Goal: Task Accomplishment & Management: Complete application form

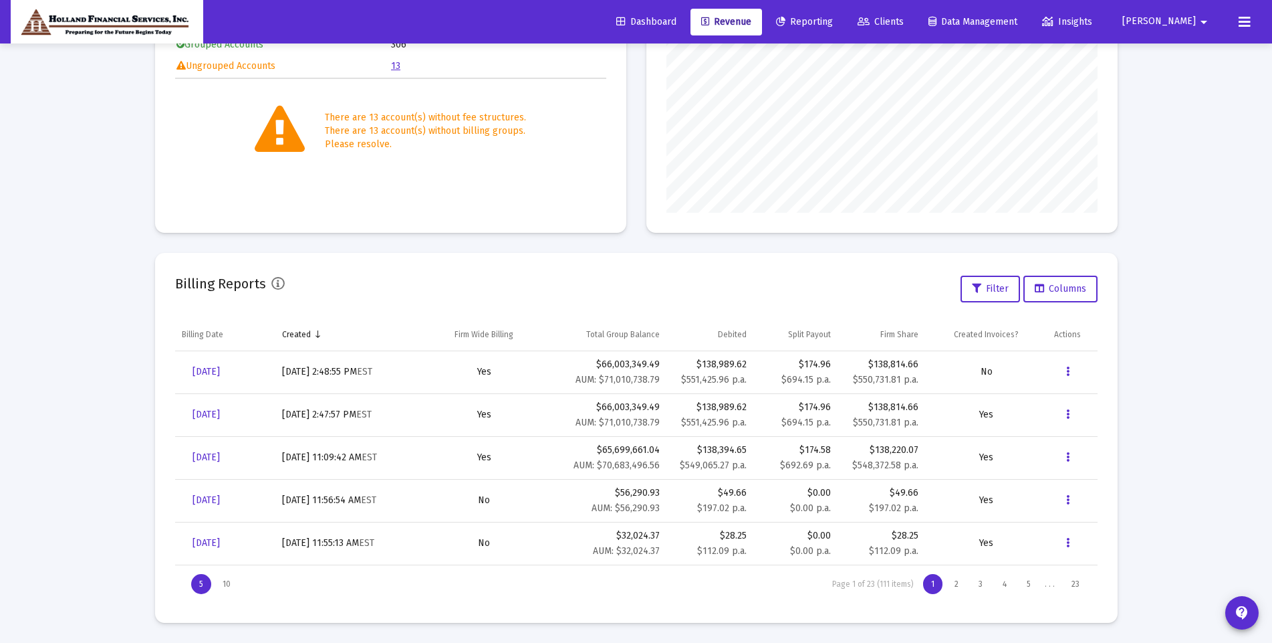
scroll to position [267, 431]
click at [220, 366] on span "[DATE]" at bounding box center [206, 371] width 27 height 11
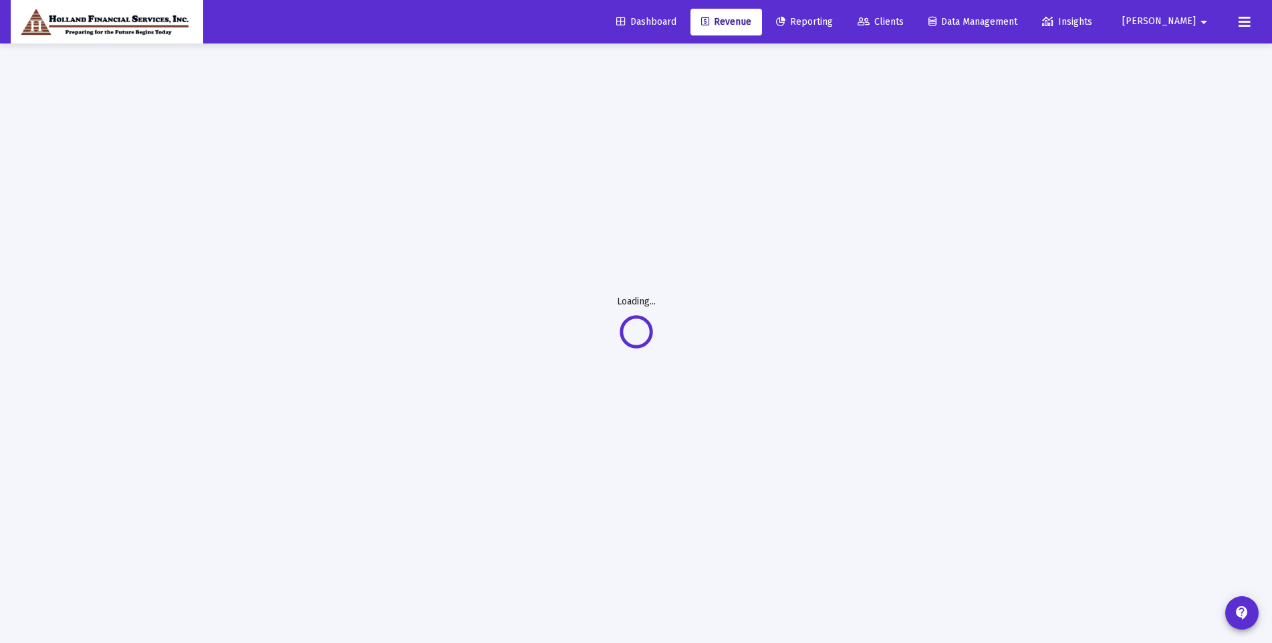
scroll to position [43, 0]
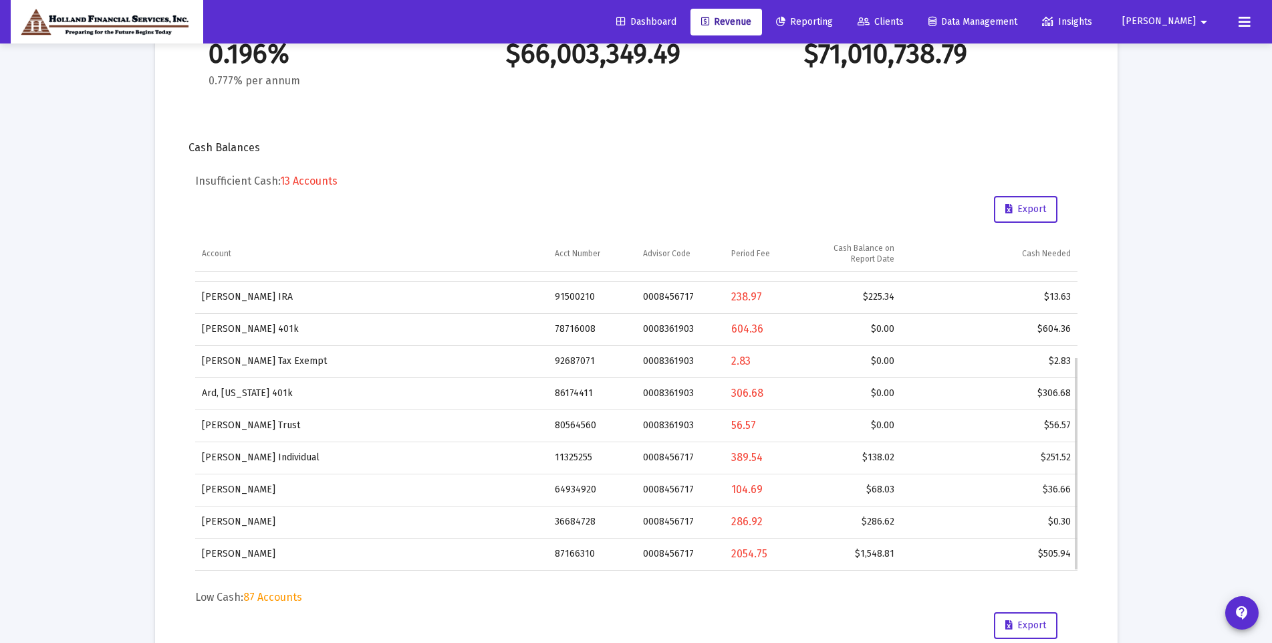
scroll to position [378, 0]
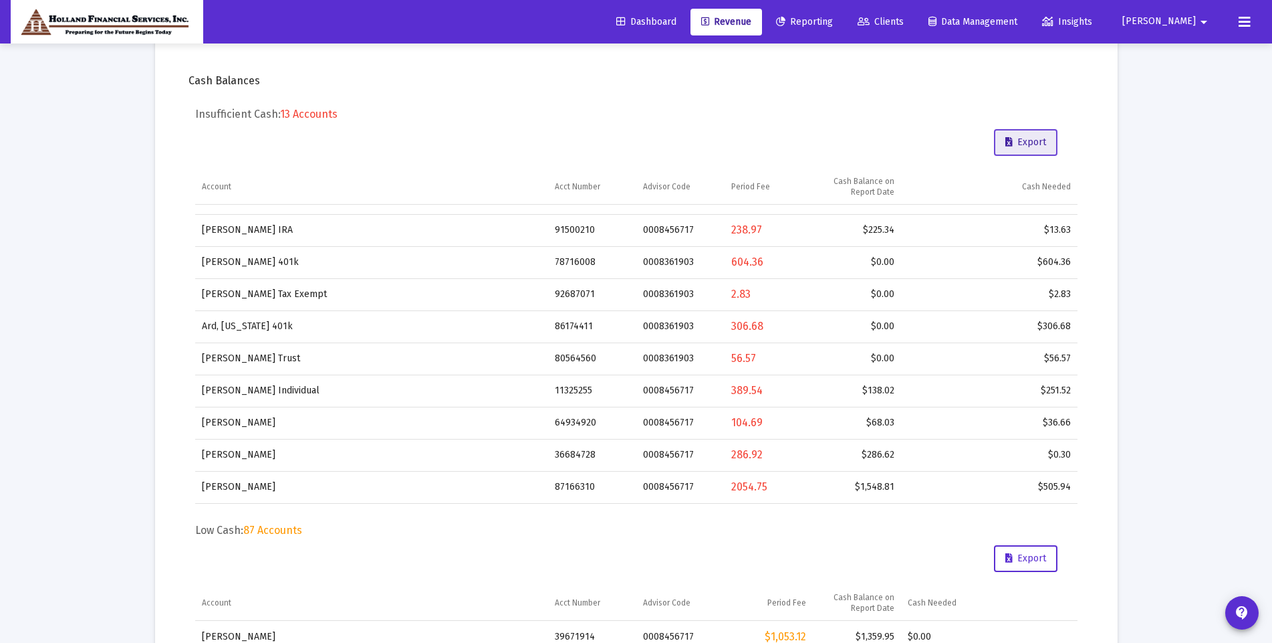
click at [1014, 148] on button "Export" at bounding box center [1026, 142] width 64 height 27
click at [762, 27] on link "Revenue" at bounding box center [727, 22] width 72 height 27
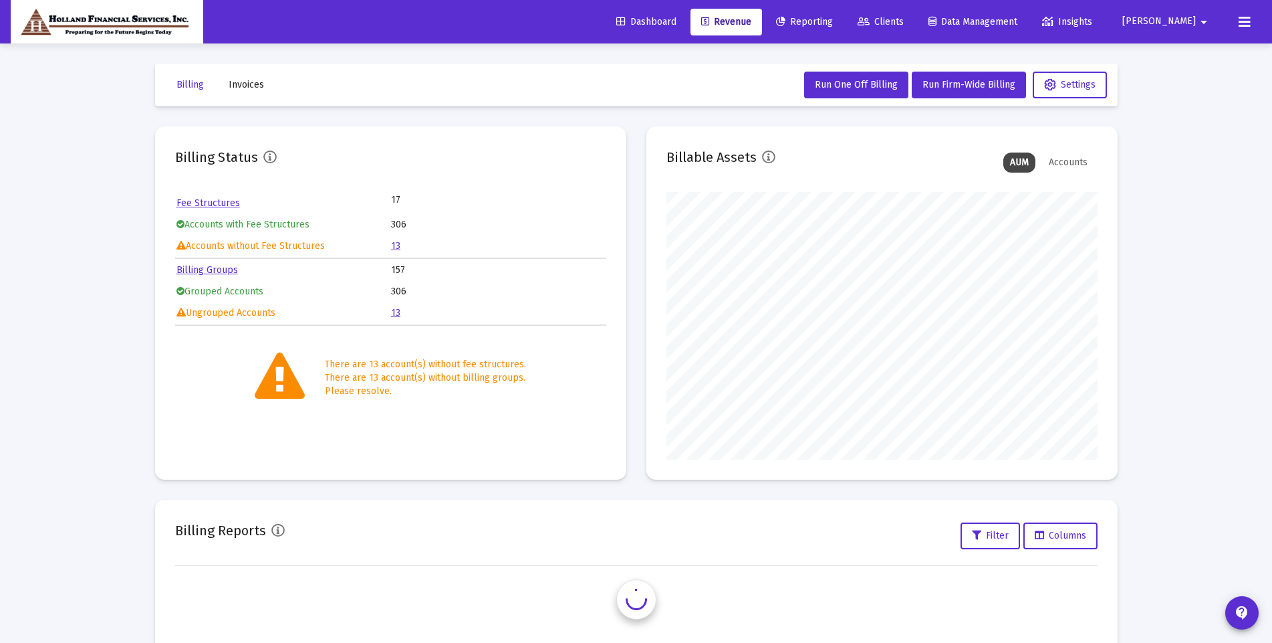
scroll to position [267, 431]
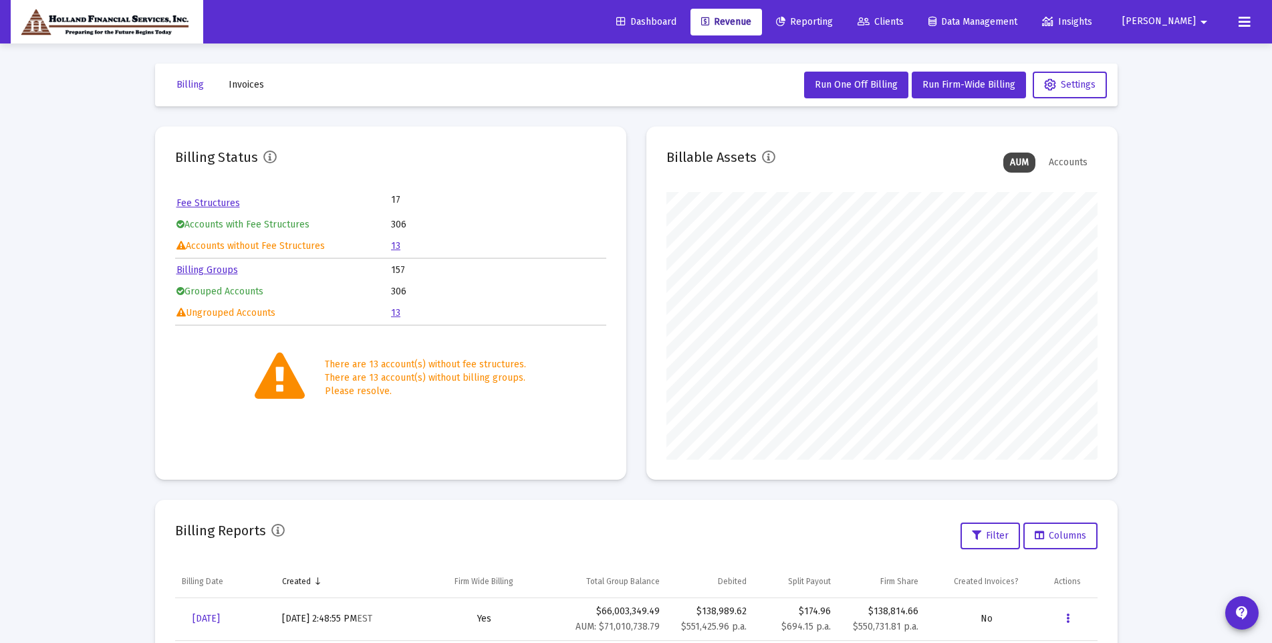
click at [400, 243] on link "13" at bounding box center [395, 245] width 9 height 11
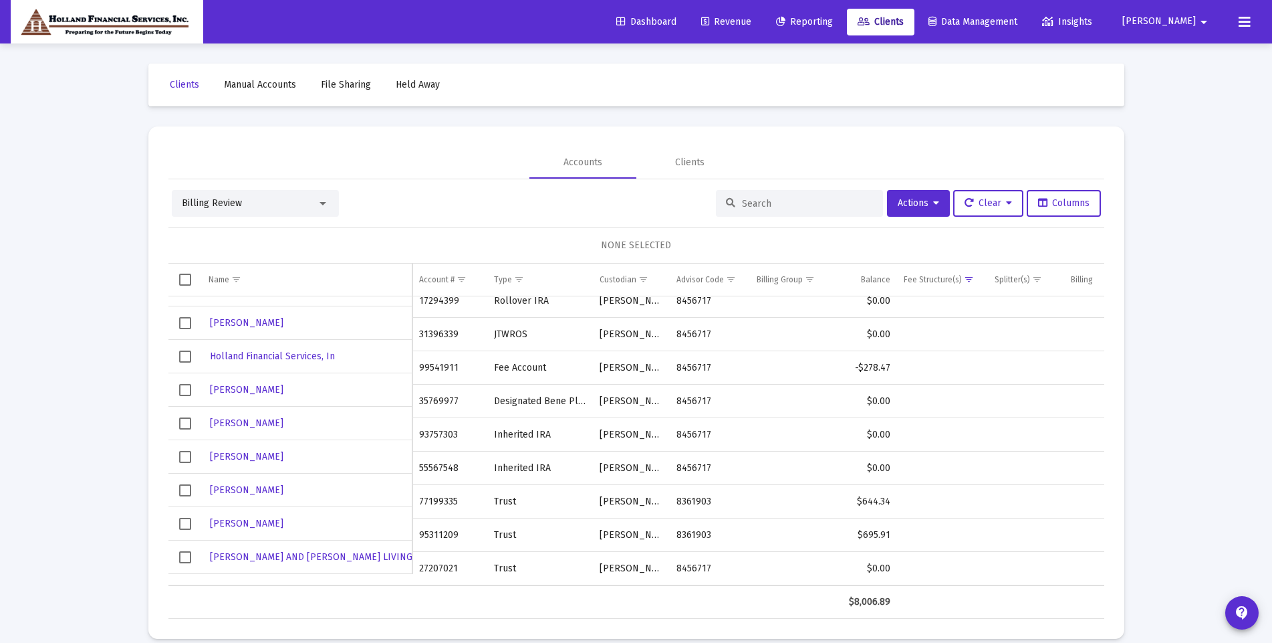
scroll to position [16, 0]
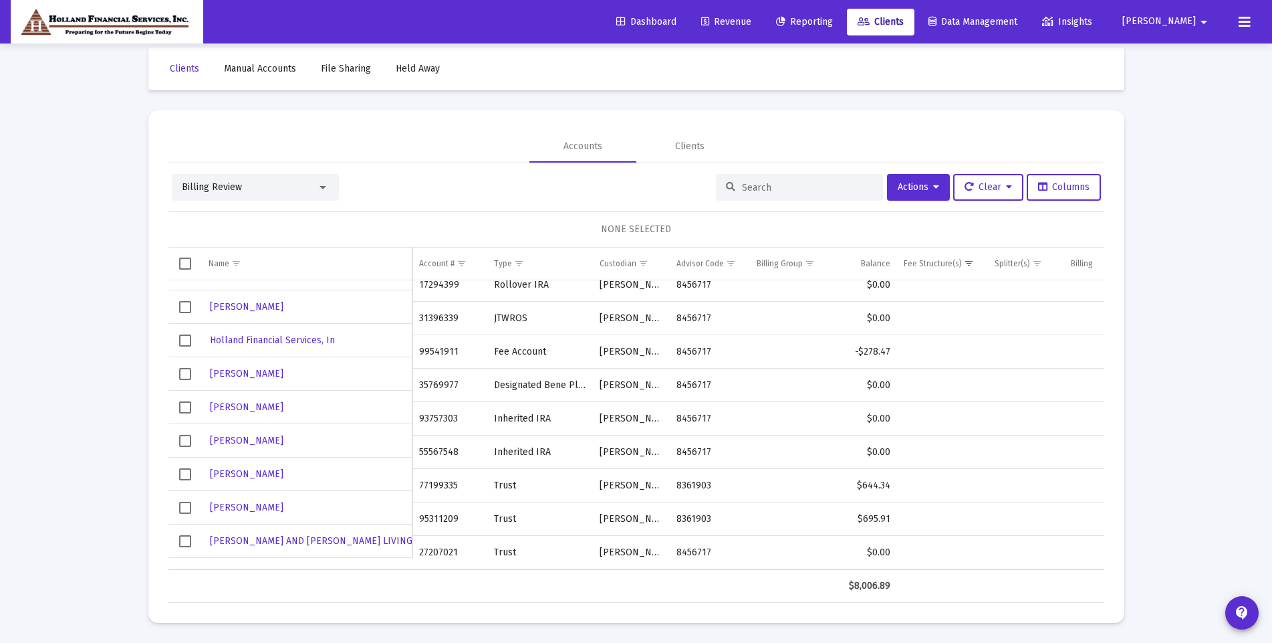
click at [674, 20] on span "Dashboard" at bounding box center [647, 21] width 60 height 11
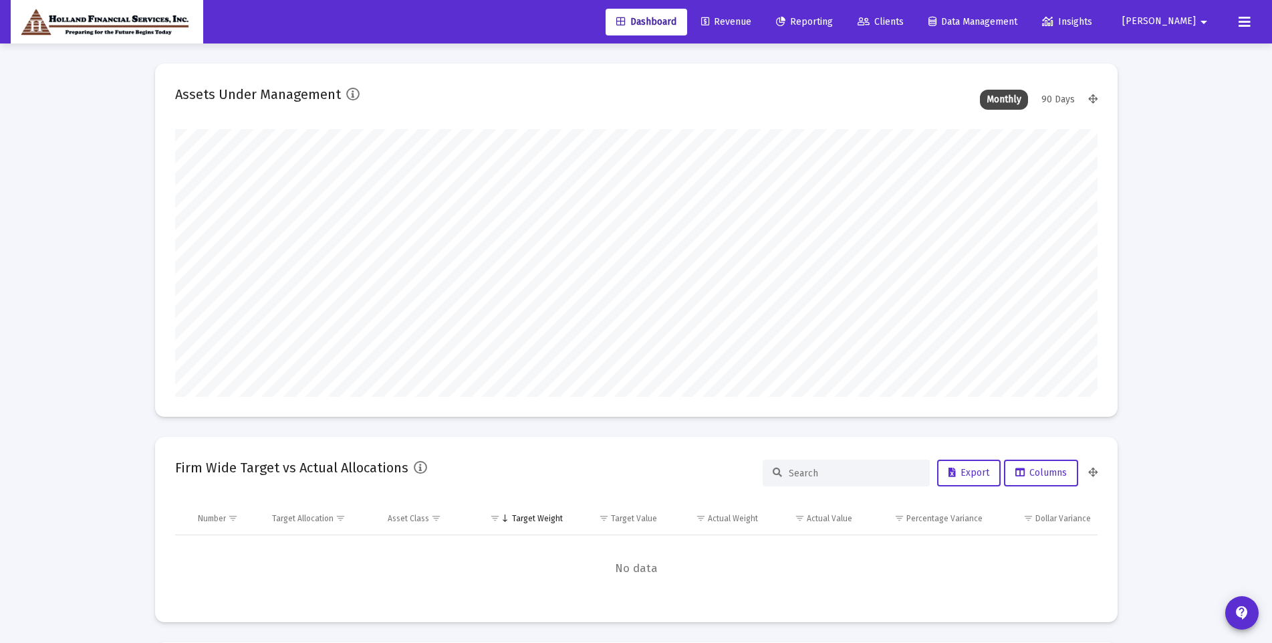
click at [904, 23] on span "Clients" at bounding box center [881, 21] width 46 height 11
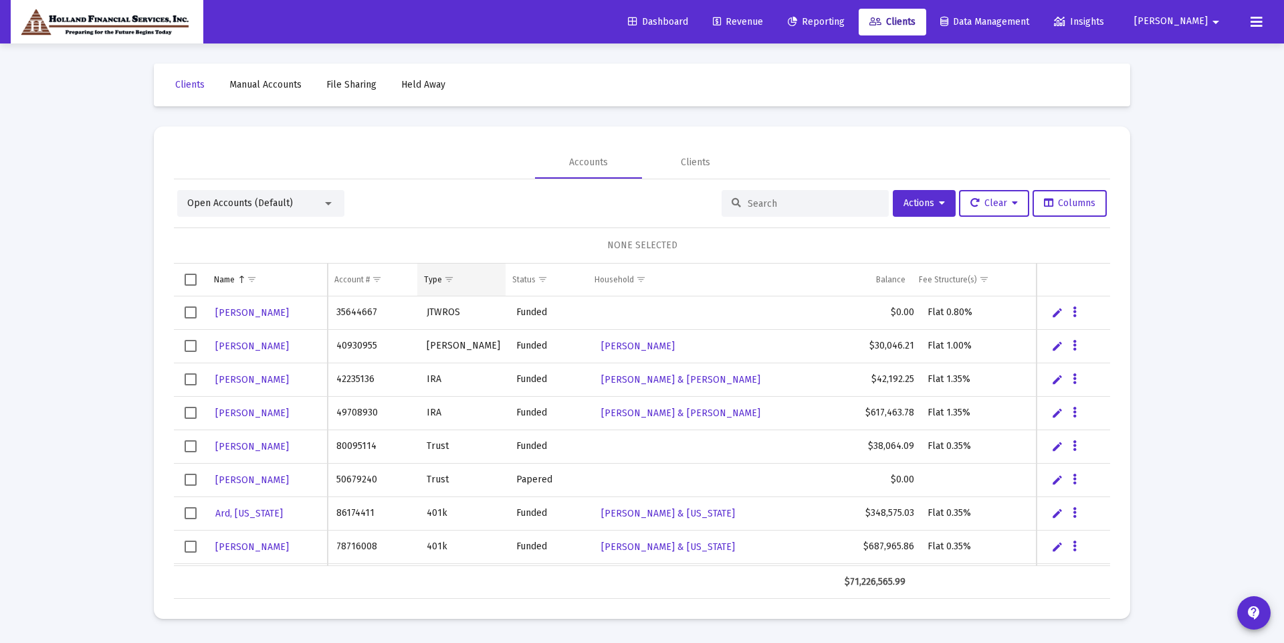
click at [444, 284] on span "Show filter options for column 'Type'" at bounding box center [449, 279] width 10 height 10
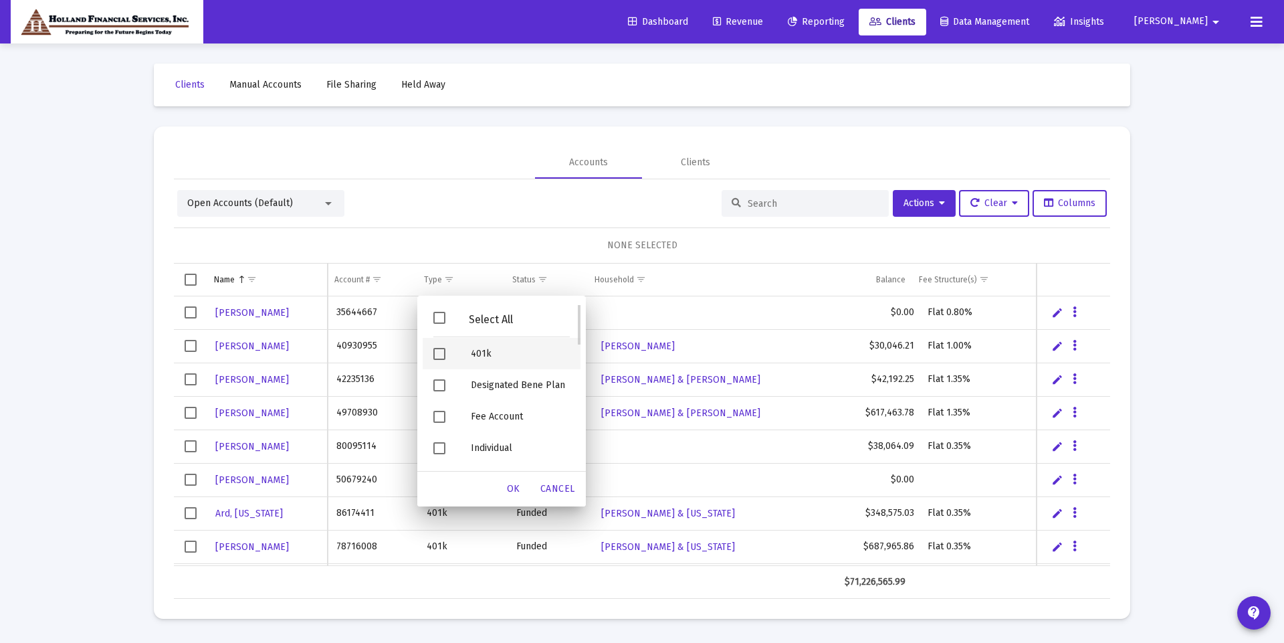
click at [437, 348] on span "Filter options" at bounding box center [439, 354] width 12 height 12
click at [433, 393] on span "Filter options" at bounding box center [439, 387] width 12 height 12
click at [513, 491] on span "OK" at bounding box center [513, 488] width 13 height 11
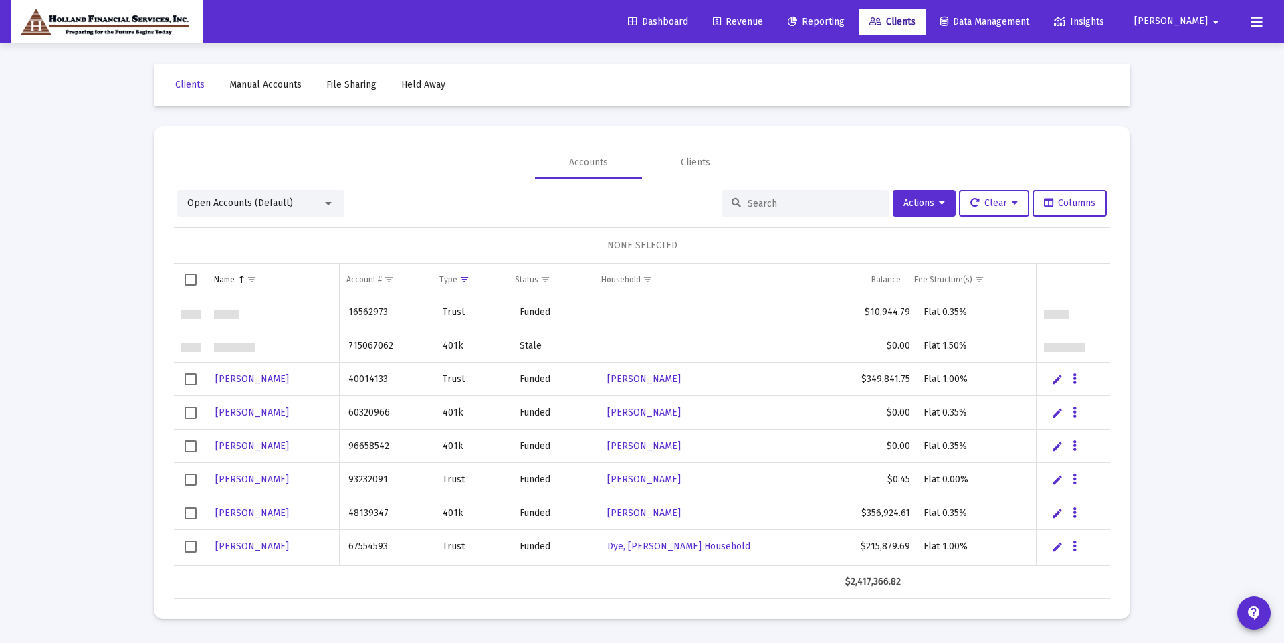
scroll to position [267, 0]
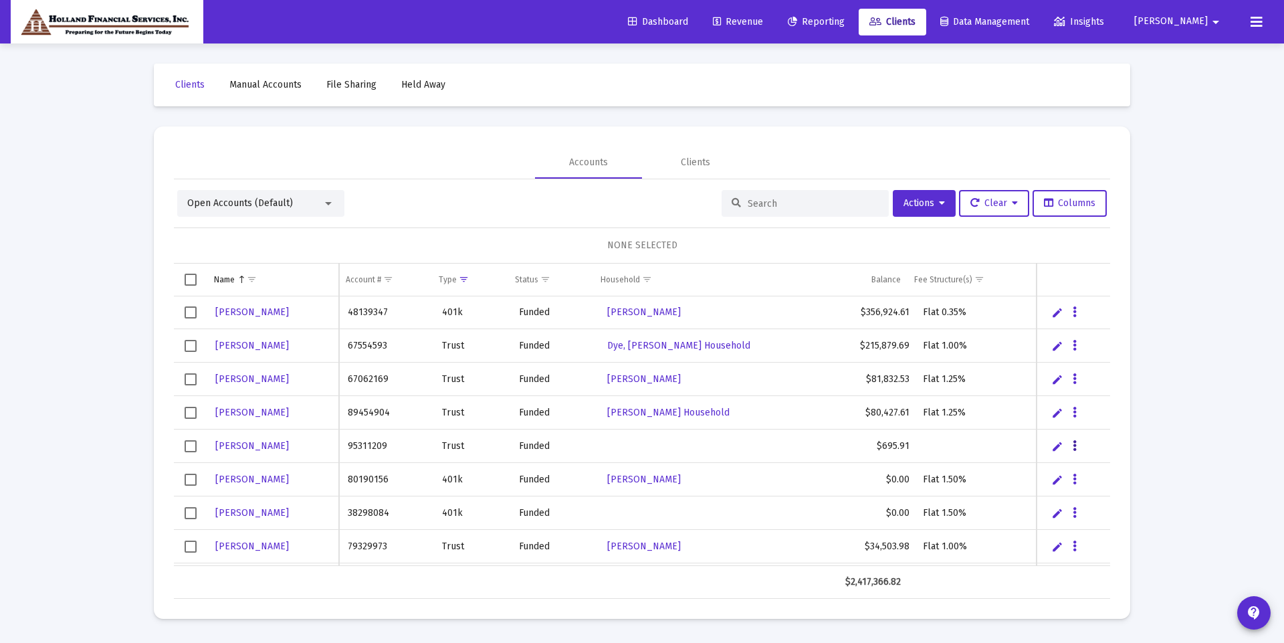
click at [1075, 449] on icon "Data grid" at bounding box center [1075, 446] width 4 height 16
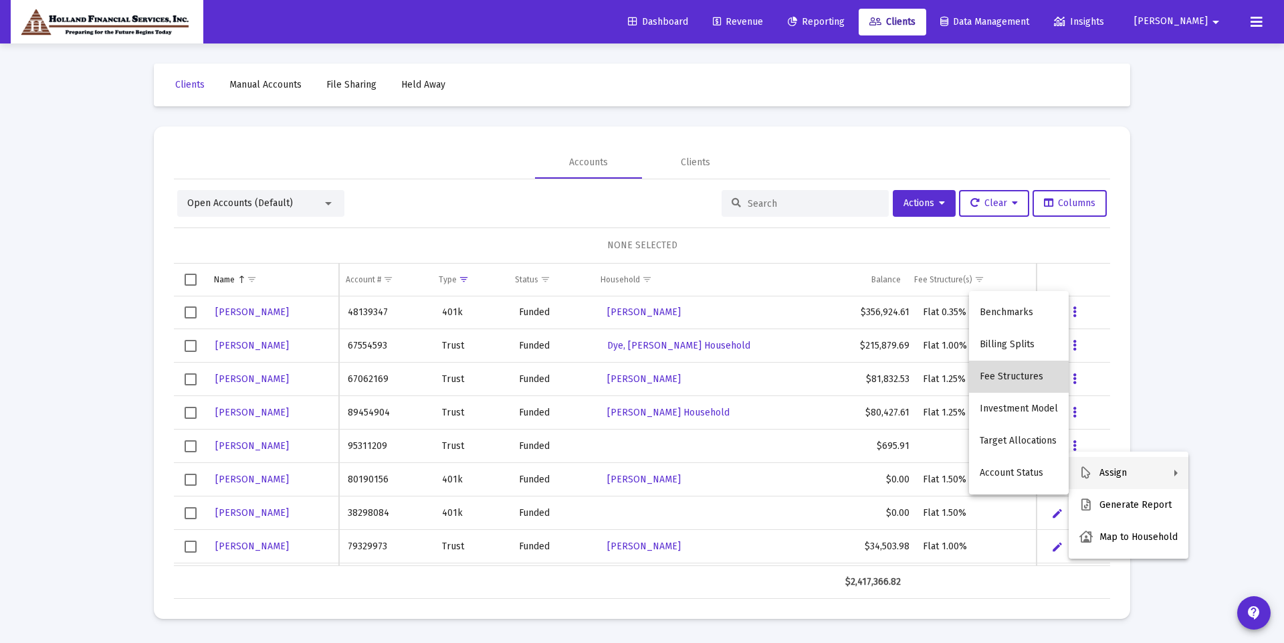
click at [1044, 369] on button "Fee Structures" at bounding box center [1019, 376] width 100 height 32
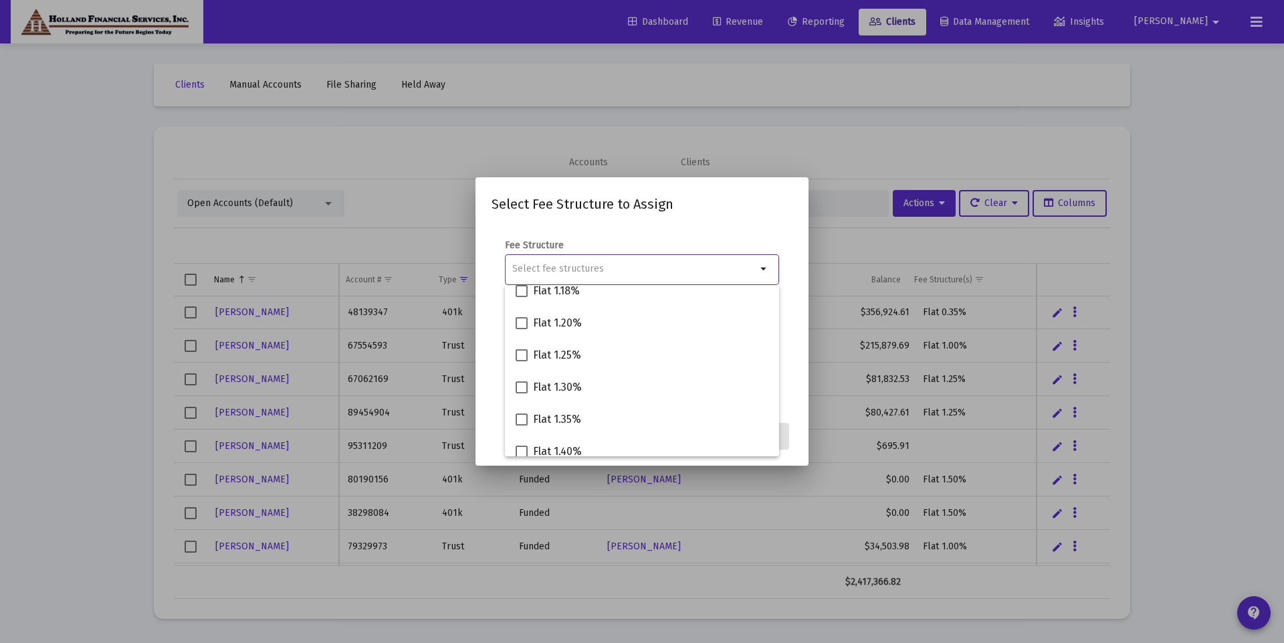
scroll to position [374, 0]
click at [520, 443] on span at bounding box center [522, 441] width 12 height 12
click at [521, 447] on input "Flat 0.35%" at bounding box center [521, 447] width 1 height 1
checkbox input "true"
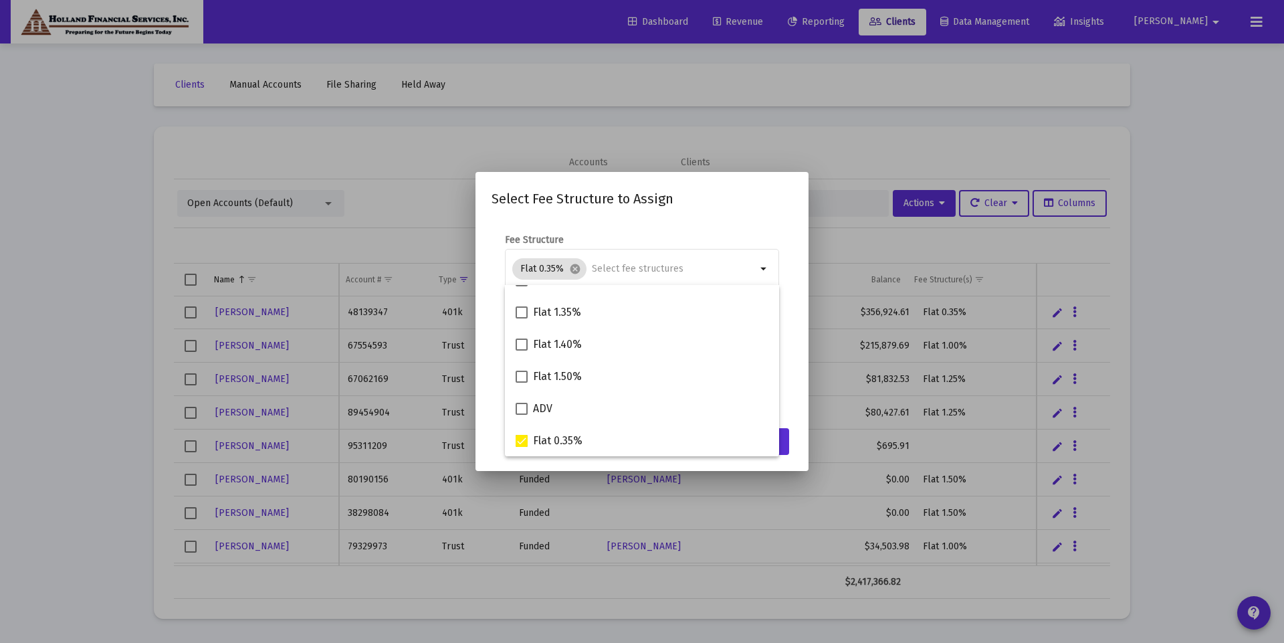
click at [760, 210] on div "Select Fee Structure to Assign Fee Structure Flat 0.35% cancel arrow_drop_down …" at bounding box center [641, 321] width 301 height 267
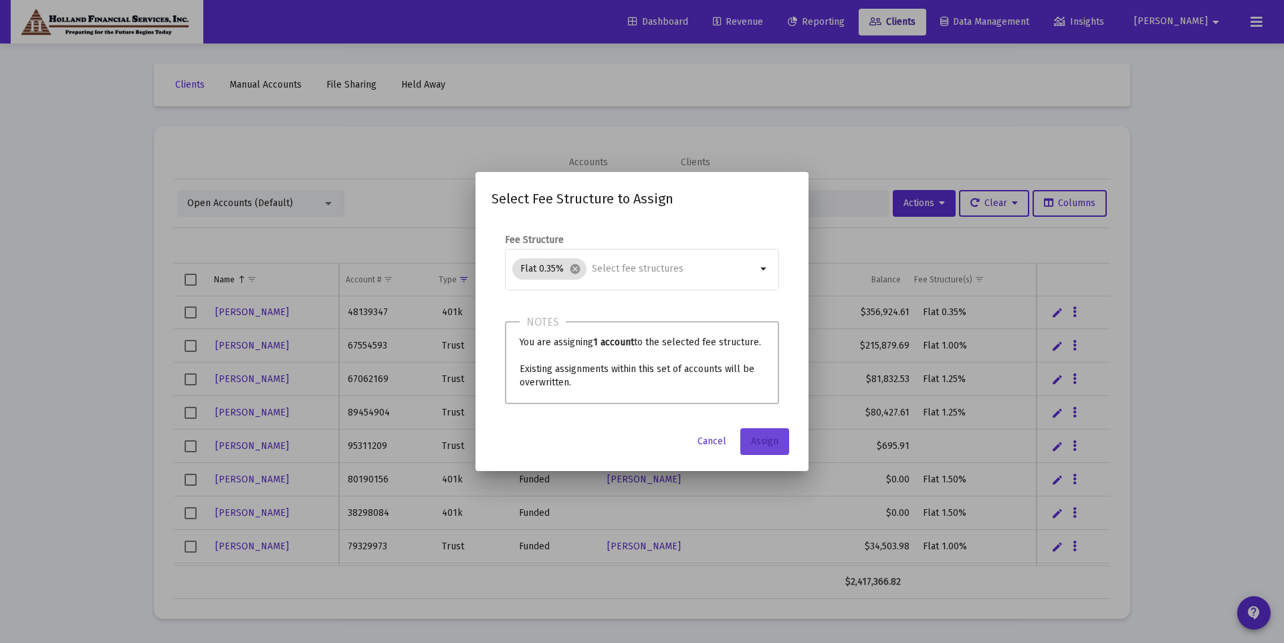
click at [770, 432] on button "Assign" at bounding box center [764, 441] width 49 height 27
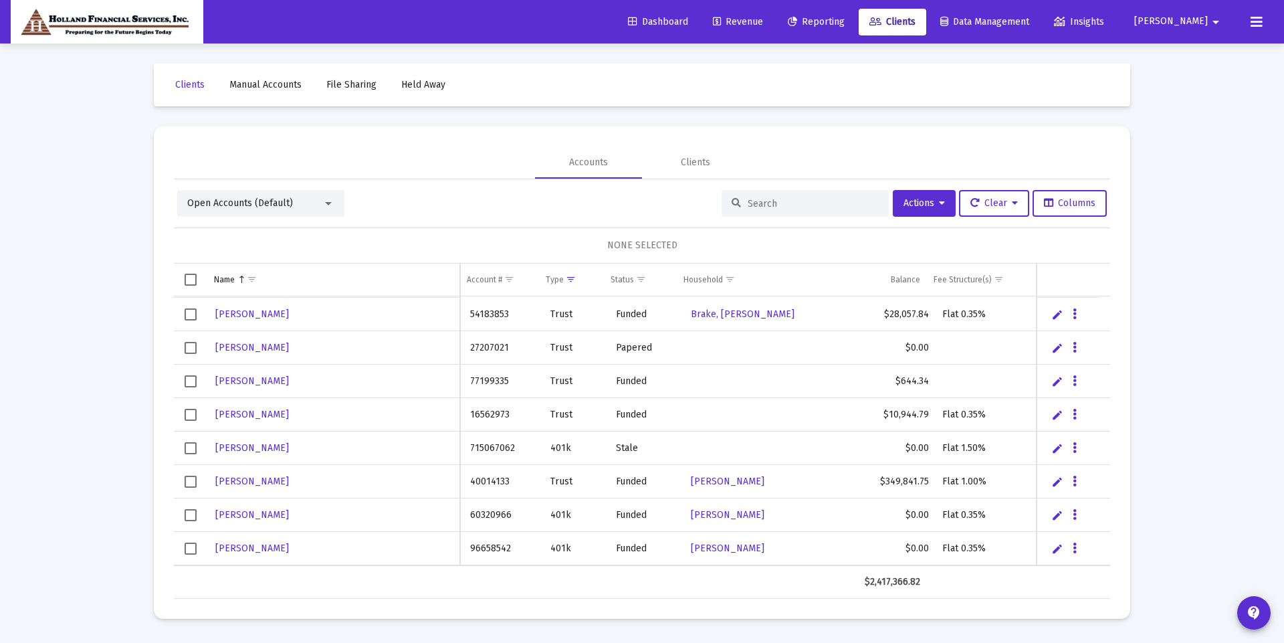
scroll to position [165, 0]
drag, startPoint x: 517, startPoint y: 376, endPoint x: 471, endPoint y: 382, distance: 46.5
click at [471, 382] on td "77199335" at bounding box center [507, 380] width 81 height 33
copy td "77199335"
click at [1071, 380] on button "Data grid" at bounding box center [1075, 380] width 12 height 12
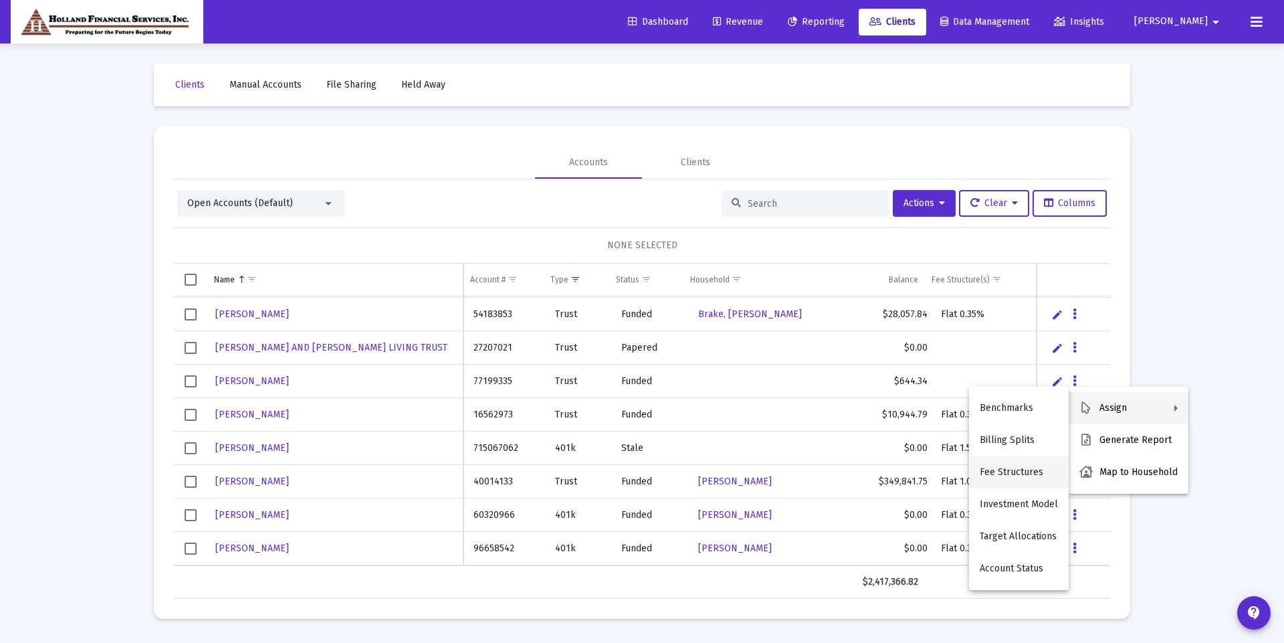
click at [1034, 477] on button "Fee Structures" at bounding box center [1019, 472] width 100 height 32
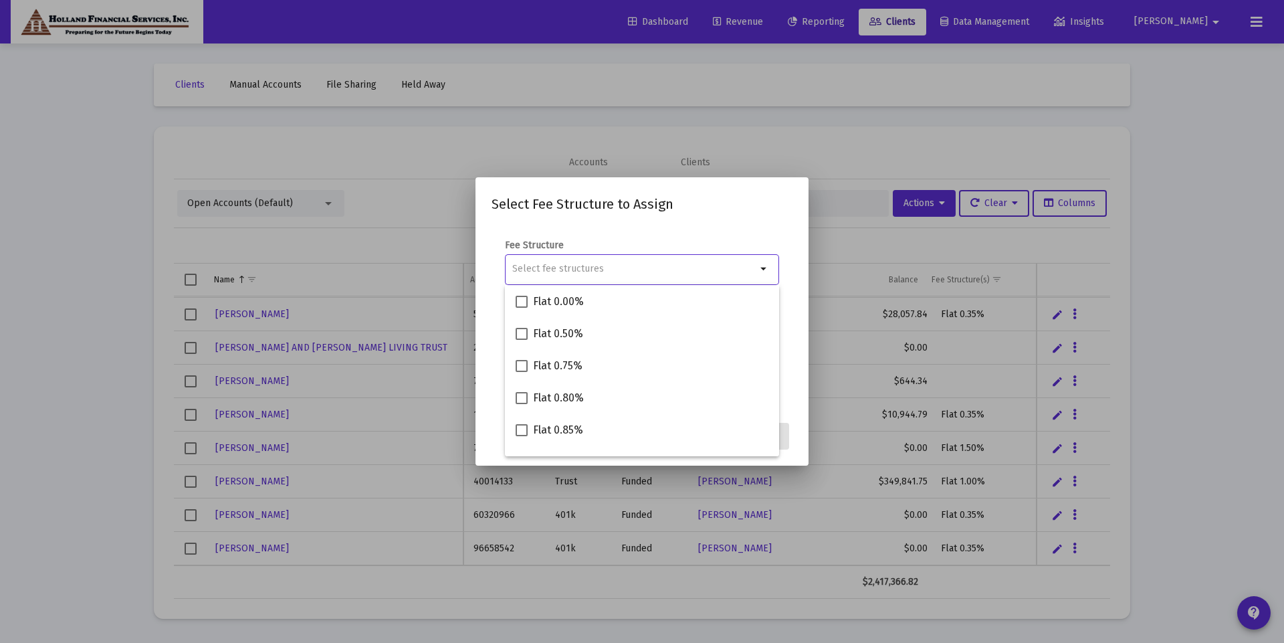
scroll to position [374, 0]
click at [519, 440] on span at bounding box center [522, 441] width 12 height 12
click at [521, 447] on input "Flat 0.35%" at bounding box center [521, 447] width 1 height 1
checkbox input "true"
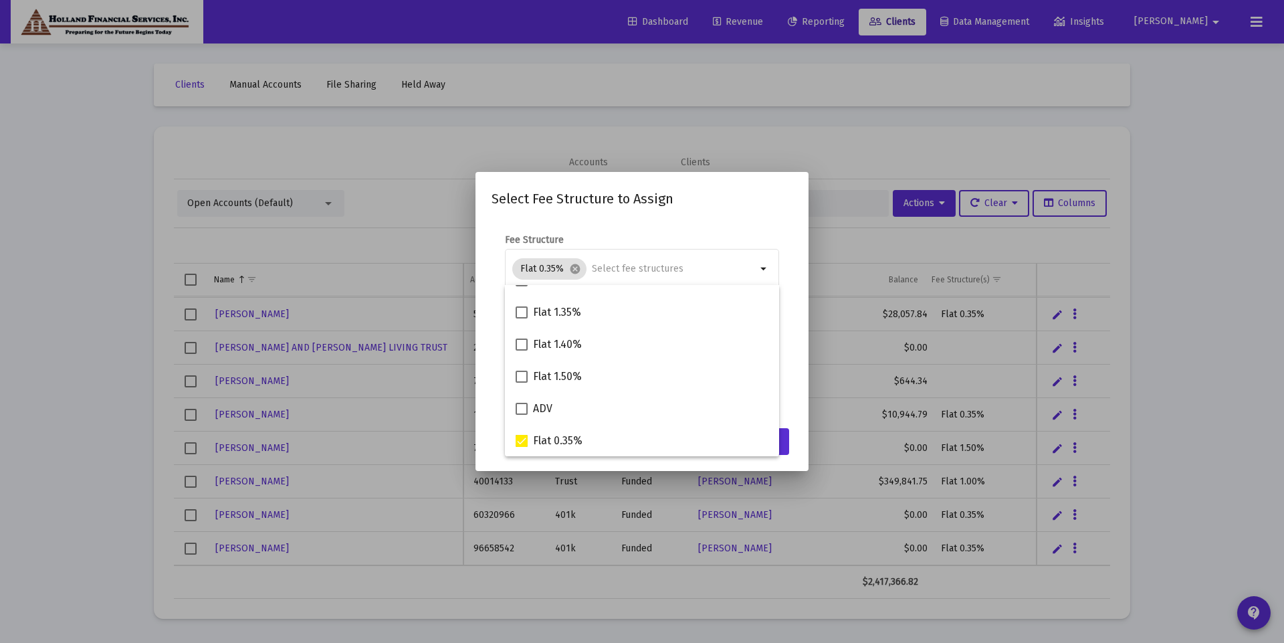
click at [785, 341] on form "Fee Structure Flat 0.35% cancel arrow_drop_down Notes You are assigning 1 accou…" at bounding box center [641, 318] width 301 height 171
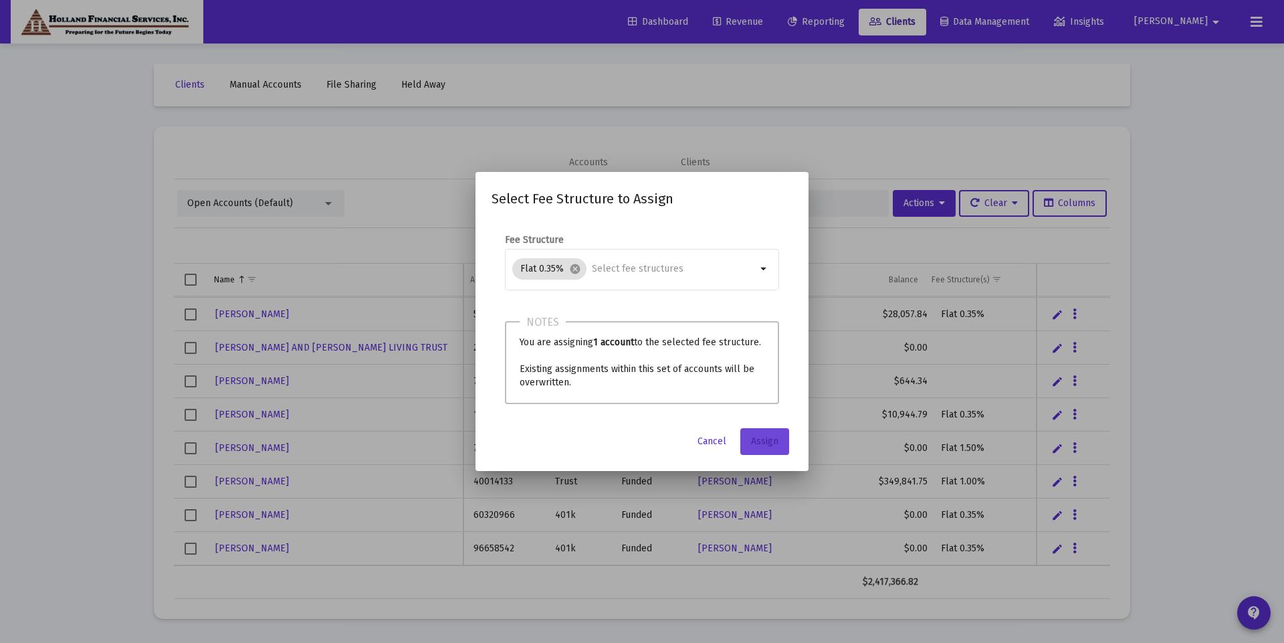
click at [759, 439] on span "Assign" at bounding box center [764, 440] width 27 height 11
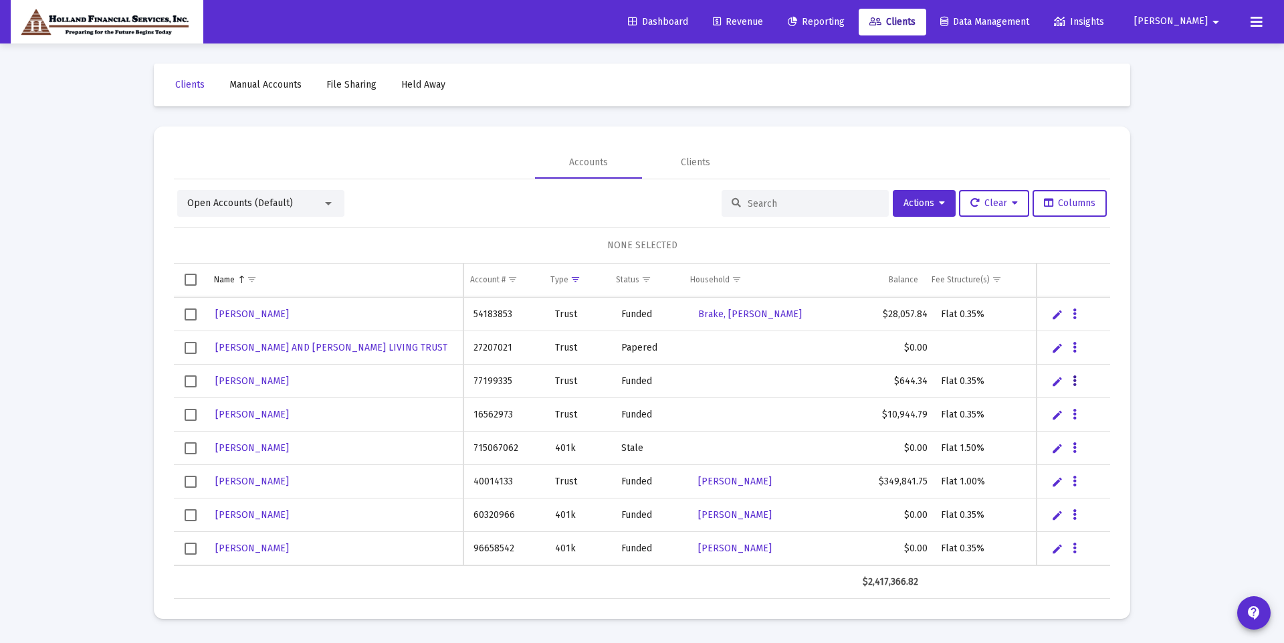
click at [1074, 384] on icon "Data grid" at bounding box center [1075, 381] width 4 height 16
click at [1126, 479] on button "Map to Household" at bounding box center [1129, 472] width 120 height 32
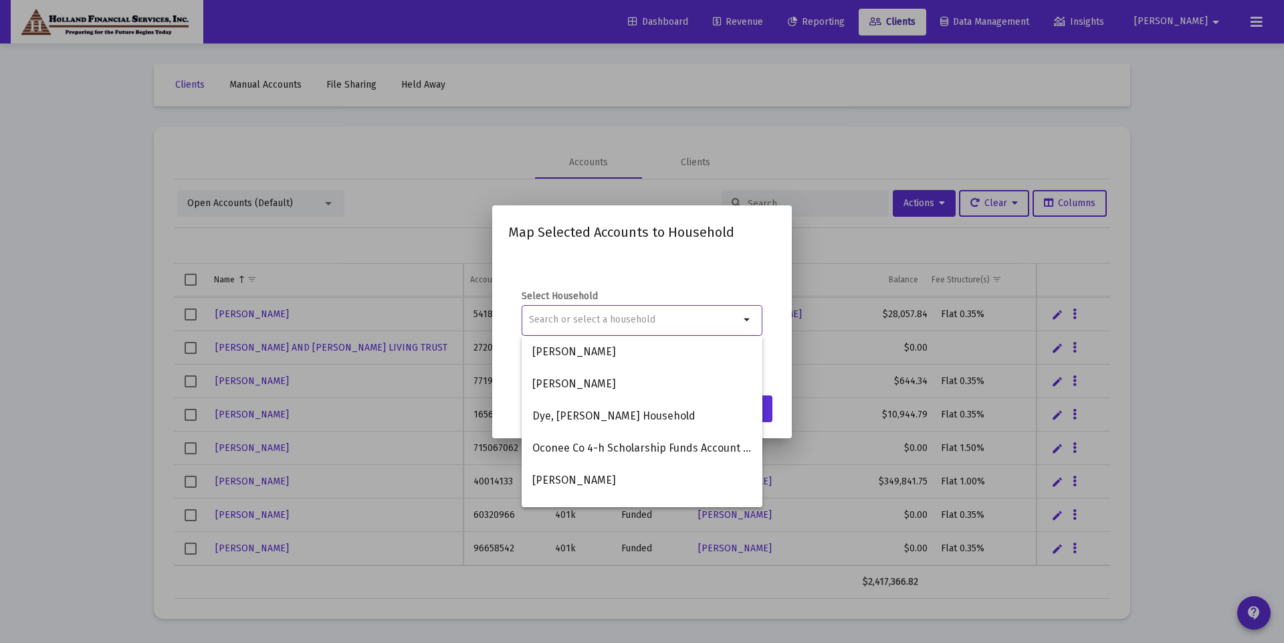
click at [813, 207] on div at bounding box center [642, 321] width 1284 height 643
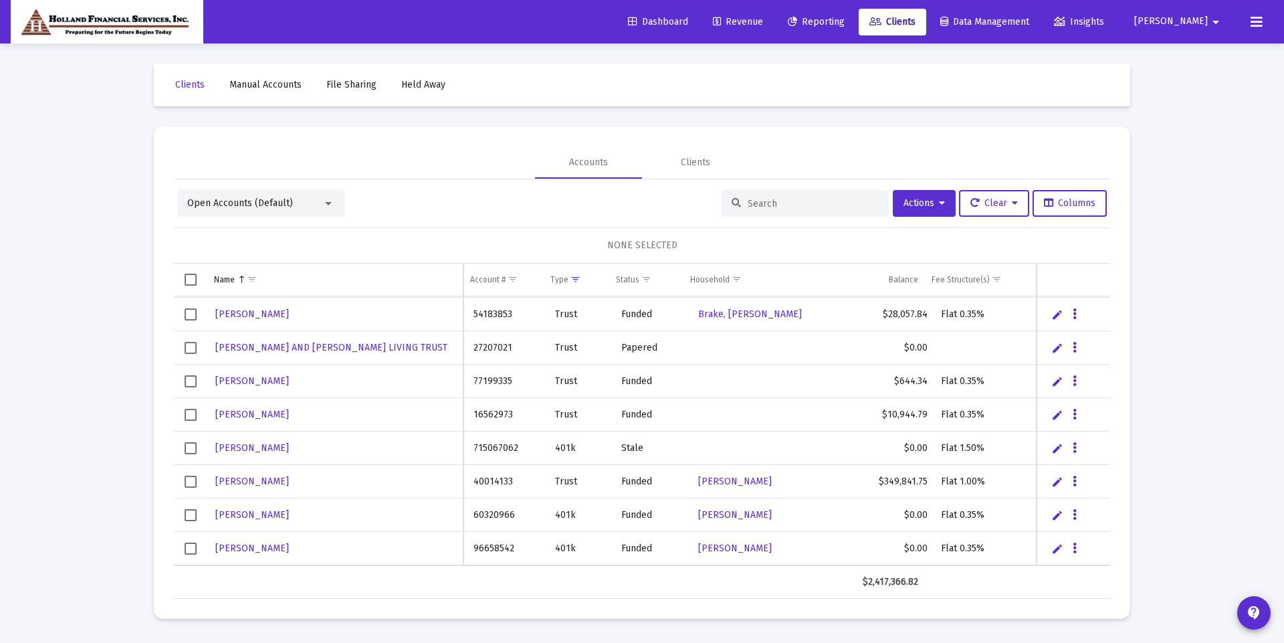
click at [317, 201] on div "Open Accounts (Default)" at bounding box center [254, 203] width 135 height 13
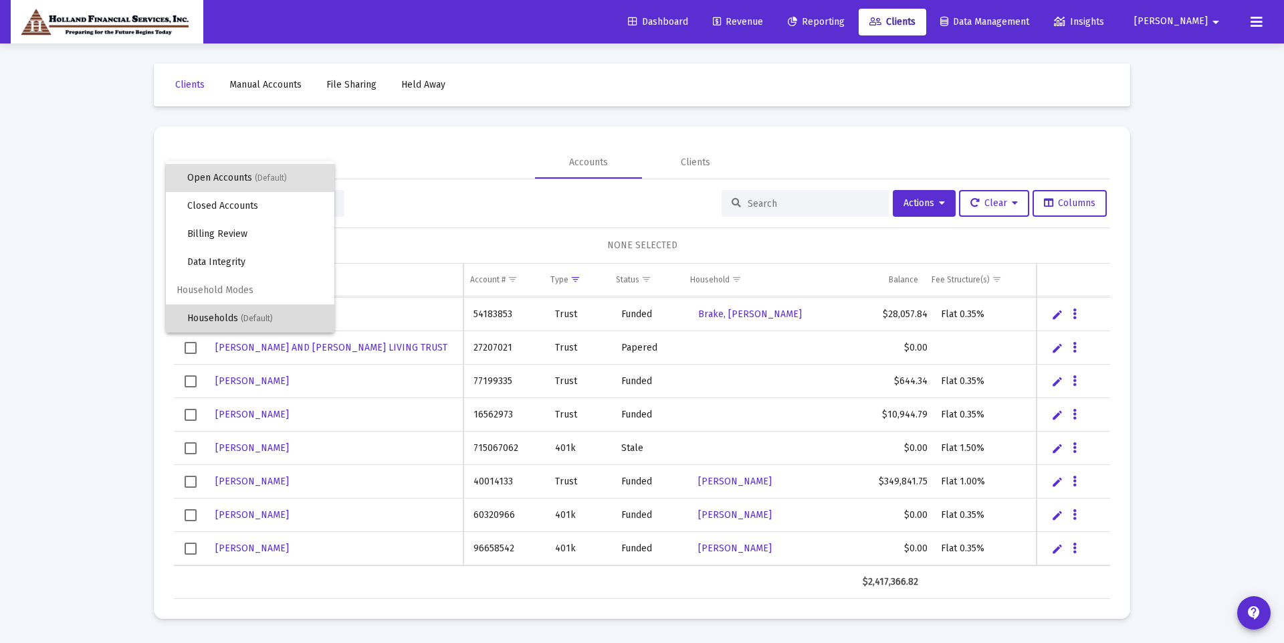
click at [262, 318] on span "(Default)" at bounding box center [257, 318] width 32 height 9
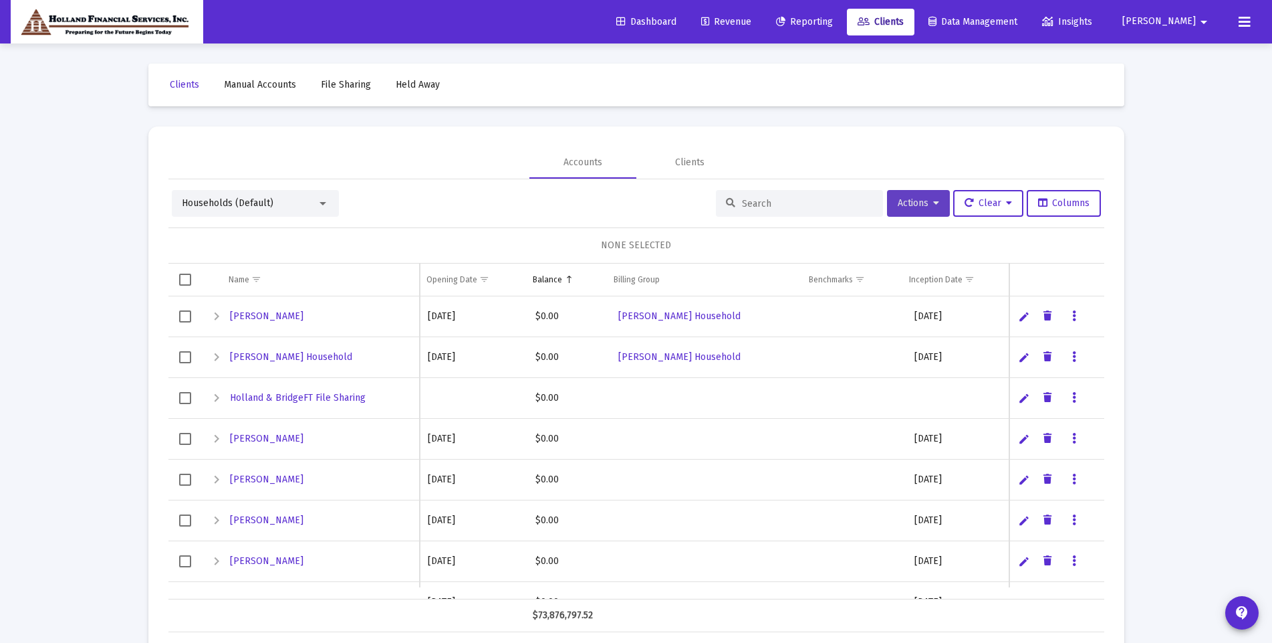
click at [907, 199] on span "Actions" at bounding box center [918, 202] width 41 height 11
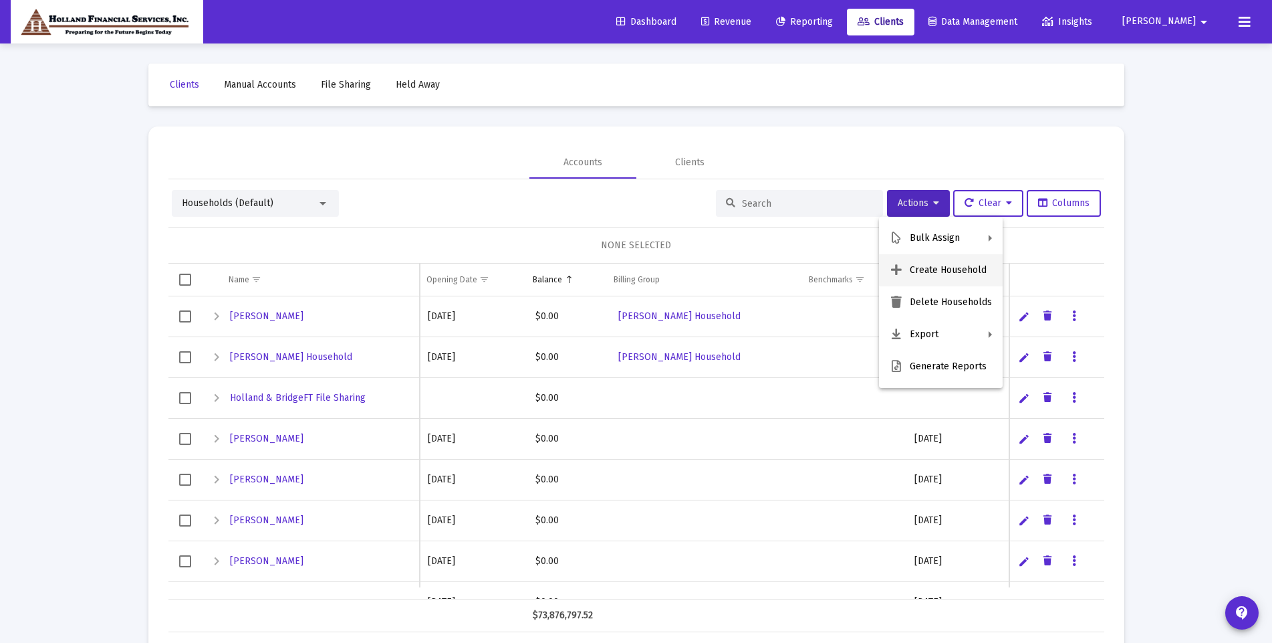
click at [955, 269] on button "Create Household" at bounding box center [941, 270] width 124 height 32
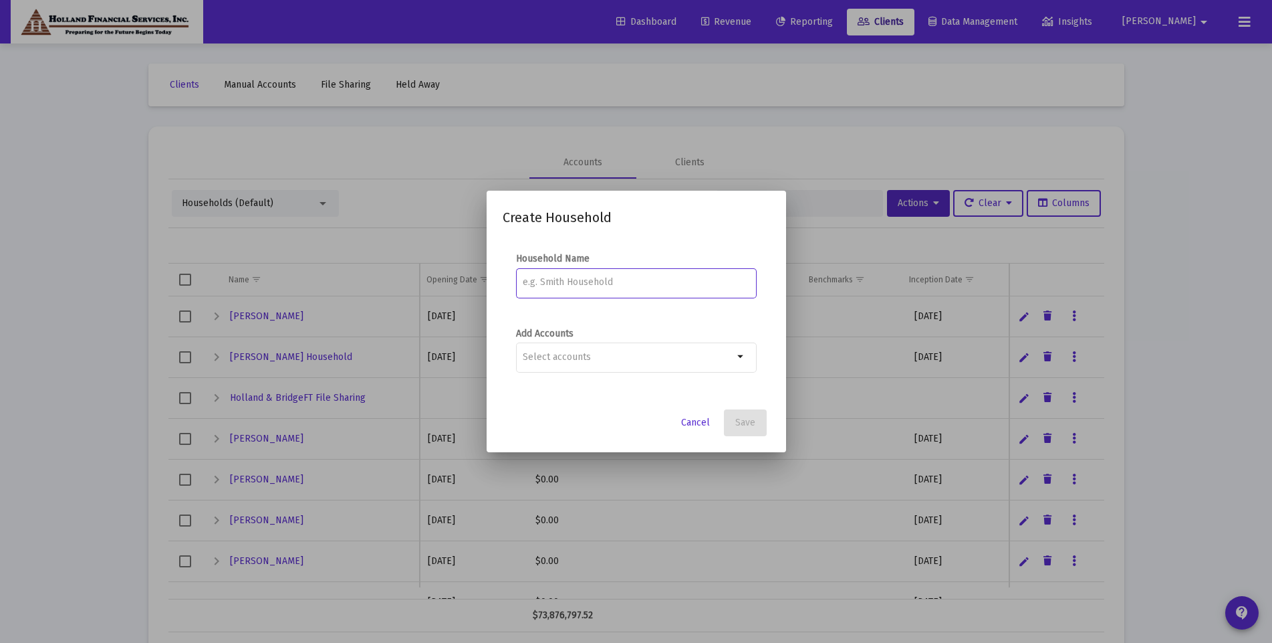
click at [629, 283] on input at bounding box center [636, 282] width 227 height 11
type input "[PERSON_NAME]"
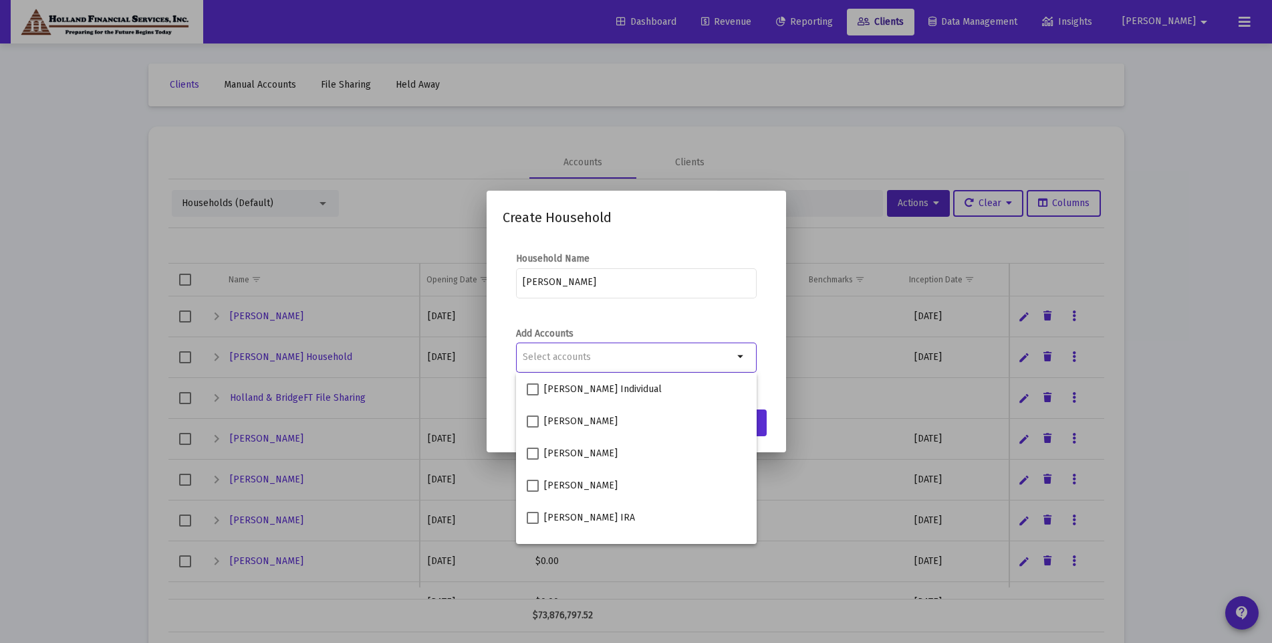
click at [716, 364] on div "Selection" at bounding box center [628, 357] width 216 height 16
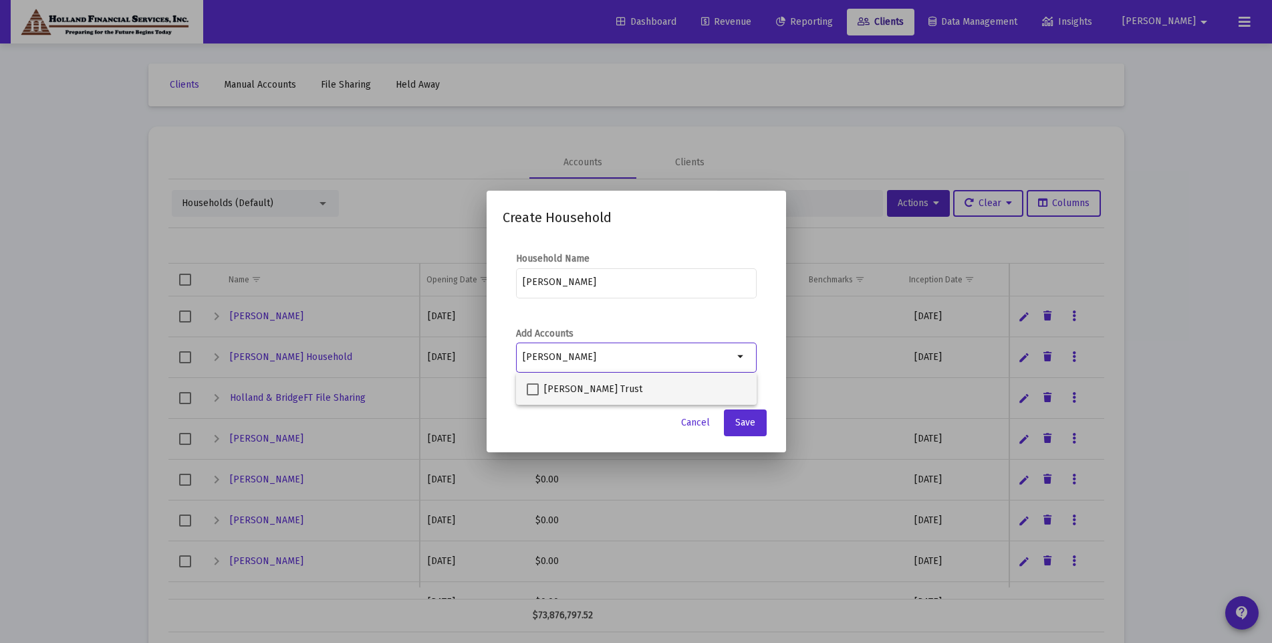
type input "david wi"
click at [528, 386] on span at bounding box center [533, 389] width 12 height 12
click at [532, 395] on input "David Williams Trust" at bounding box center [532, 395] width 1 height 1
checkbox input "true"
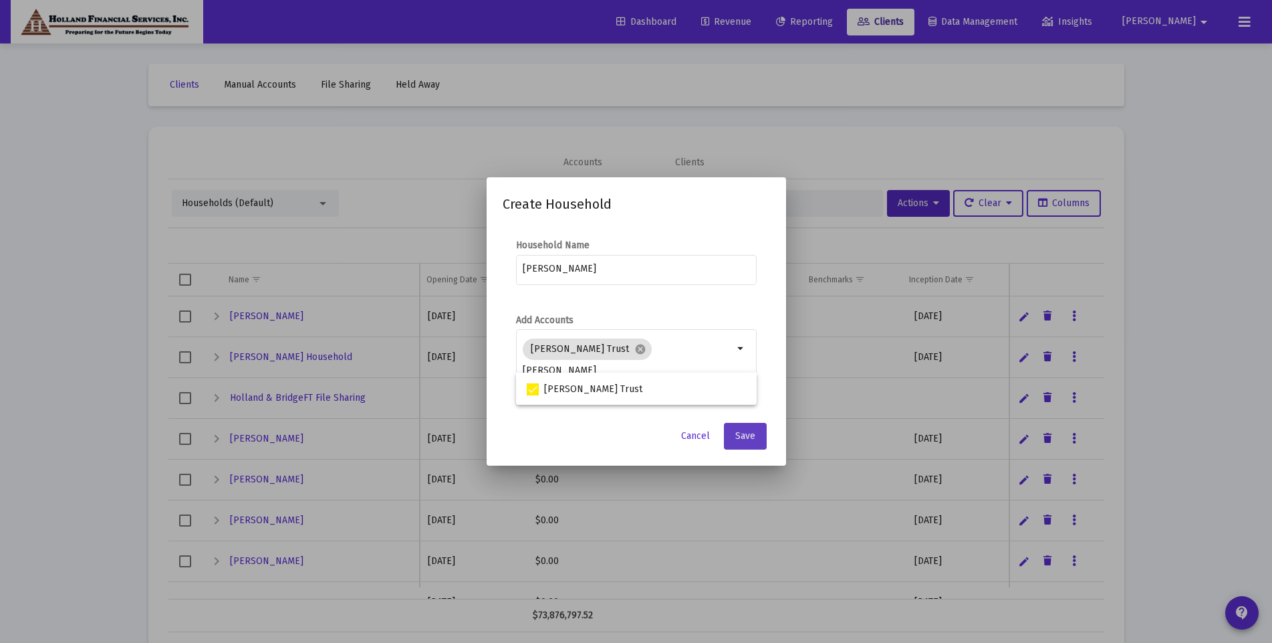
click at [750, 435] on span "Save" at bounding box center [746, 435] width 20 height 11
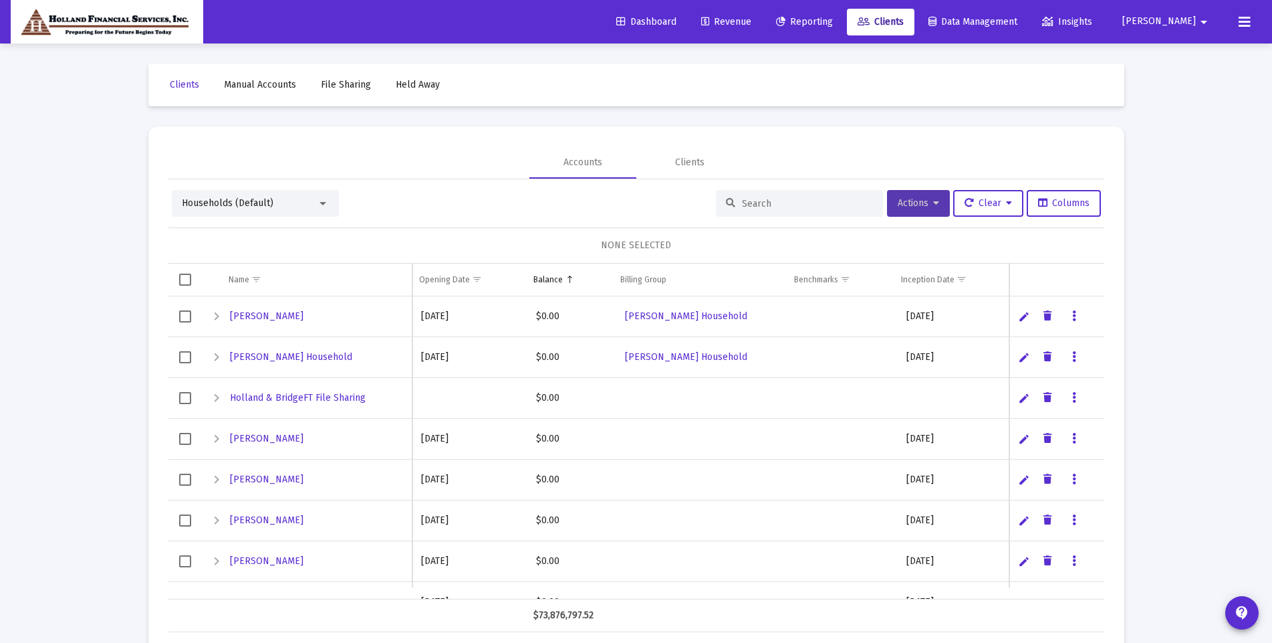
click at [921, 203] on span "Actions" at bounding box center [918, 202] width 41 height 11
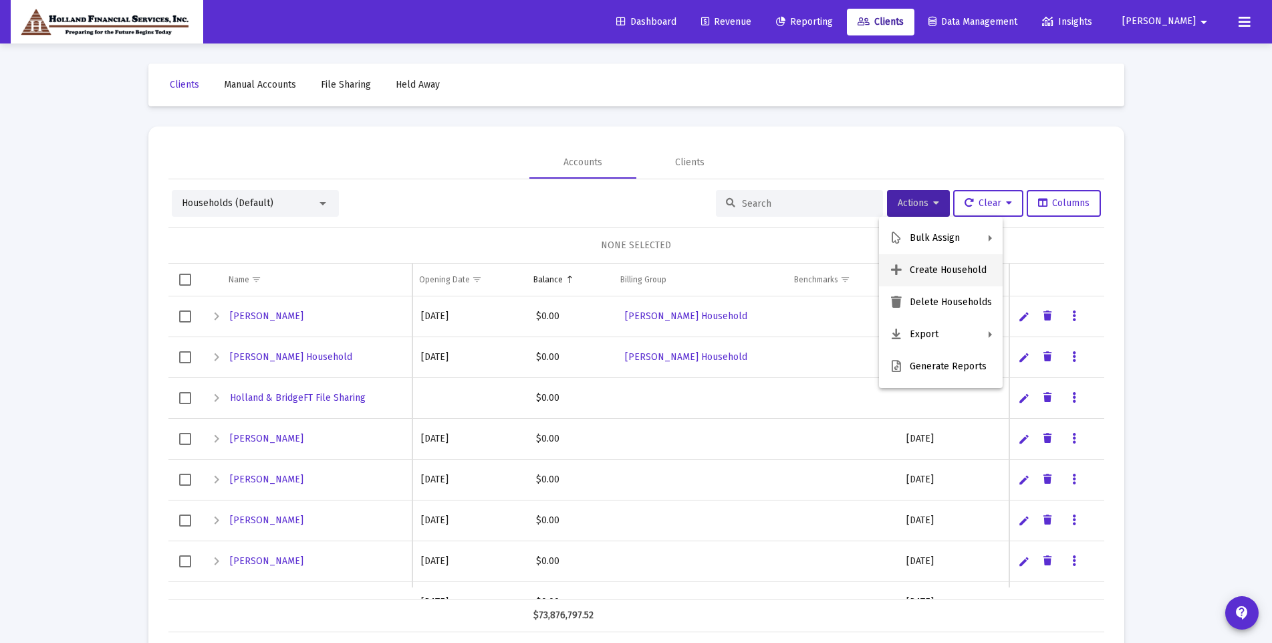
click at [937, 269] on button "Create Household" at bounding box center [941, 270] width 124 height 32
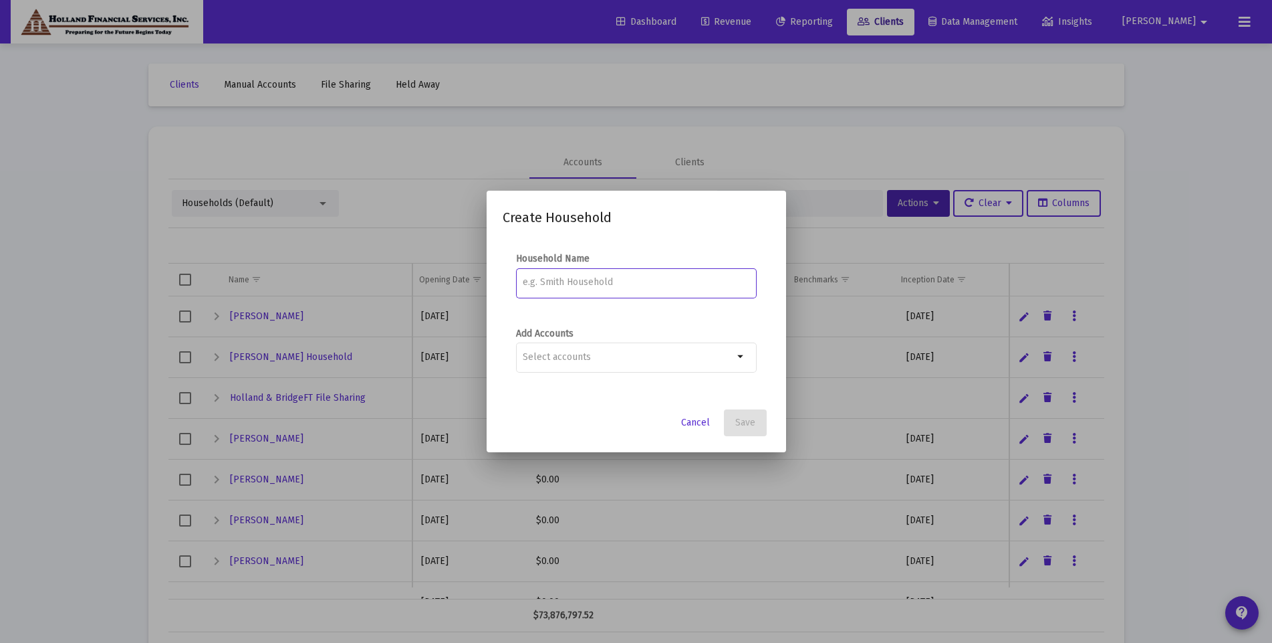
click at [576, 273] on div at bounding box center [636, 281] width 227 height 33
type input "[PERSON_NAME]"
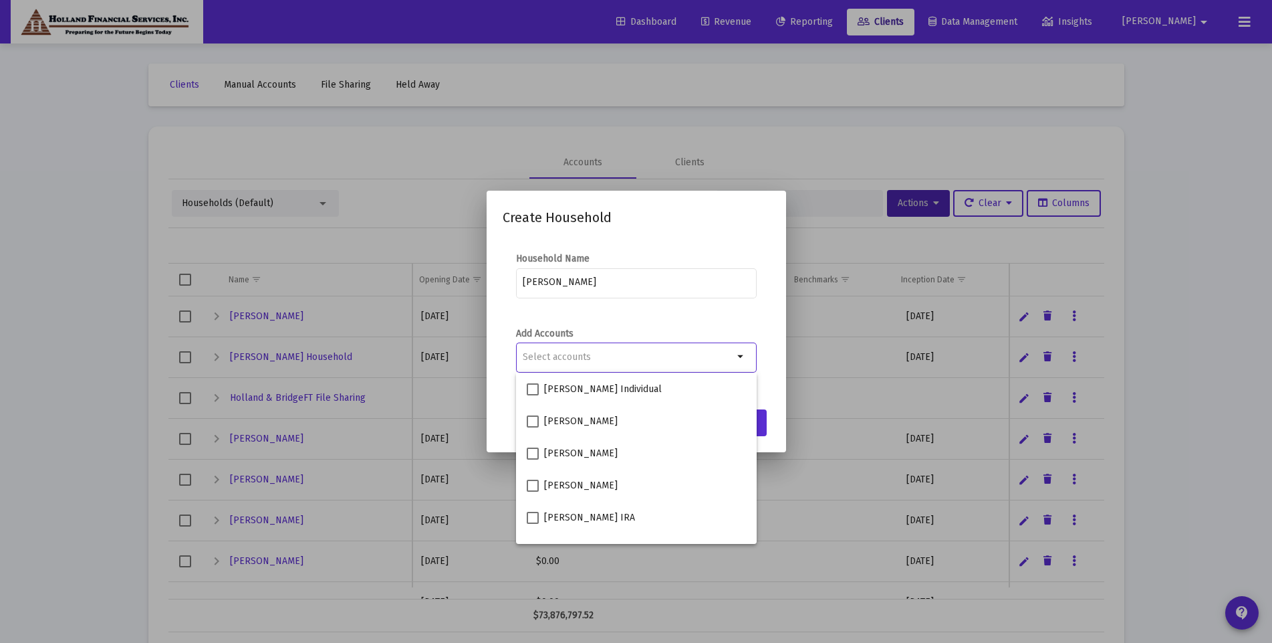
click at [608, 352] on input "Selection" at bounding box center [628, 357] width 211 height 11
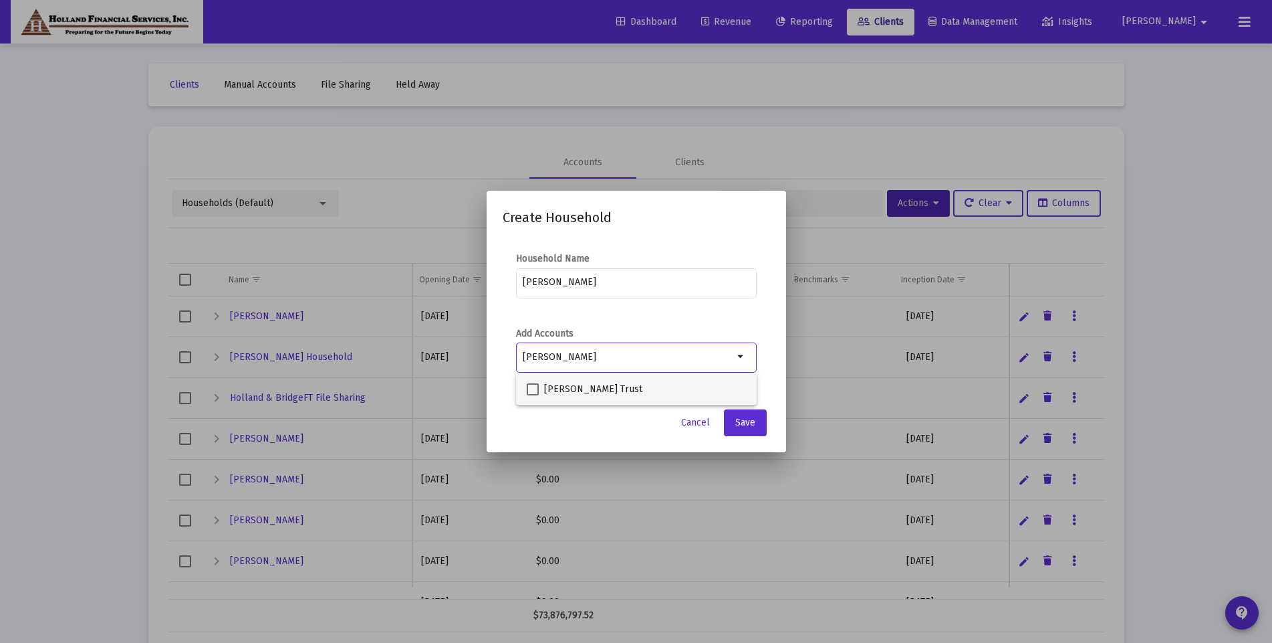
type input "shane"
click at [531, 393] on span at bounding box center [533, 389] width 12 height 12
click at [532, 395] on input "[PERSON_NAME] Trust" at bounding box center [532, 395] width 1 height 1
checkbox input "true"
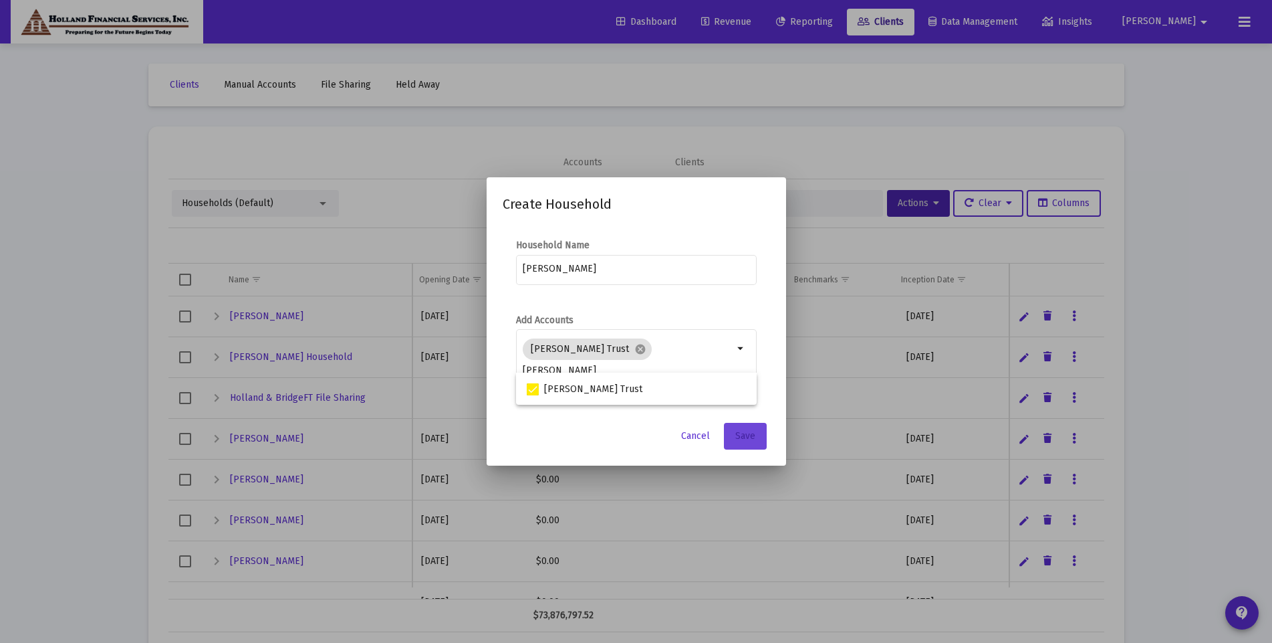
click at [754, 435] on span "Save" at bounding box center [746, 435] width 20 height 11
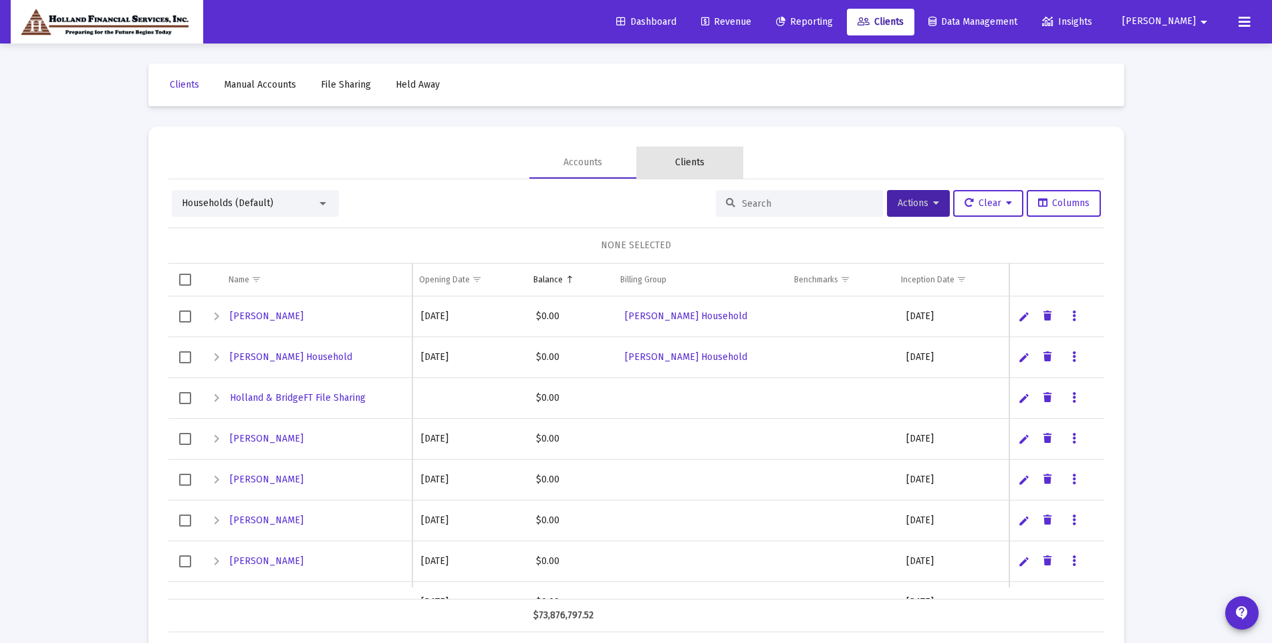
click at [692, 163] on div "Clients" at bounding box center [689, 162] width 29 height 13
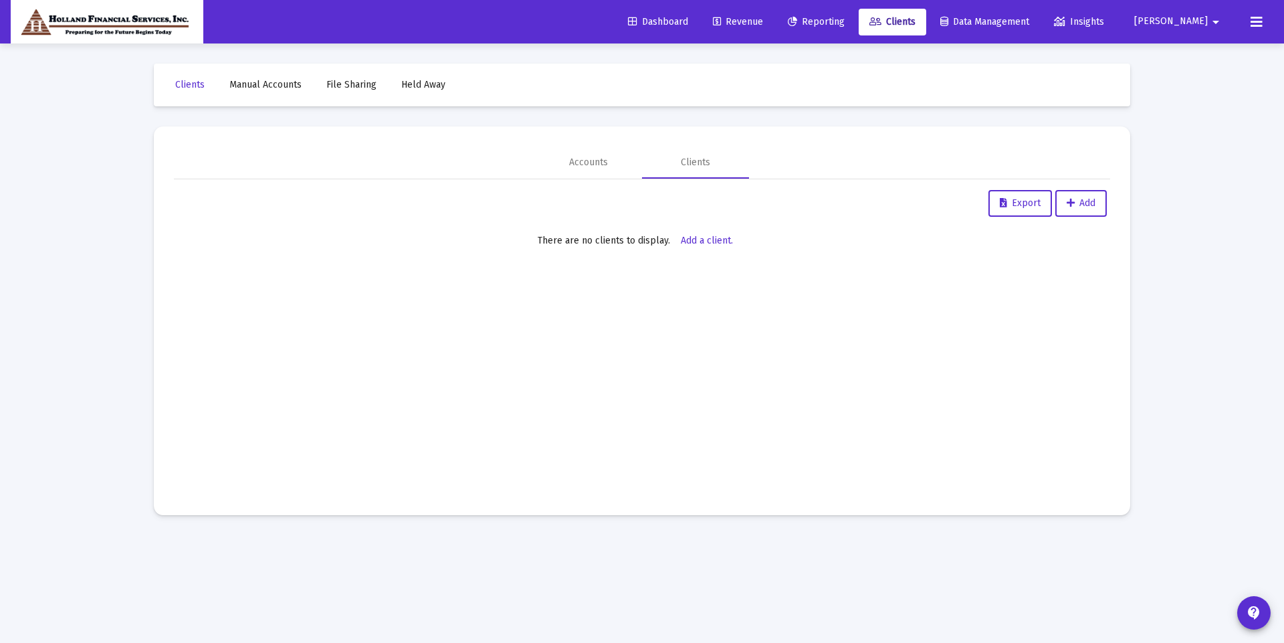
click at [915, 27] on span "Clients" at bounding box center [892, 21] width 46 height 11
click at [600, 167] on div "Accounts" at bounding box center [588, 162] width 39 height 13
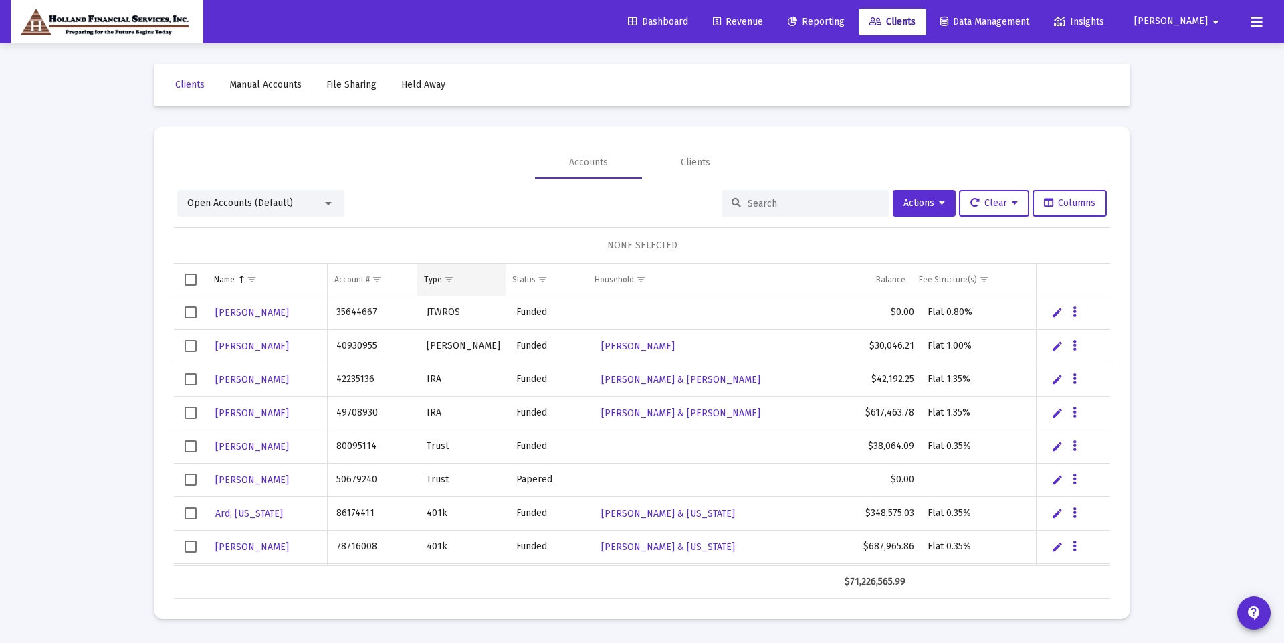
click at [447, 284] on span "Show filter options for column 'Type'" at bounding box center [449, 279] width 10 height 10
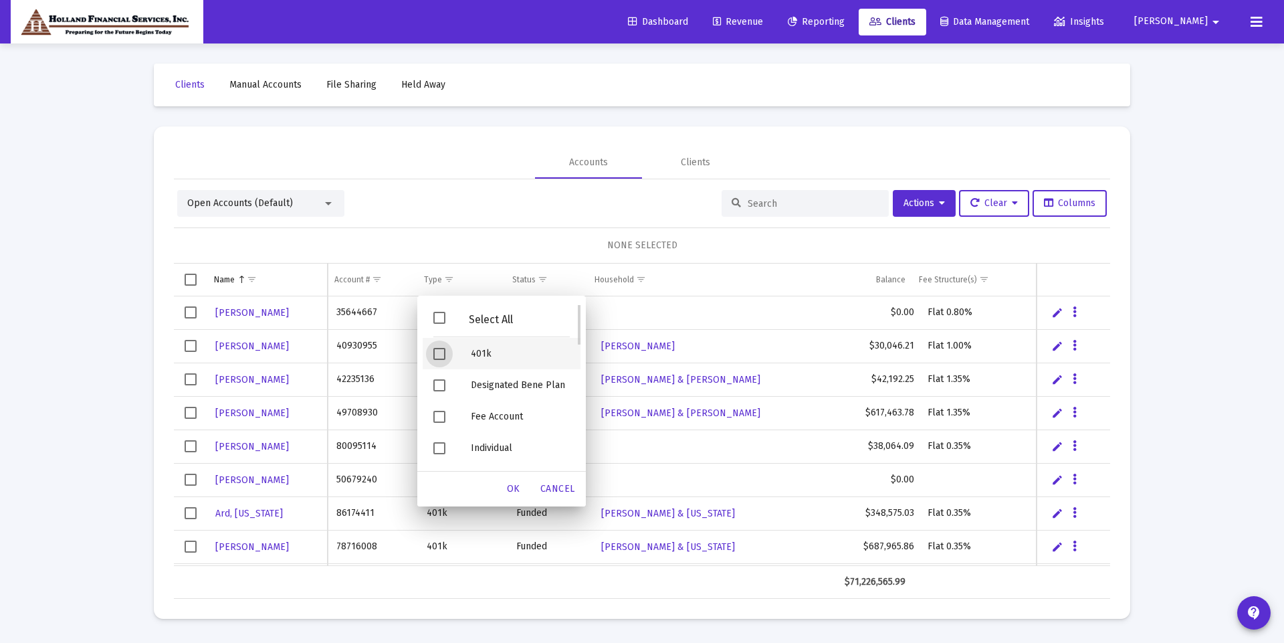
click at [445, 356] on span "Filter options" at bounding box center [439, 354] width 12 height 12
drag, startPoint x: 430, startPoint y: 417, endPoint x: 440, endPoint y: 421, distance: 10.6
click at [431, 417] on div "Filter options" at bounding box center [441, 419] width 37 height 31
click at [497, 494] on div "OK" at bounding box center [513, 489] width 43 height 24
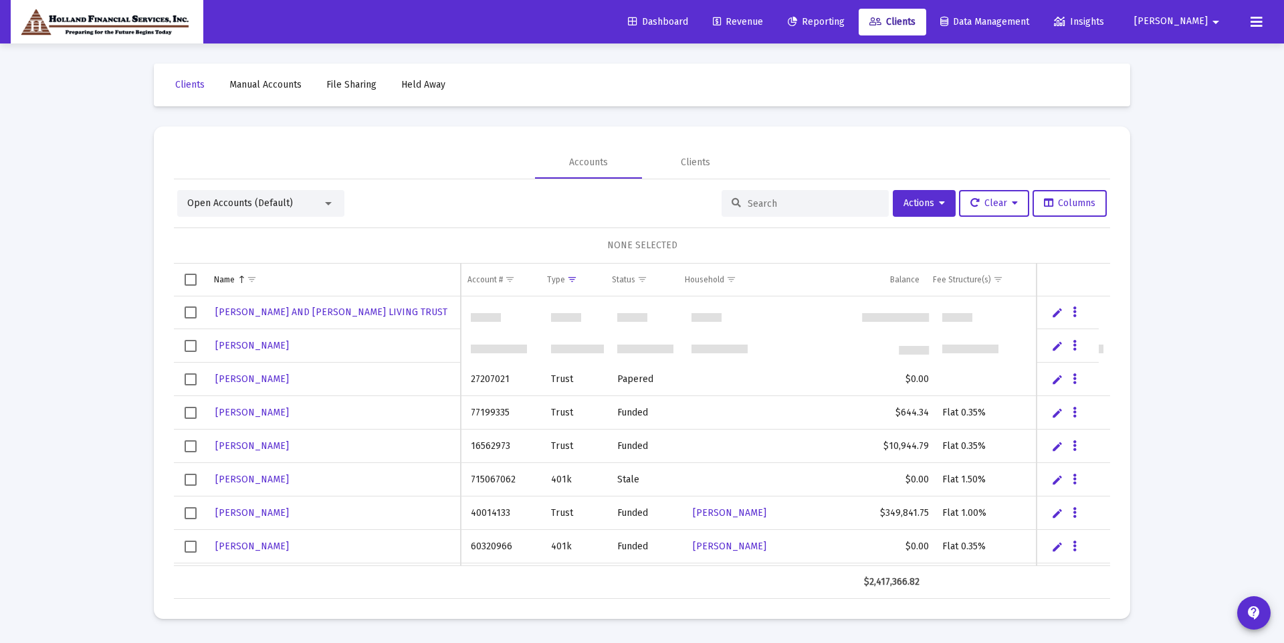
scroll to position [201, 0]
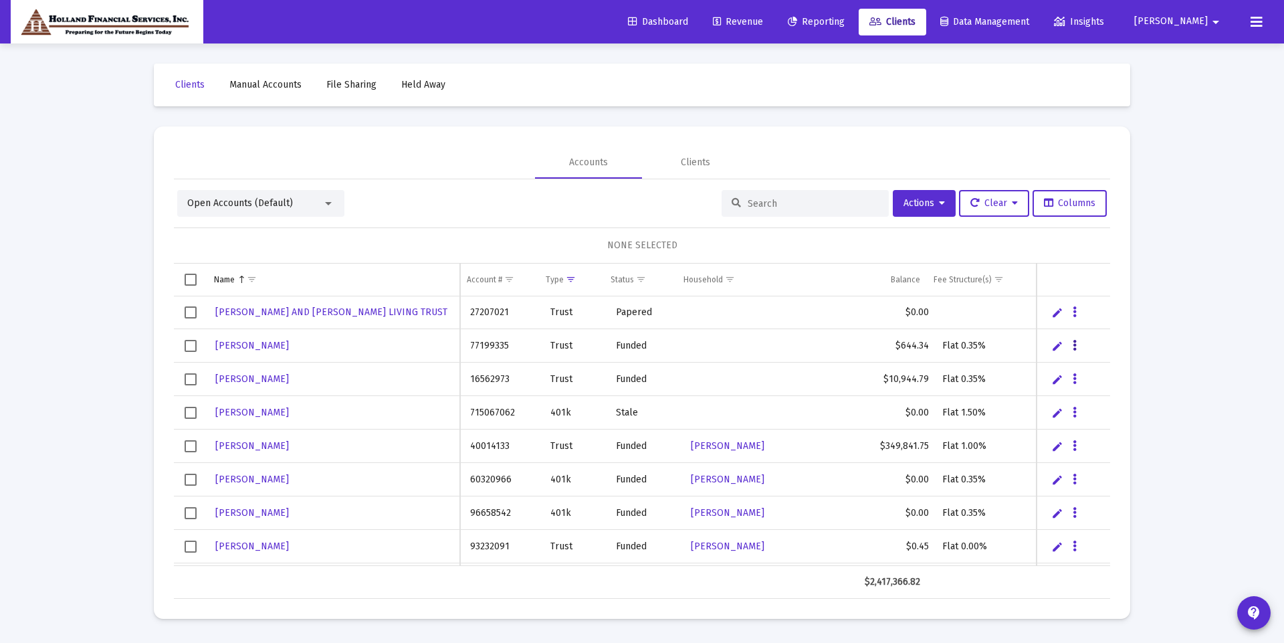
click at [1076, 347] on icon "Data grid" at bounding box center [1075, 346] width 4 height 16
click at [755, 300] on div at bounding box center [642, 321] width 1284 height 643
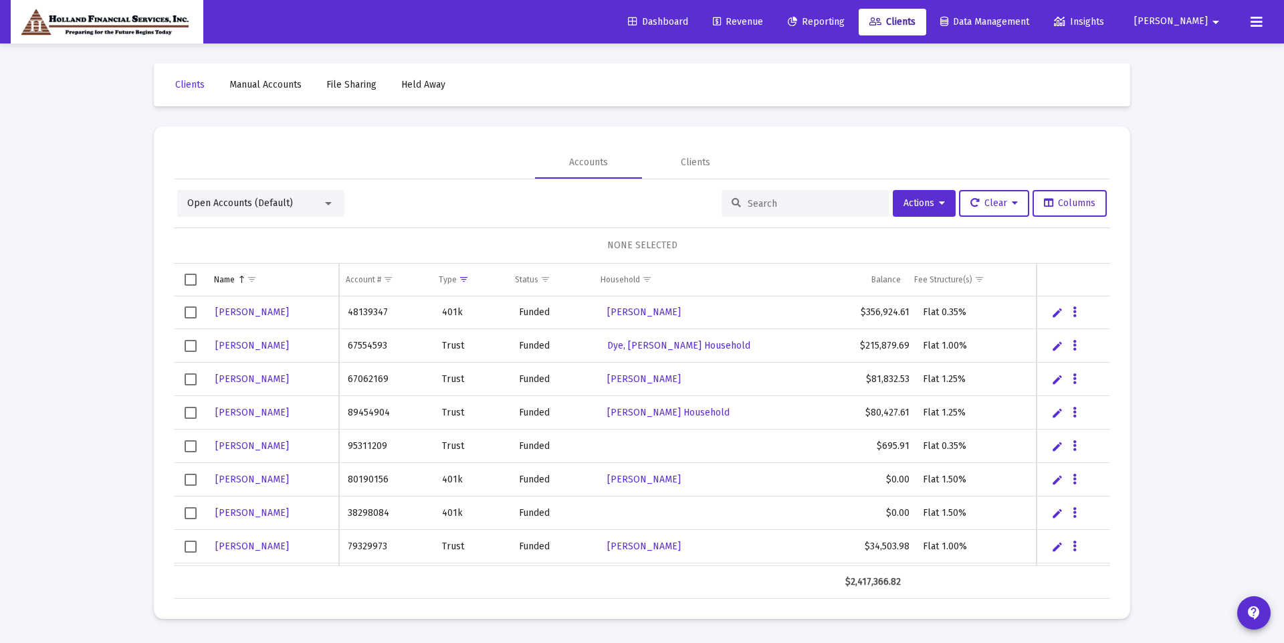
scroll to position [468, 0]
click at [1075, 450] on icon "Data grid" at bounding box center [1075, 446] width 4 height 16
click at [1111, 543] on button "Map to Household" at bounding box center [1129, 537] width 120 height 32
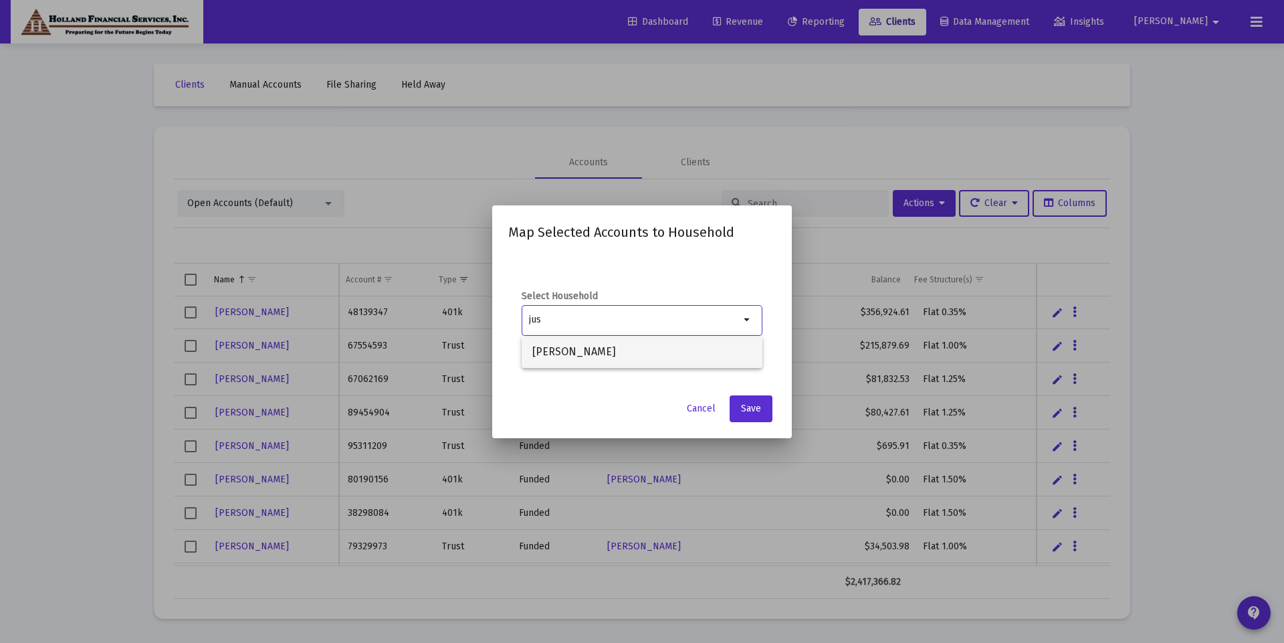
click at [706, 352] on span "[PERSON_NAME]" at bounding box center [641, 352] width 219 height 32
type input "[PERSON_NAME]"
click at [750, 410] on span "Save" at bounding box center [751, 408] width 20 height 11
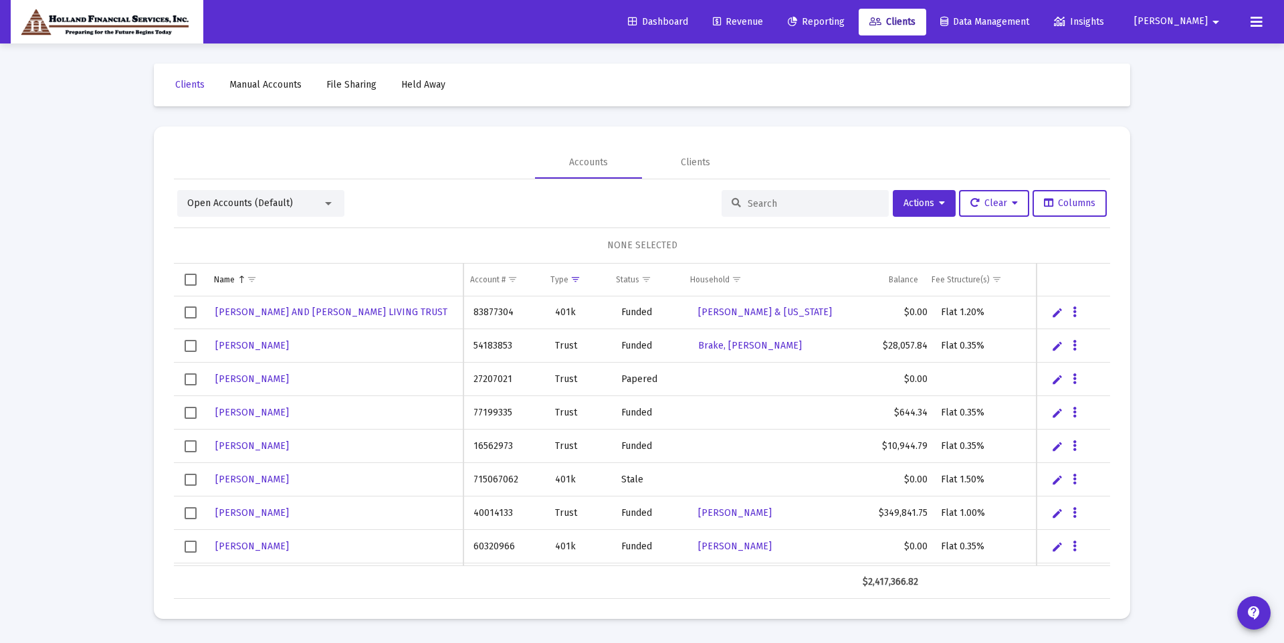
scroll to position [134, 0]
click at [1077, 410] on button "Data grid" at bounding box center [1075, 412] width 12 height 12
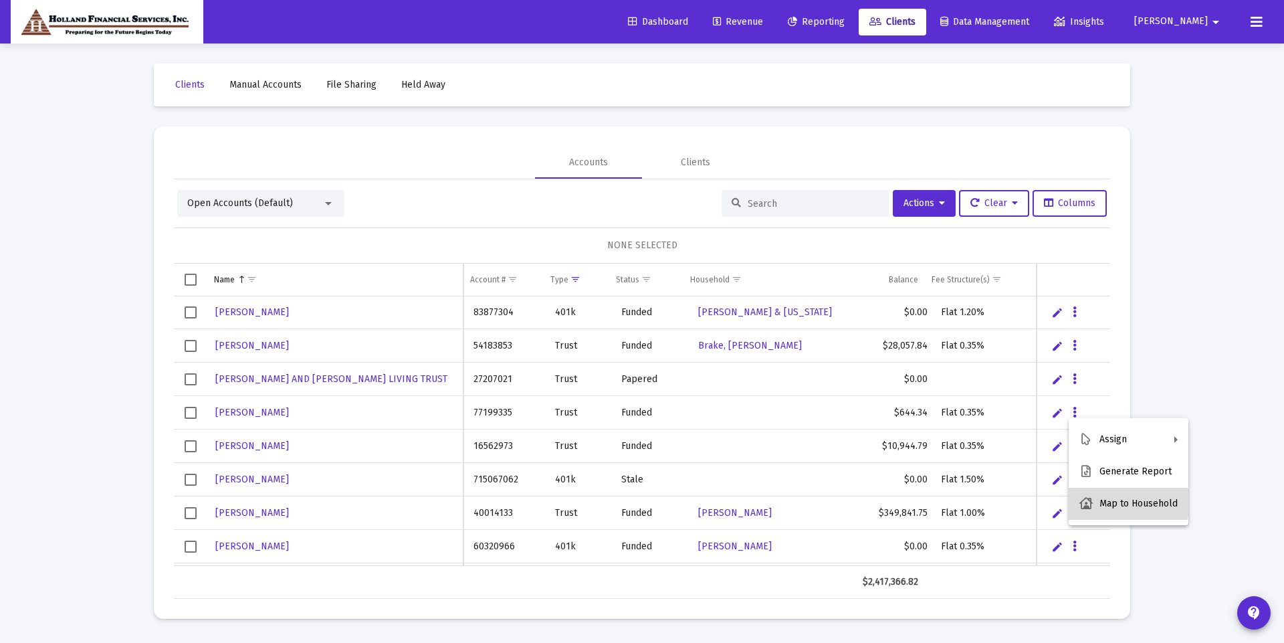
click at [1122, 499] on button "Map to Household" at bounding box center [1129, 503] width 120 height 32
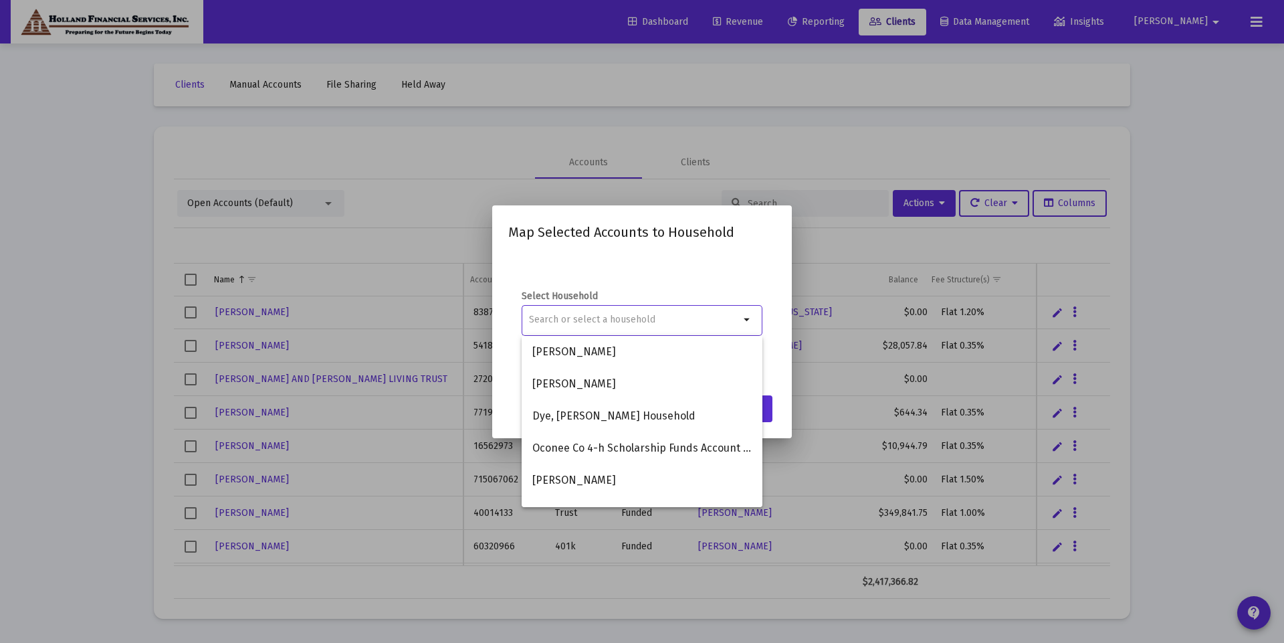
click at [612, 322] on input at bounding box center [634, 319] width 211 height 11
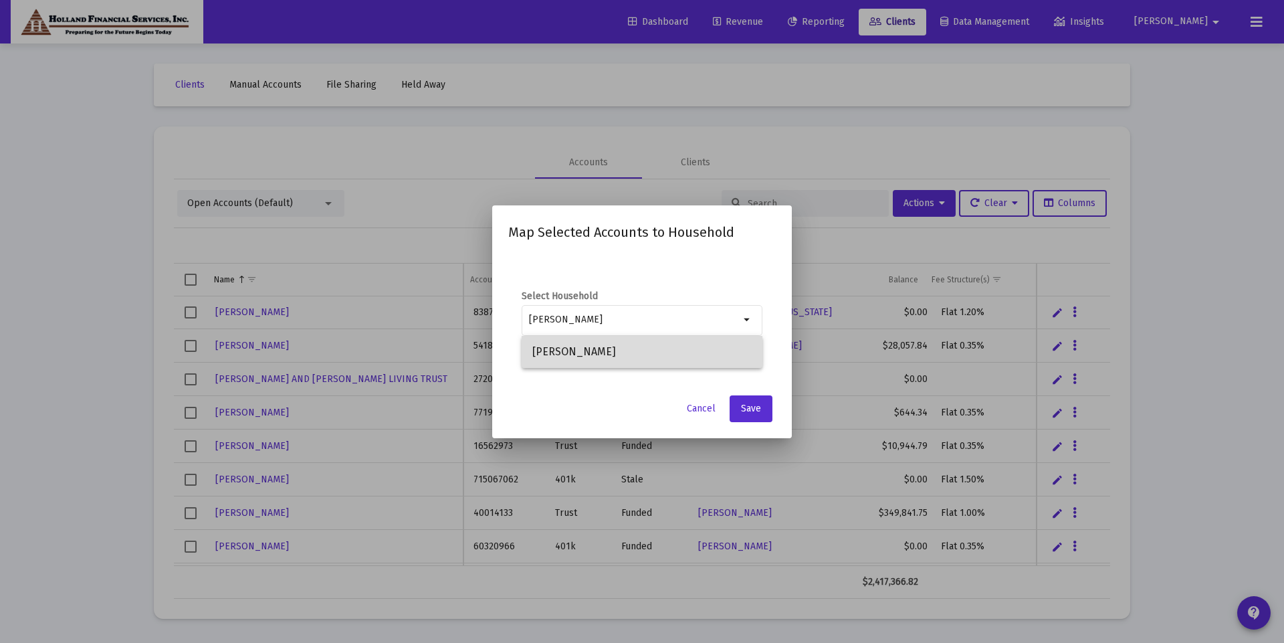
click at [621, 347] on span "[PERSON_NAME]" at bounding box center [641, 352] width 219 height 32
type input "[PERSON_NAME]"
click at [747, 405] on span "Save" at bounding box center [751, 408] width 20 height 11
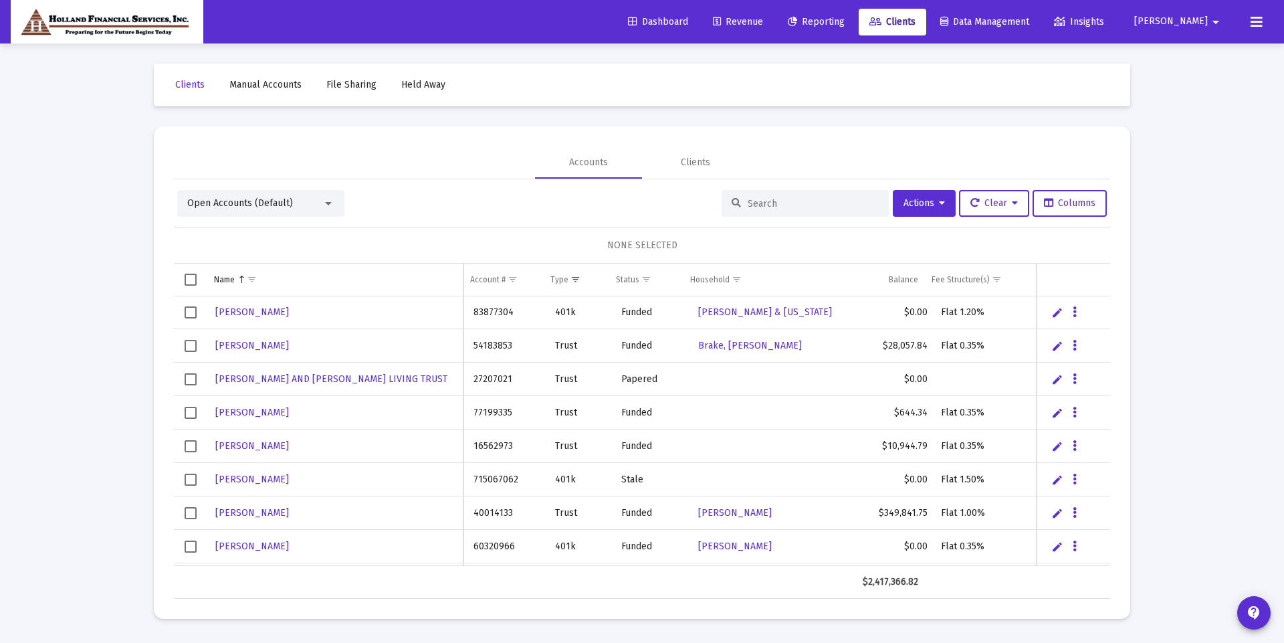
click at [192, 411] on span "Select row" at bounding box center [191, 413] width 12 height 12
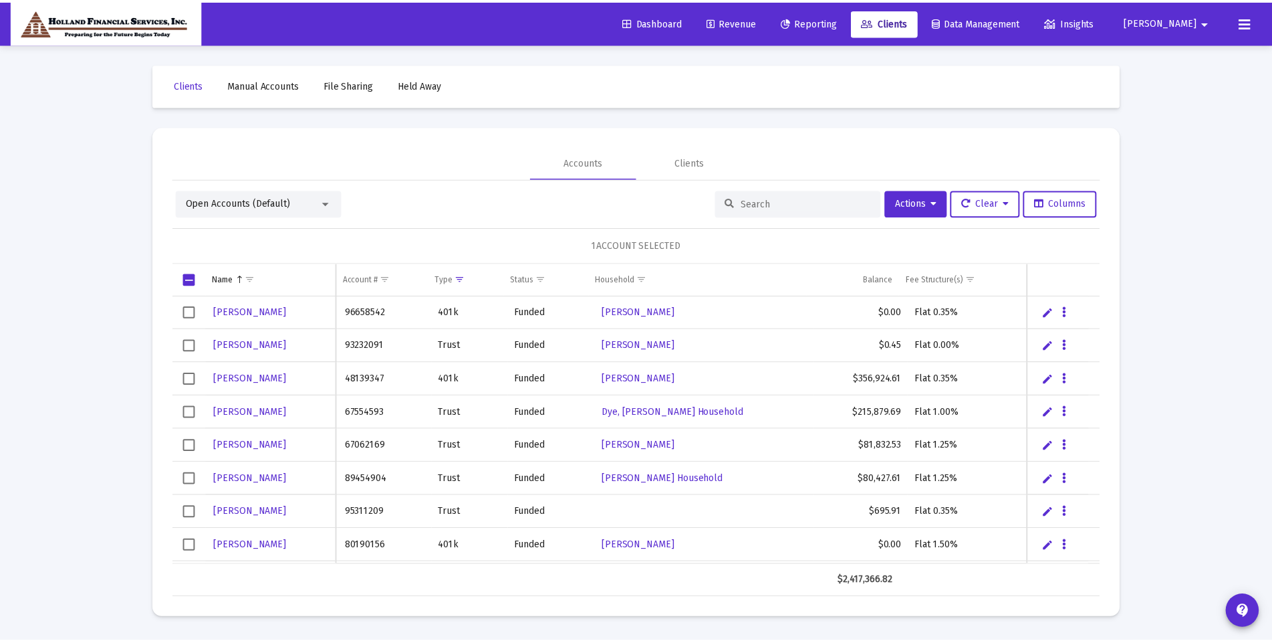
scroll to position [468, 0]
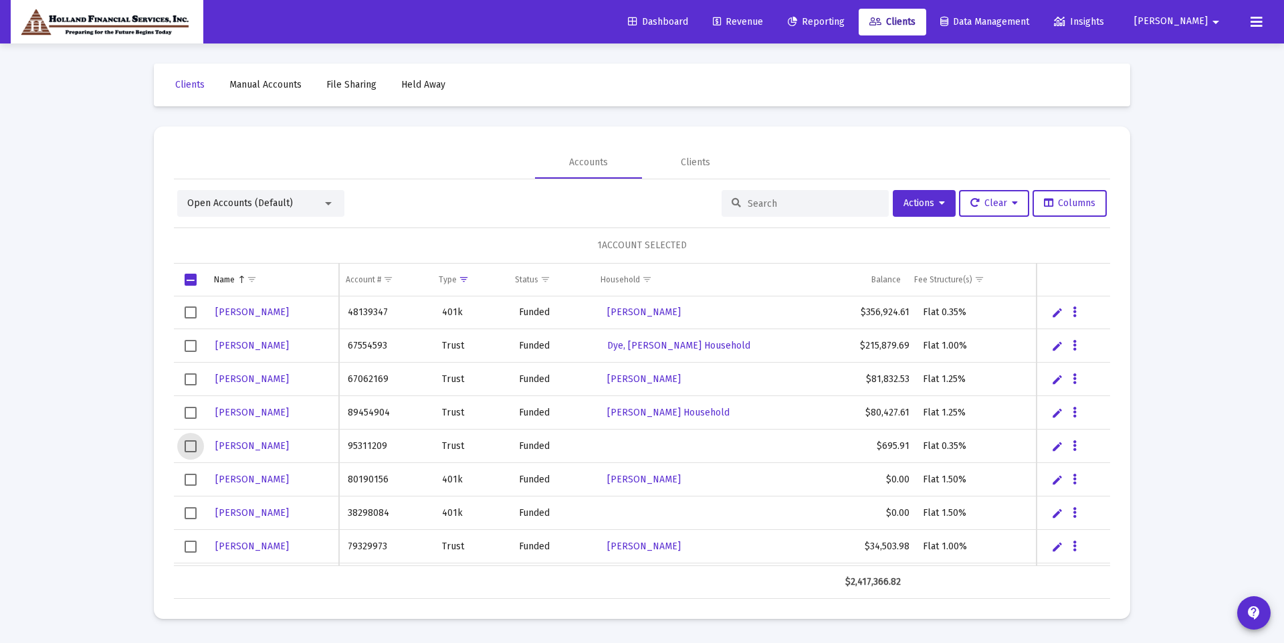
click at [194, 444] on span "Select row" at bounding box center [191, 446] width 12 height 12
click at [925, 199] on span "Actions" at bounding box center [923, 202] width 41 height 11
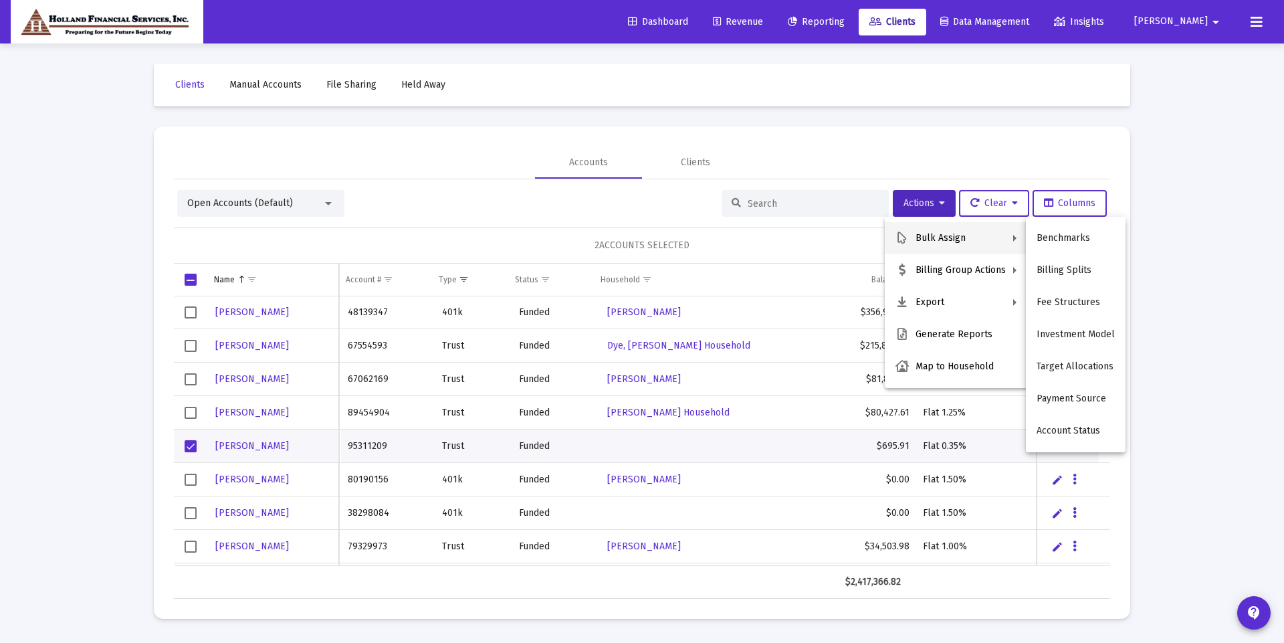
click at [805, 73] on div at bounding box center [642, 321] width 1284 height 643
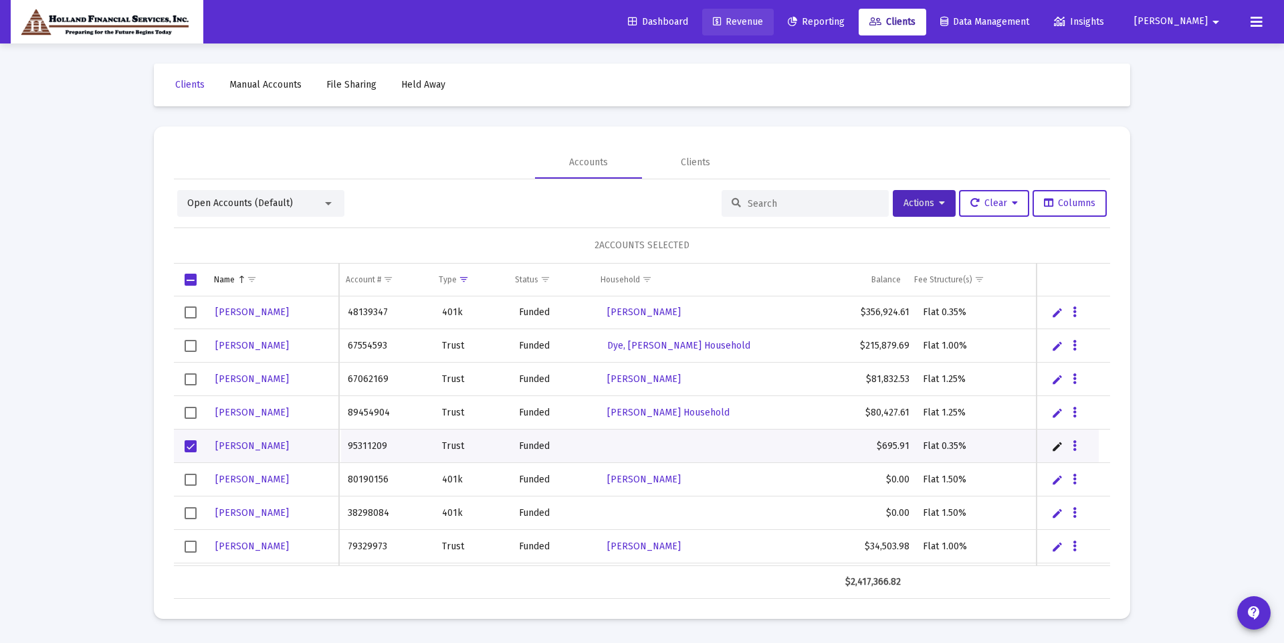
click at [774, 15] on link "Revenue" at bounding box center [738, 22] width 72 height 27
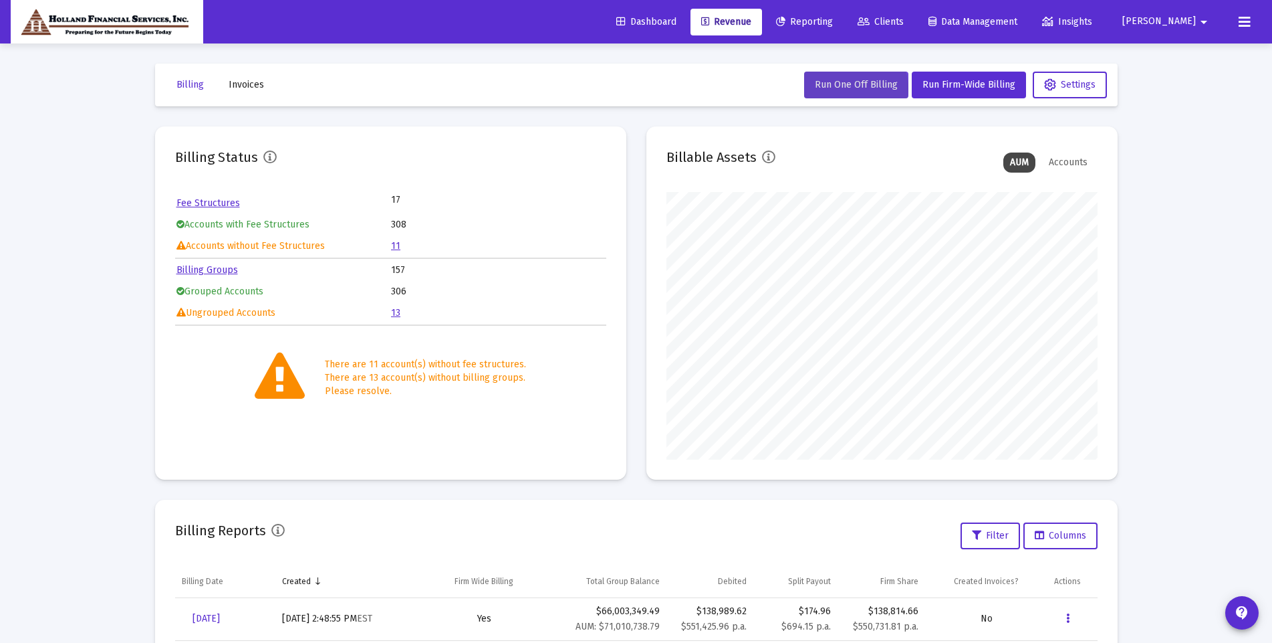
click at [847, 89] on span "Run One Off Billing" at bounding box center [856, 84] width 83 height 11
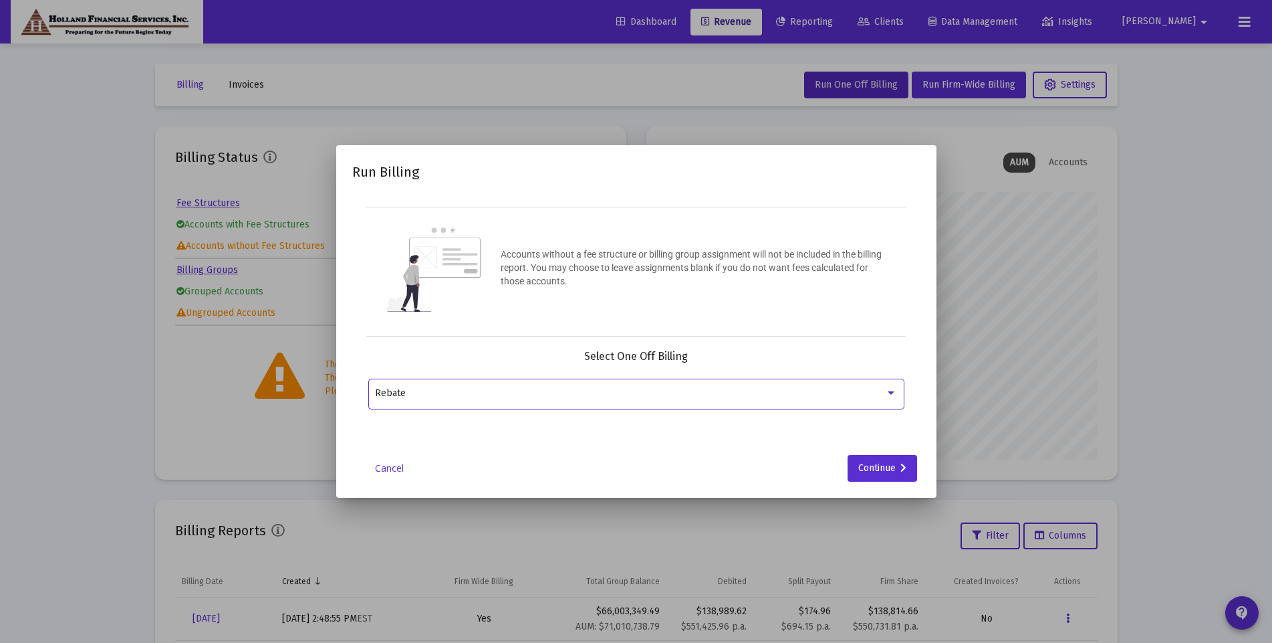
click at [742, 397] on div "Rebate" at bounding box center [630, 393] width 510 height 11
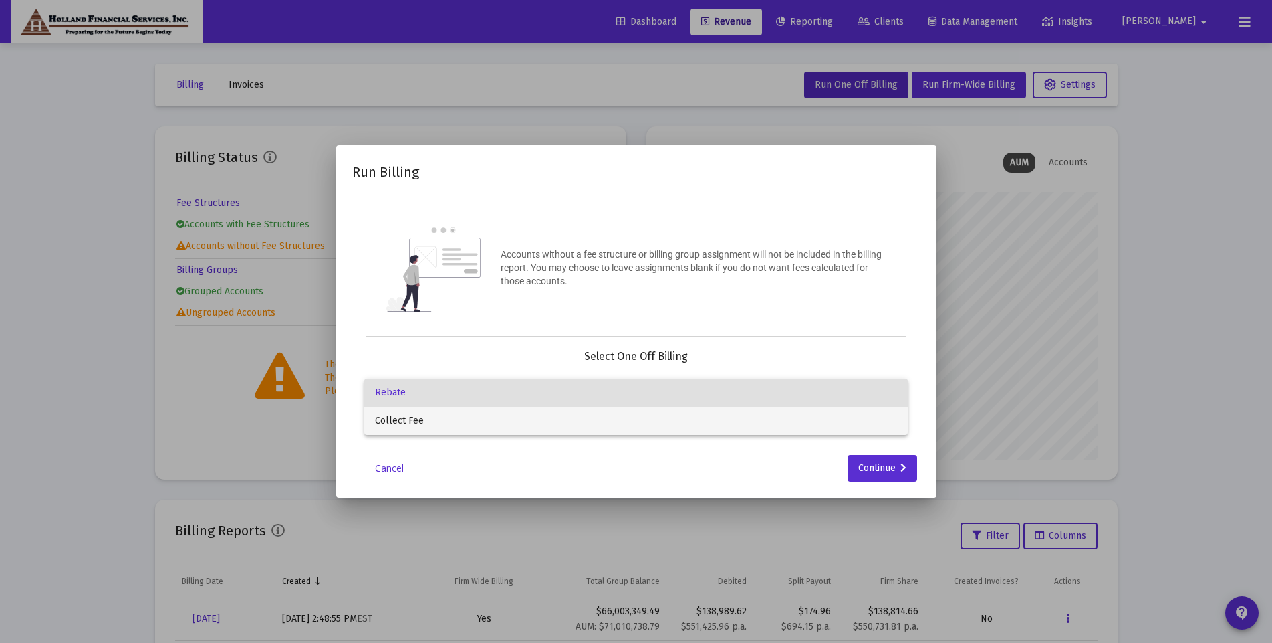
click at [705, 429] on span "Collect Fee" at bounding box center [636, 421] width 522 height 28
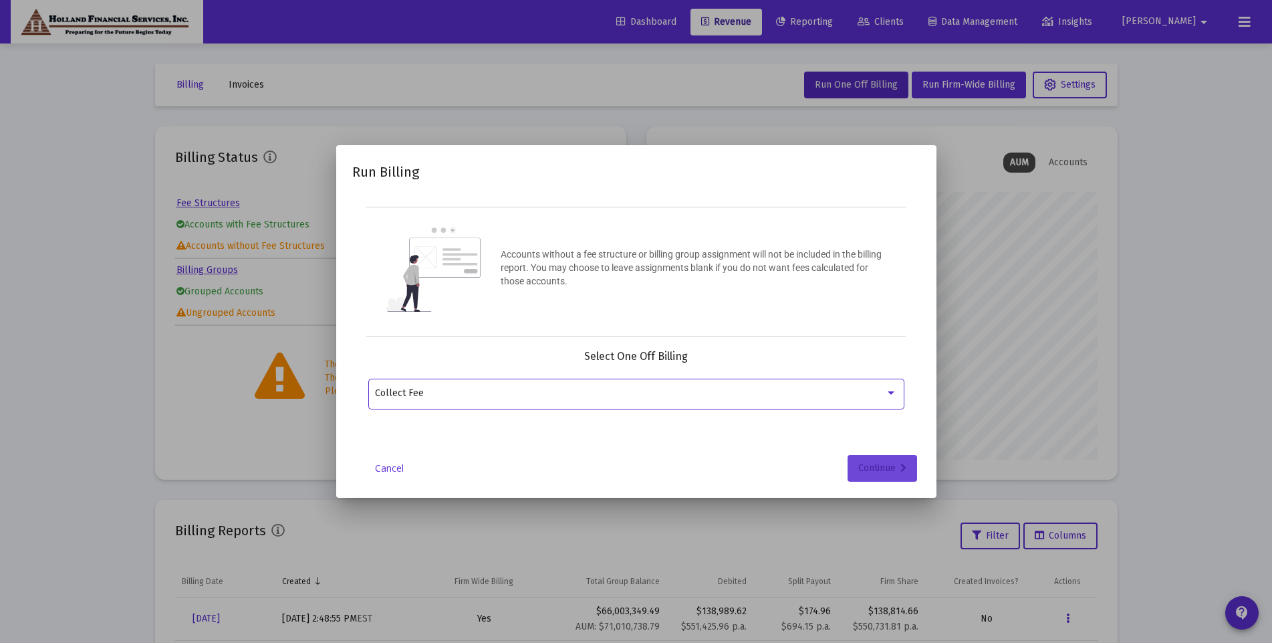
click at [897, 468] on div "Continue" at bounding box center [883, 468] width 48 height 27
click at [680, 400] on div "Selection" at bounding box center [628, 393] width 512 height 16
type input "s"
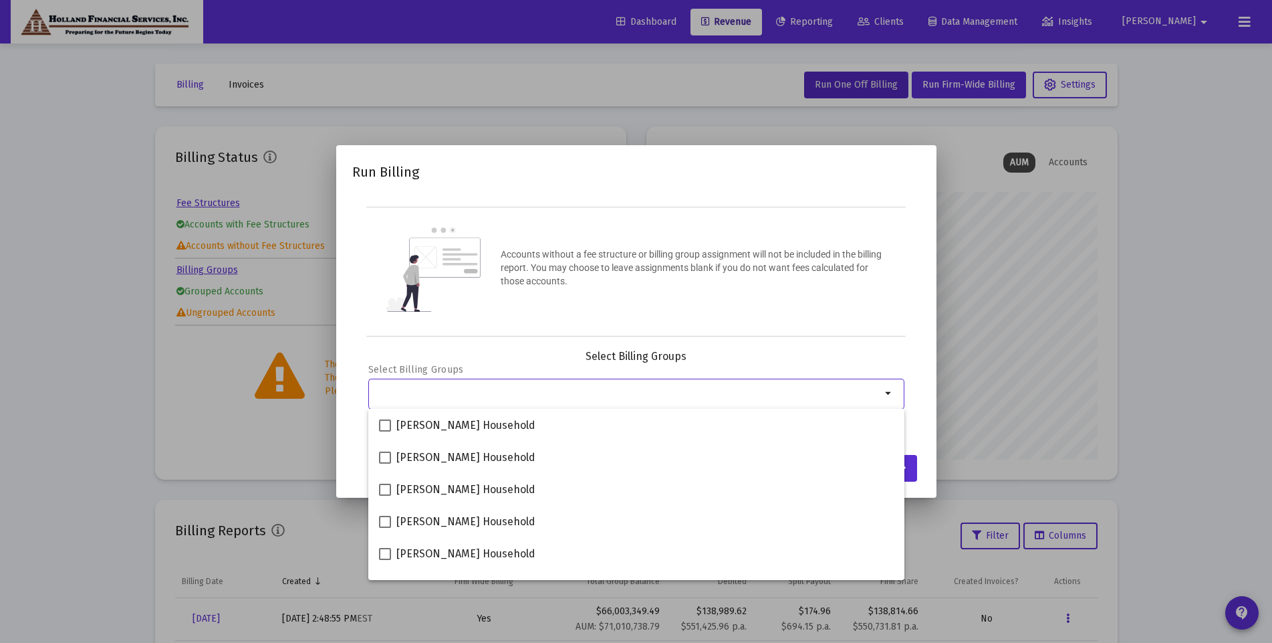
click at [1107, 274] on div at bounding box center [636, 321] width 1272 height 643
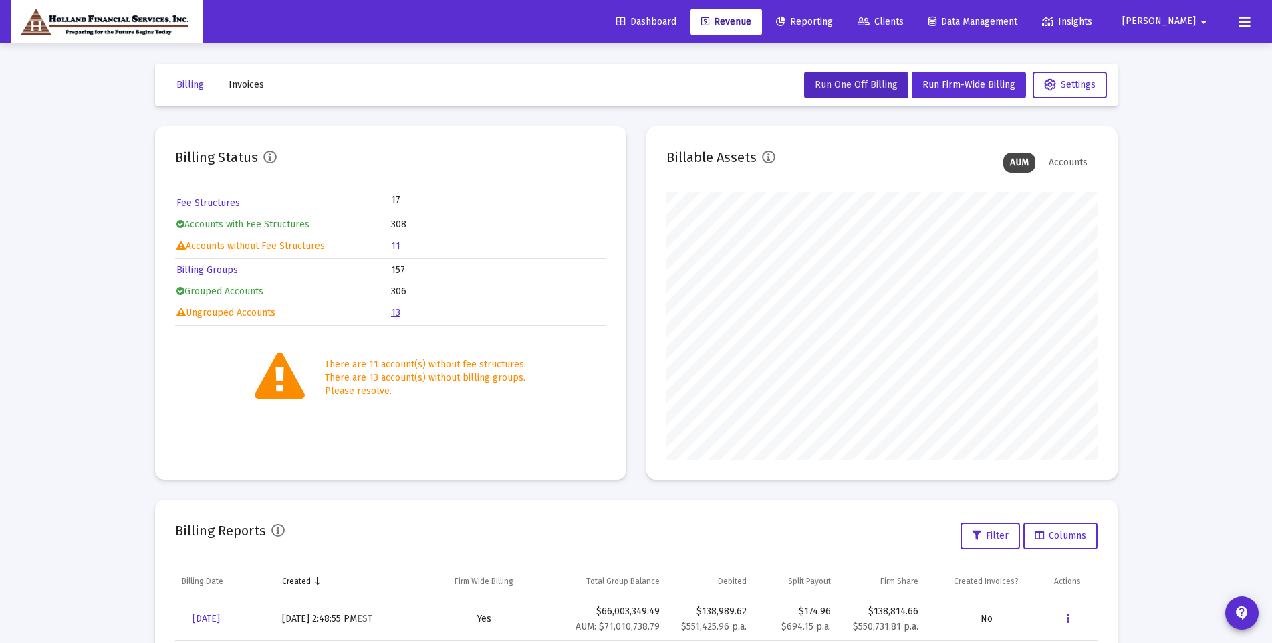
click at [904, 25] on span "Clients" at bounding box center [881, 21] width 46 height 11
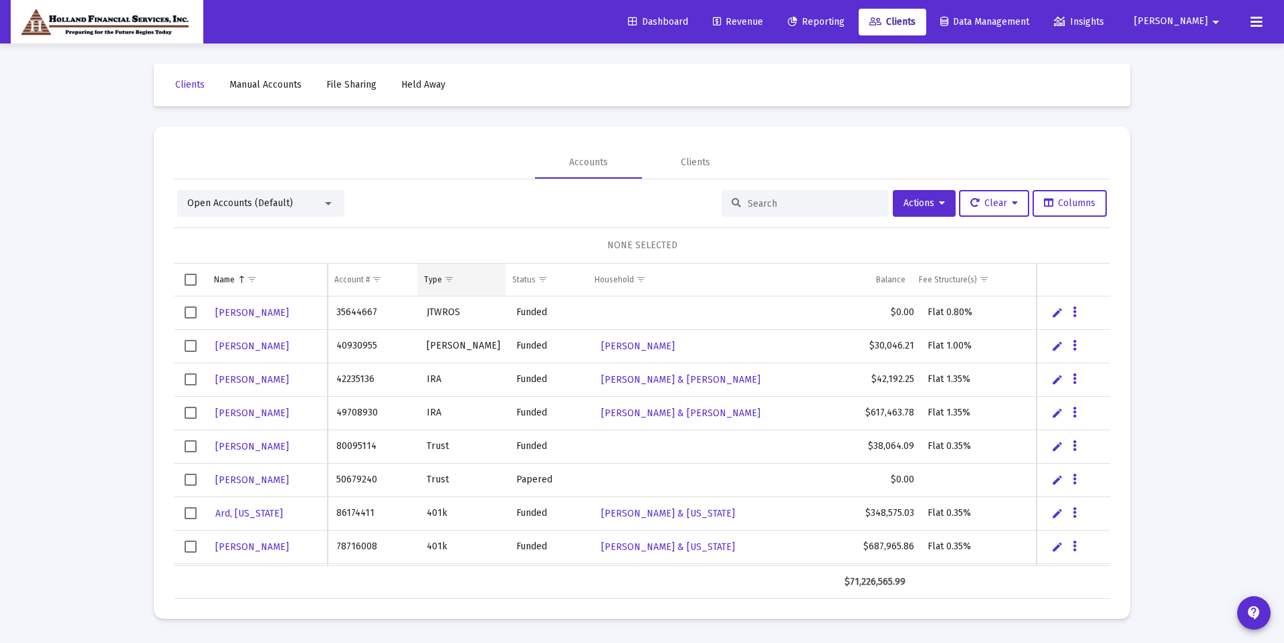
click at [445, 277] on span "Show filter options for column 'Type'" at bounding box center [449, 279] width 10 height 10
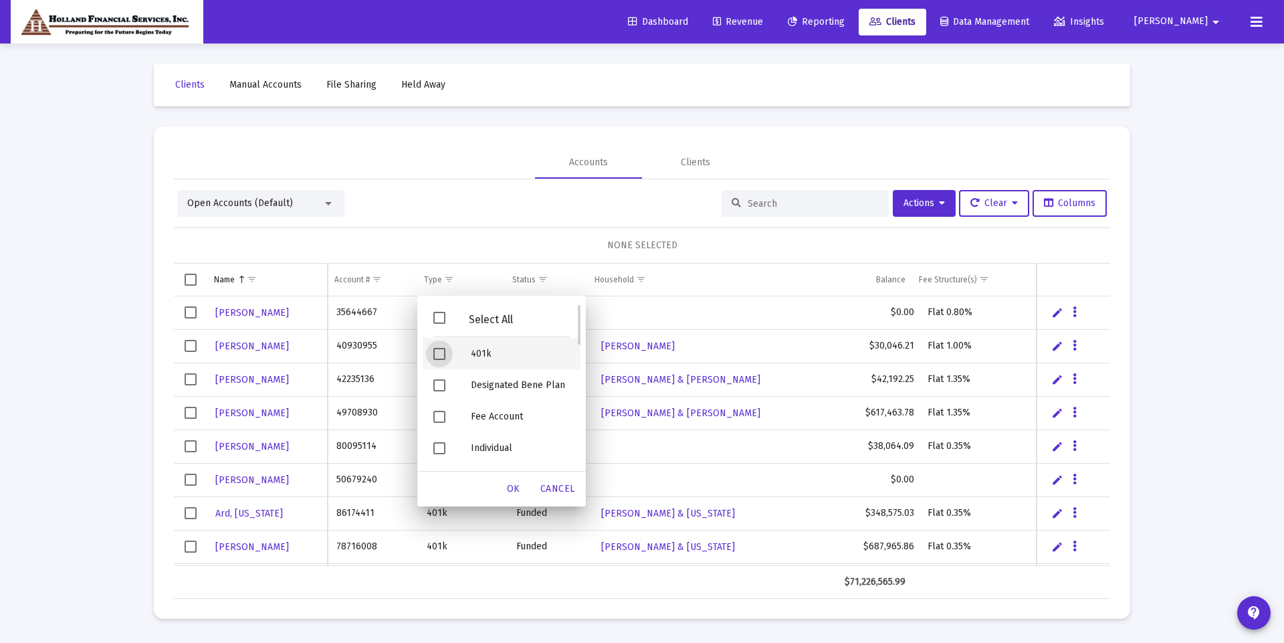
click at [441, 356] on span "Filter options" at bounding box center [439, 354] width 12 height 12
click at [441, 419] on span "Filter options" at bounding box center [439, 420] width 12 height 12
click at [499, 493] on div "OK" at bounding box center [513, 489] width 43 height 24
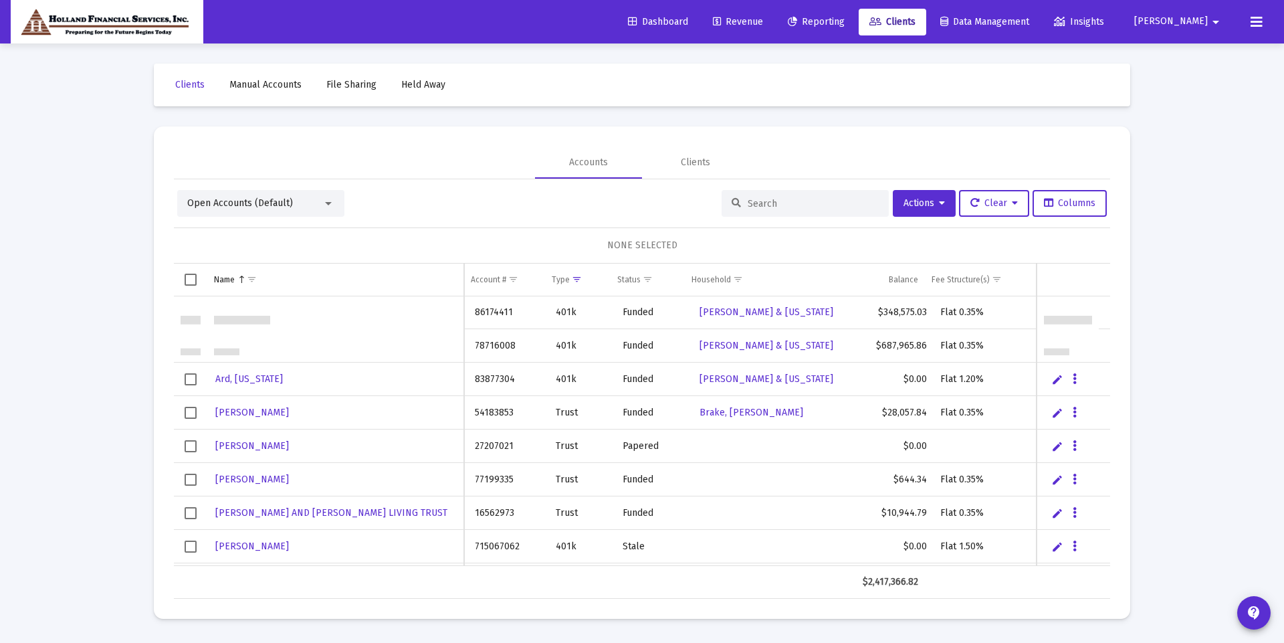
scroll to position [67, 0]
click at [1073, 479] on icon "Data grid" at bounding box center [1075, 479] width 4 height 16
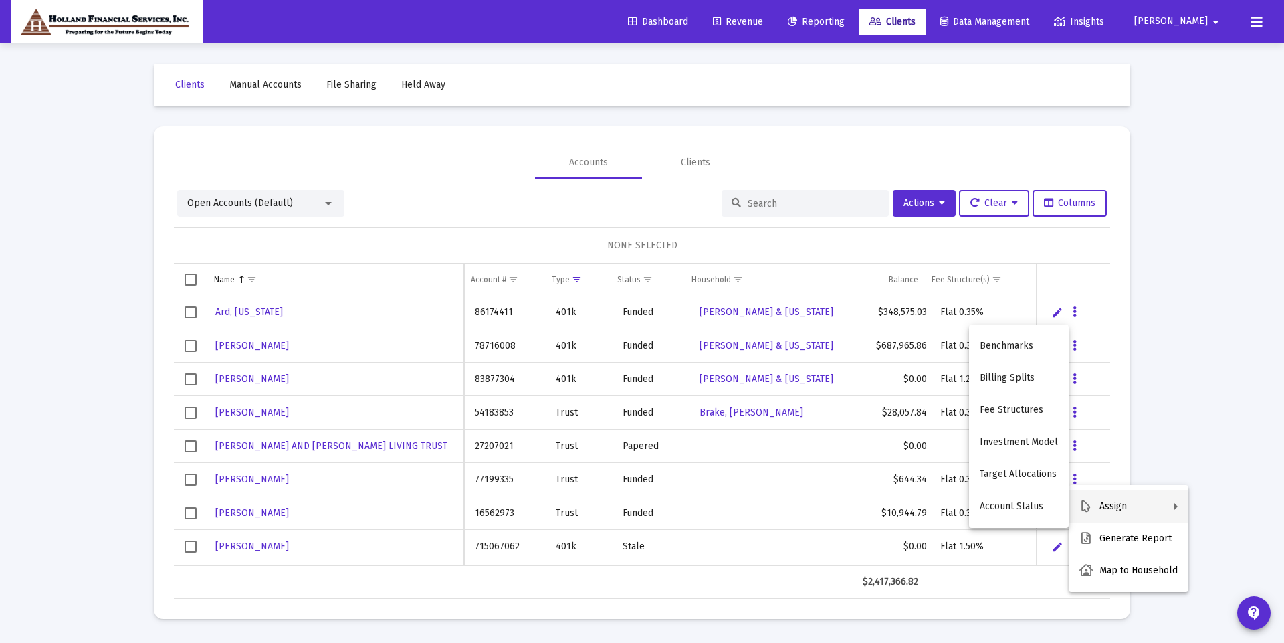
click at [195, 486] on div at bounding box center [642, 321] width 1284 height 643
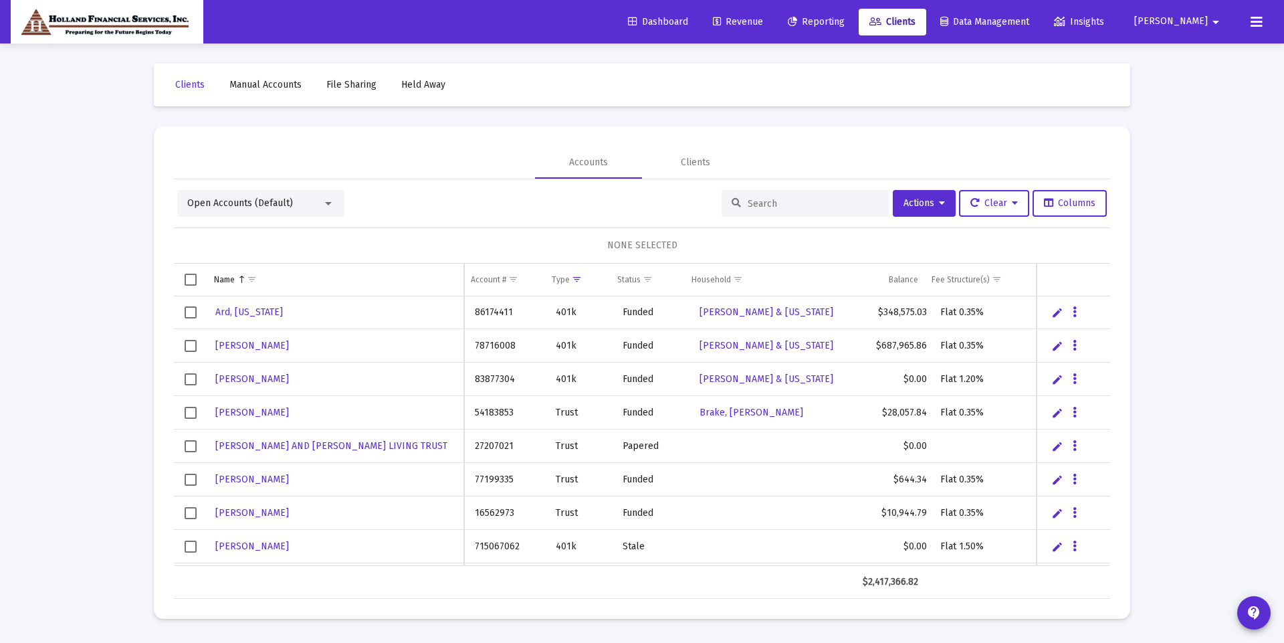
click at [191, 483] on span "Select row" at bounding box center [191, 479] width 12 height 12
click at [915, 205] on span "Actions" at bounding box center [923, 202] width 41 height 11
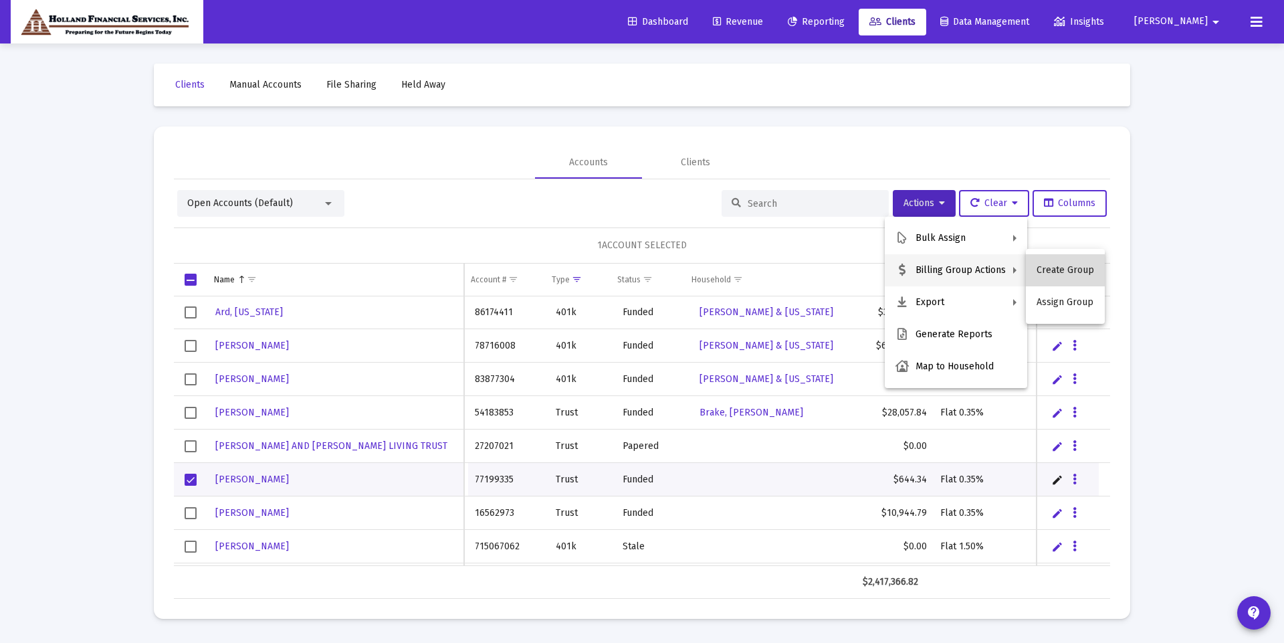
click at [1075, 273] on button "Create Group" at bounding box center [1065, 270] width 79 height 32
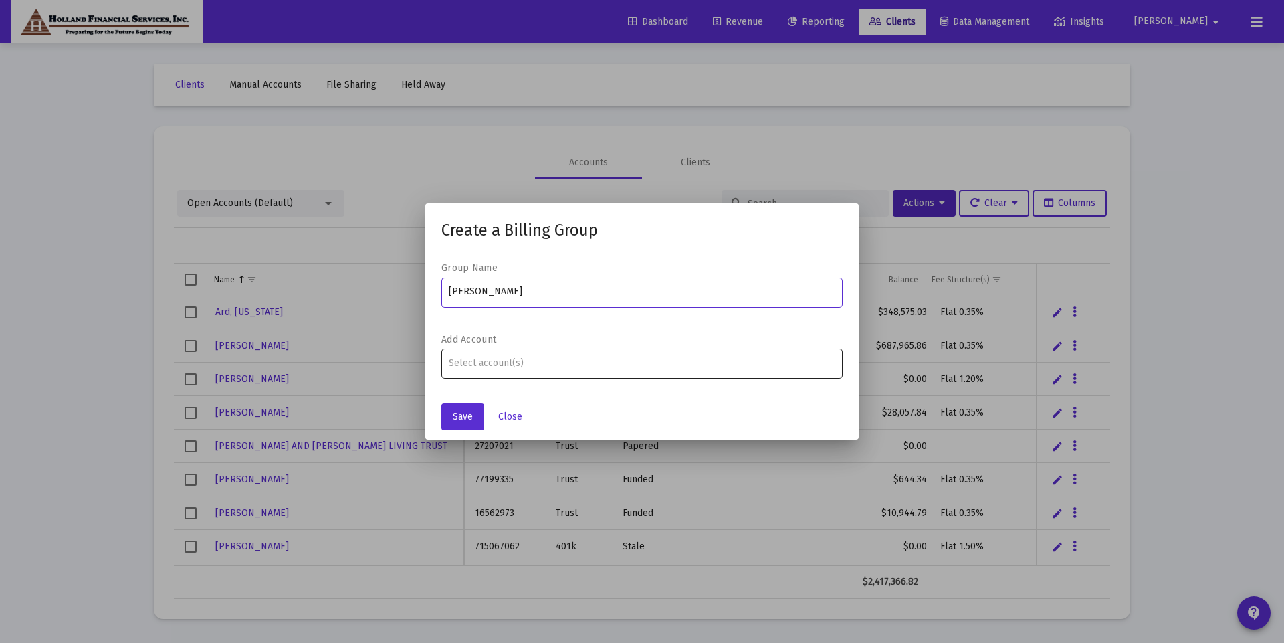
type input "[PERSON_NAME]"
click at [555, 372] on div at bounding box center [642, 362] width 387 height 33
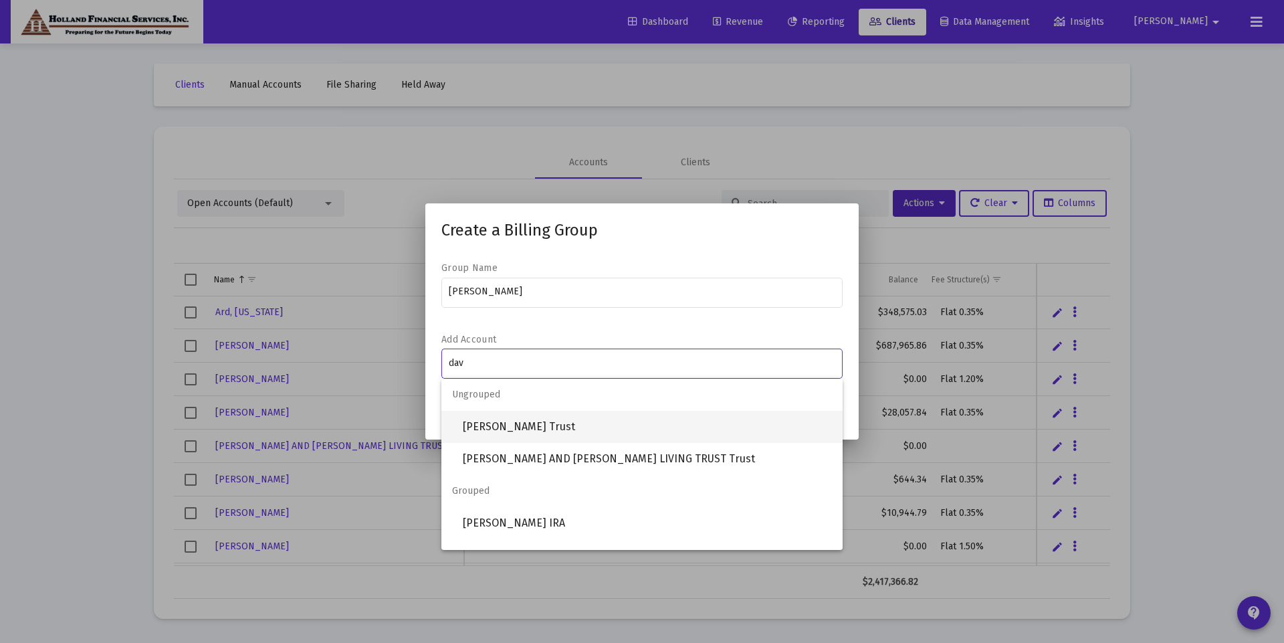
type input "dav"
click at [545, 425] on span "David Williams Trust" at bounding box center [647, 427] width 369 height 32
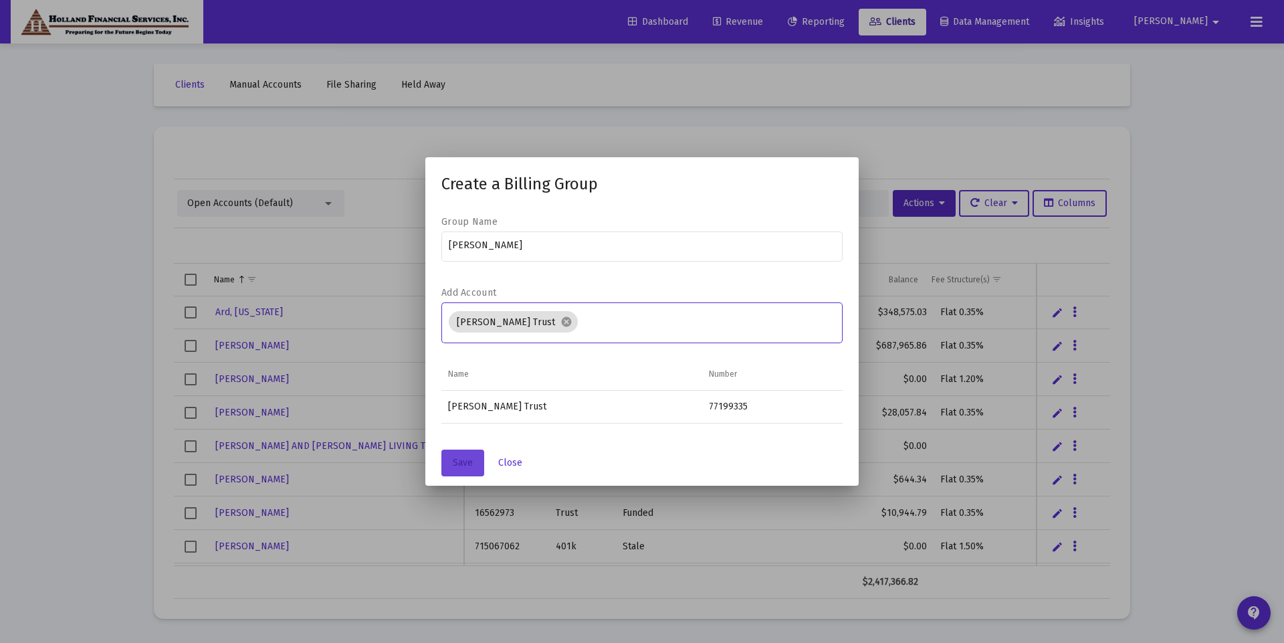
click at [475, 466] on button "Save" at bounding box center [462, 462] width 43 height 27
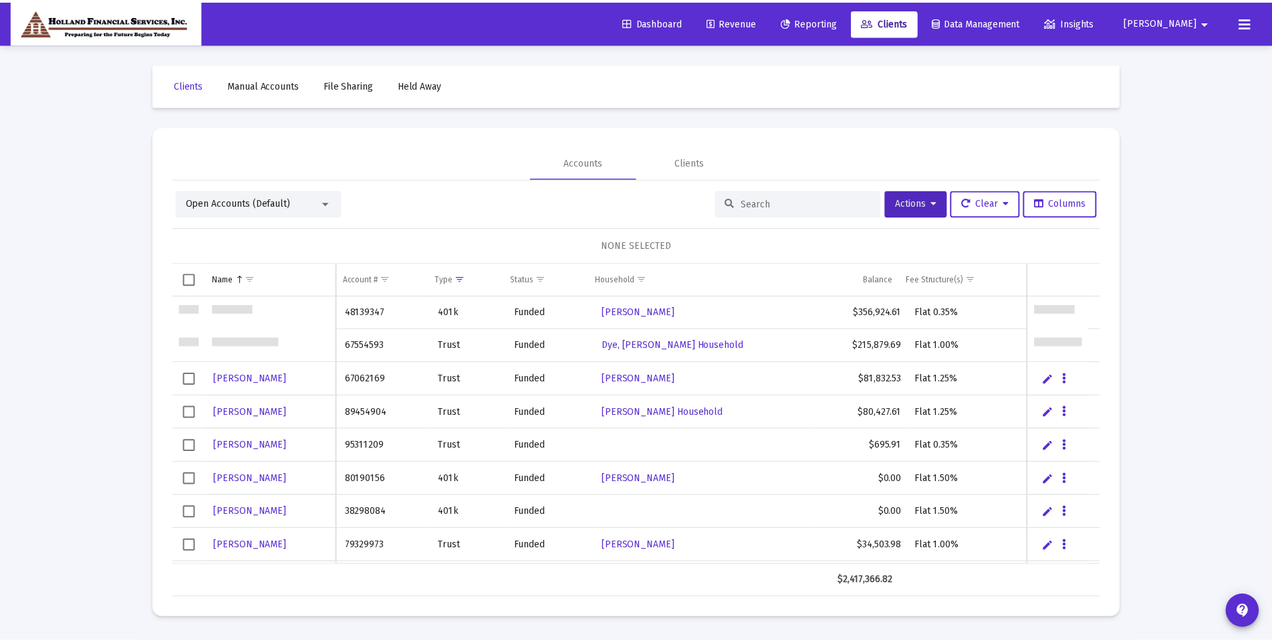
scroll to position [468, 0]
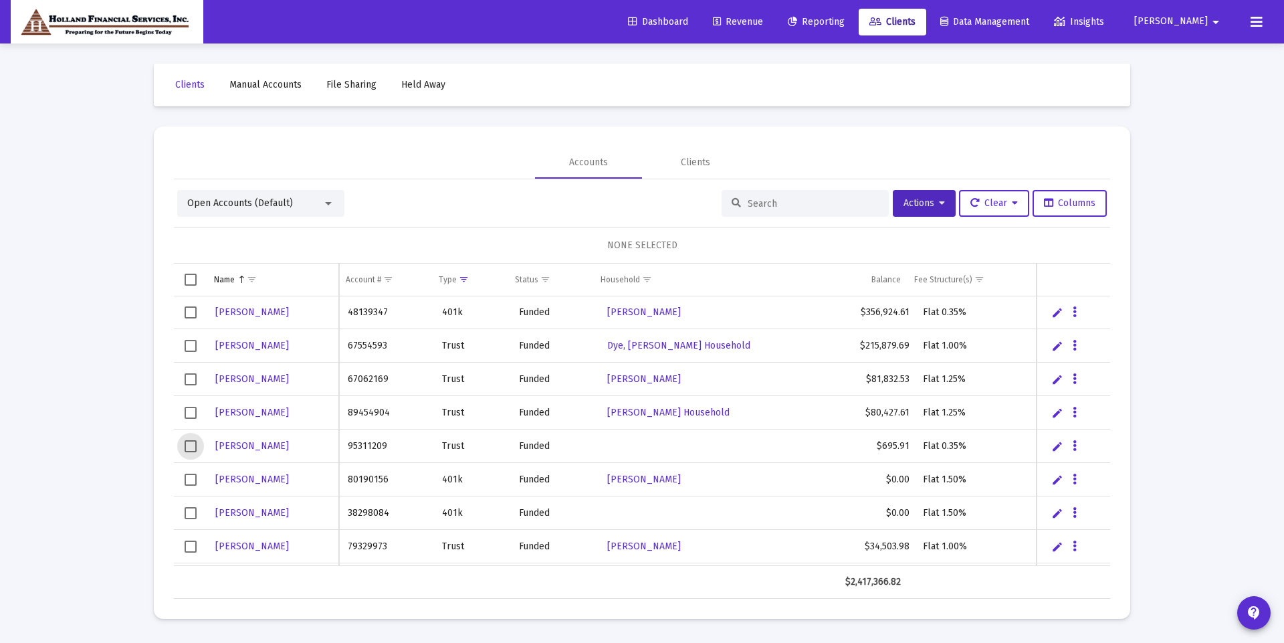
click at [193, 451] on span "Select row" at bounding box center [191, 446] width 12 height 12
click at [914, 200] on span "Actions" at bounding box center [923, 202] width 41 height 11
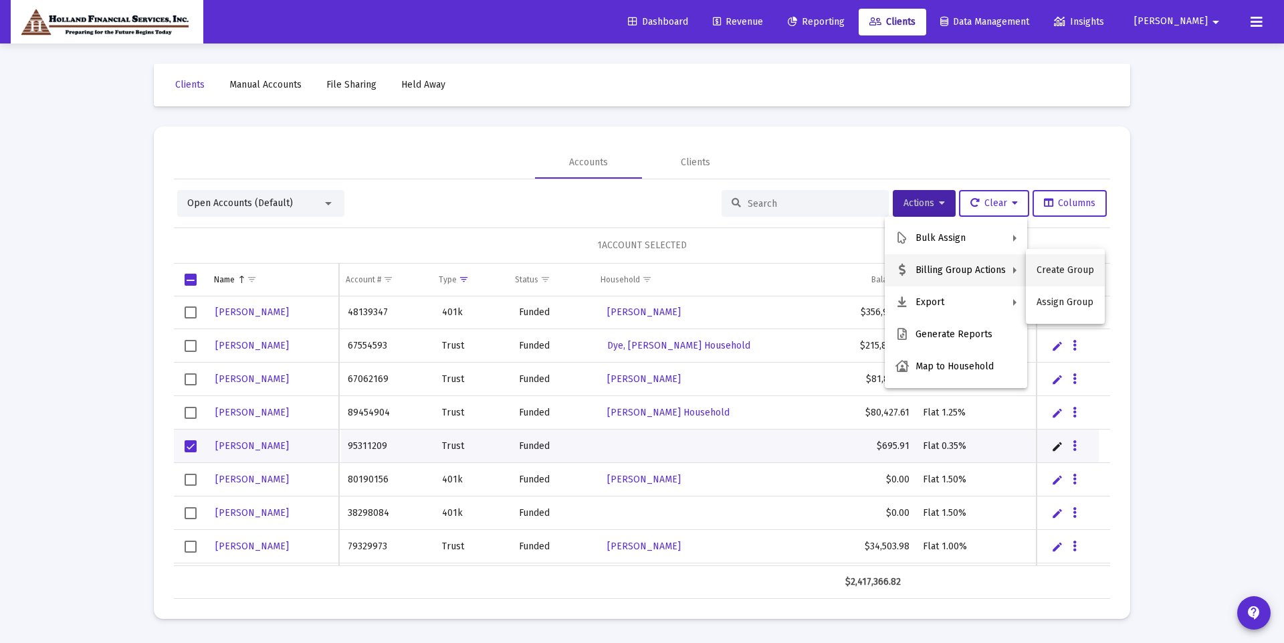
click at [1070, 274] on button "Create Group" at bounding box center [1065, 270] width 79 height 32
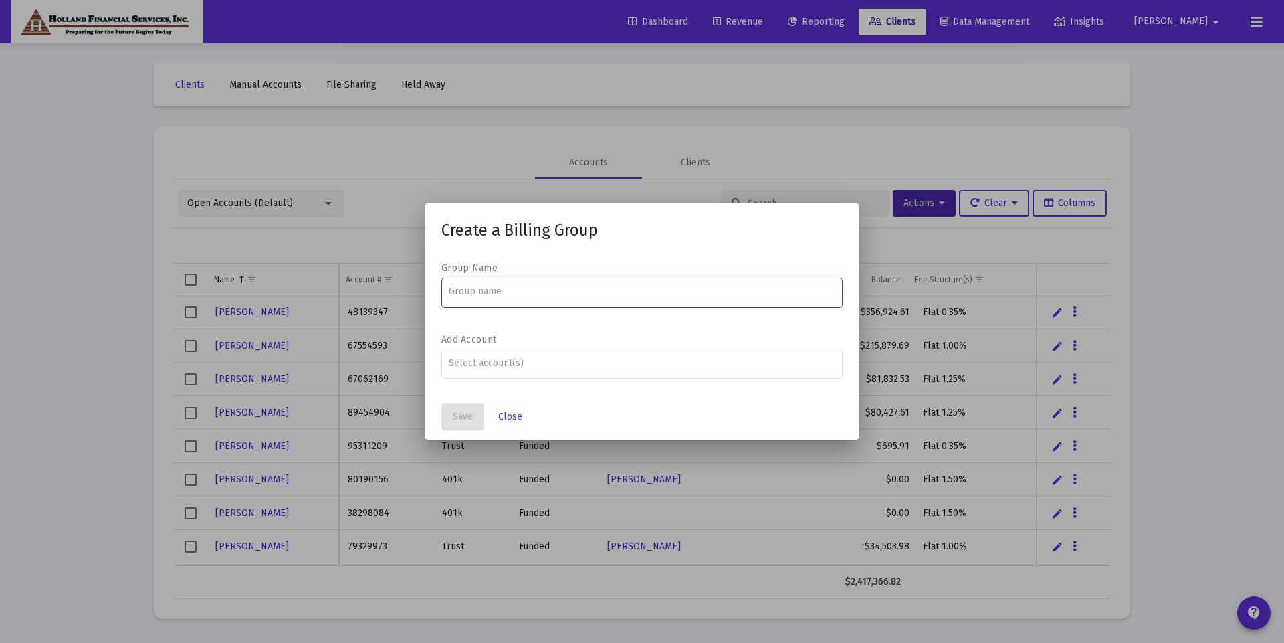
click at [580, 286] on input at bounding box center [642, 291] width 387 height 11
type input "[PERSON_NAME]"
click at [582, 355] on div "Assignment Selection" at bounding box center [642, 363] width 393 height 16
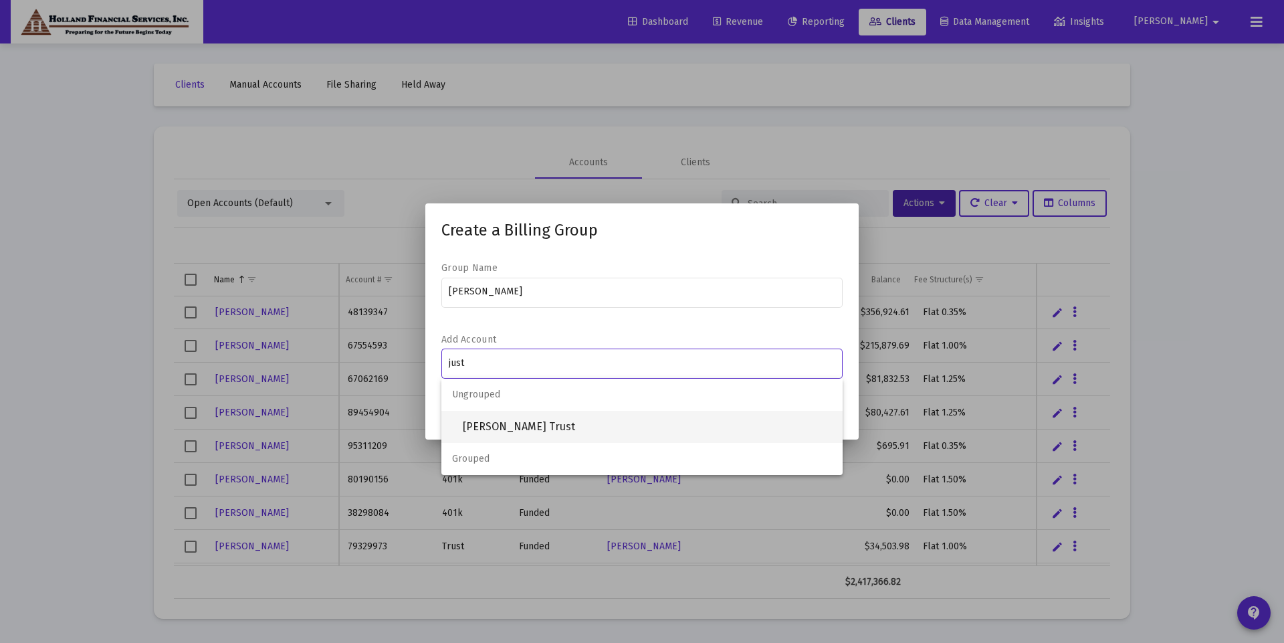
type input "just"
click at [581, 414] on span "[PERSON_NAME] Trust" at bounding box center [647, 427] width 369 height 32
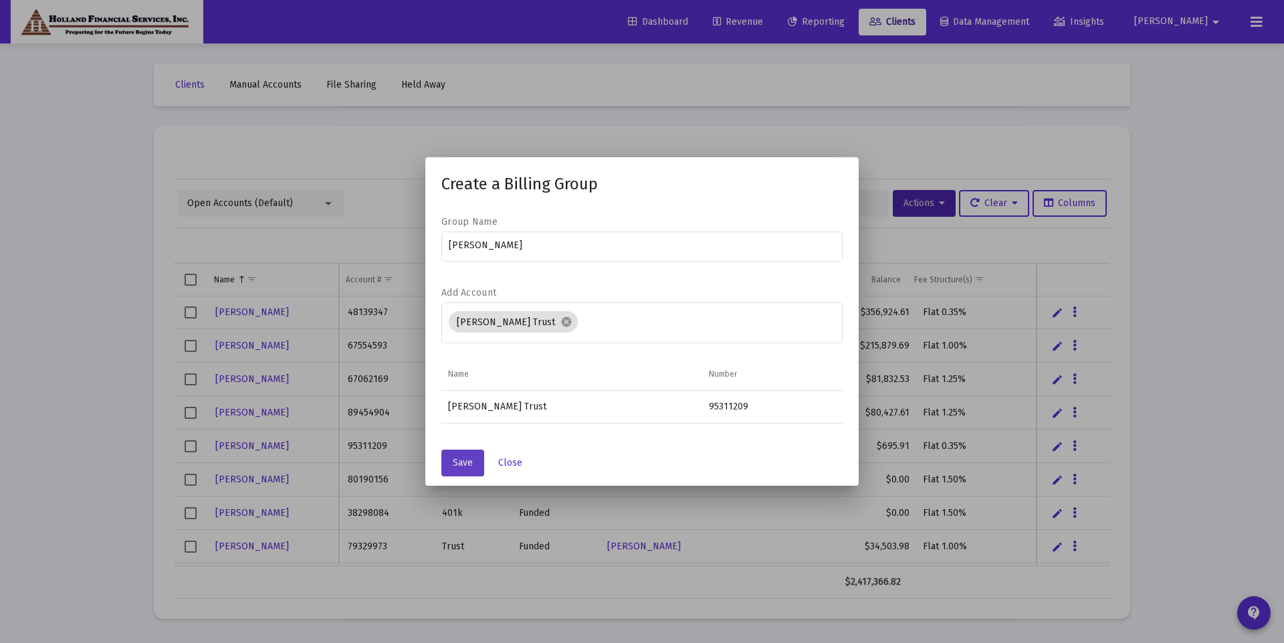
click at [465, 460] on span "Save" at bounding box center [463, 462] width 20 height 11
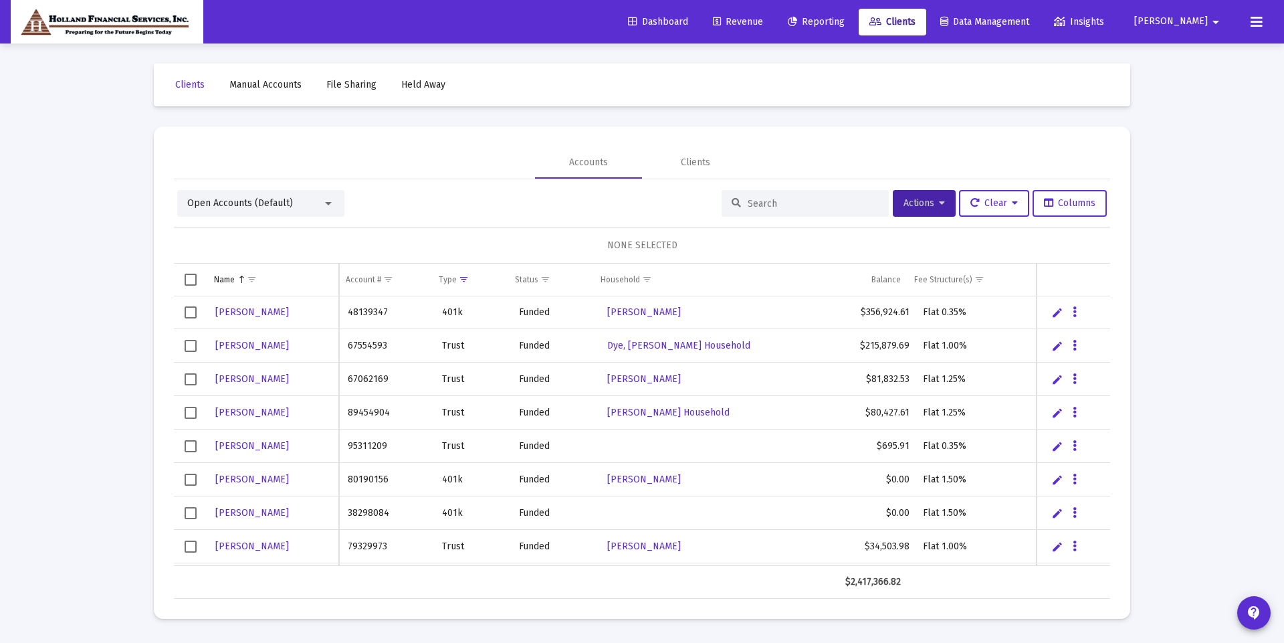
click at [763, 23] on span "Revenue" at bounding box center [738, 21] width 50 height 11
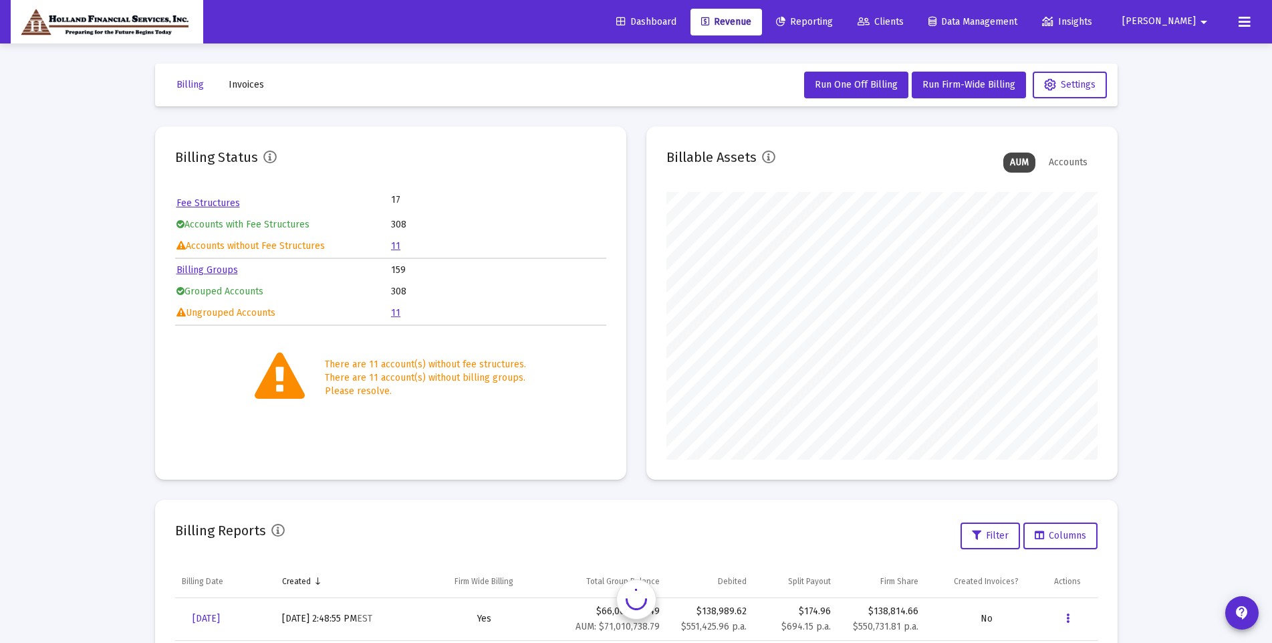
scroll to position [267, 431]
click at [851, 81] on span "Run One Off Billing" at bounding box center [856, 84] width 83 height 11
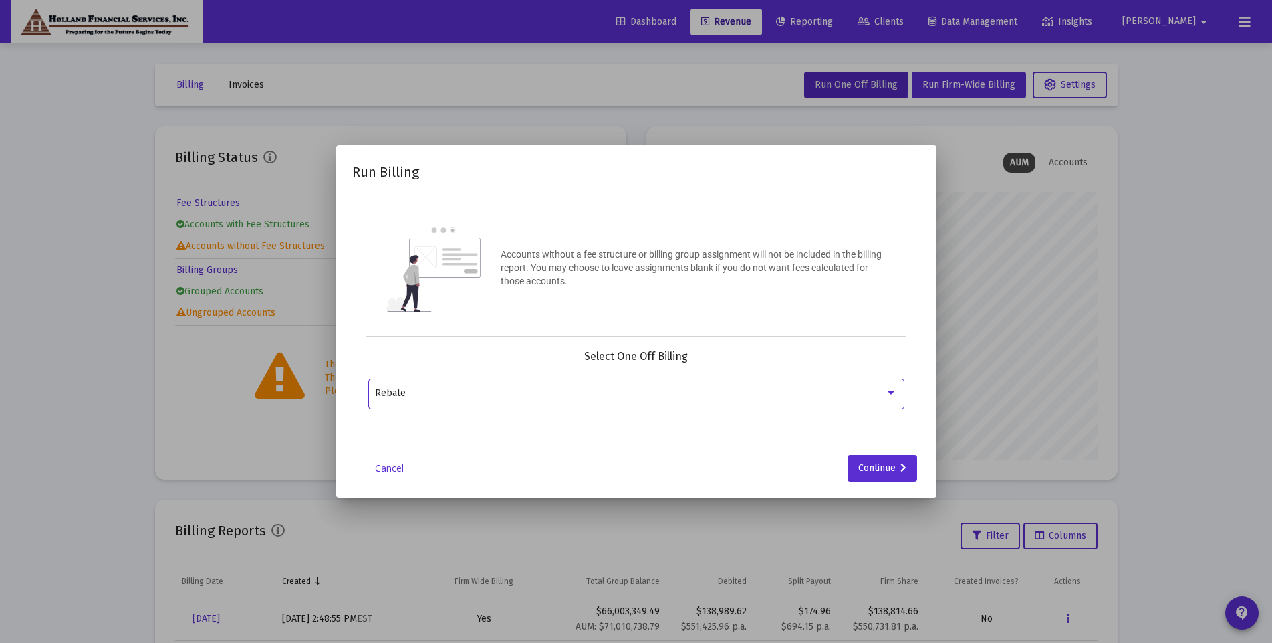
click at [691, 386] on div "Rebate" at bounding box center [636, 392] width 522 height 33
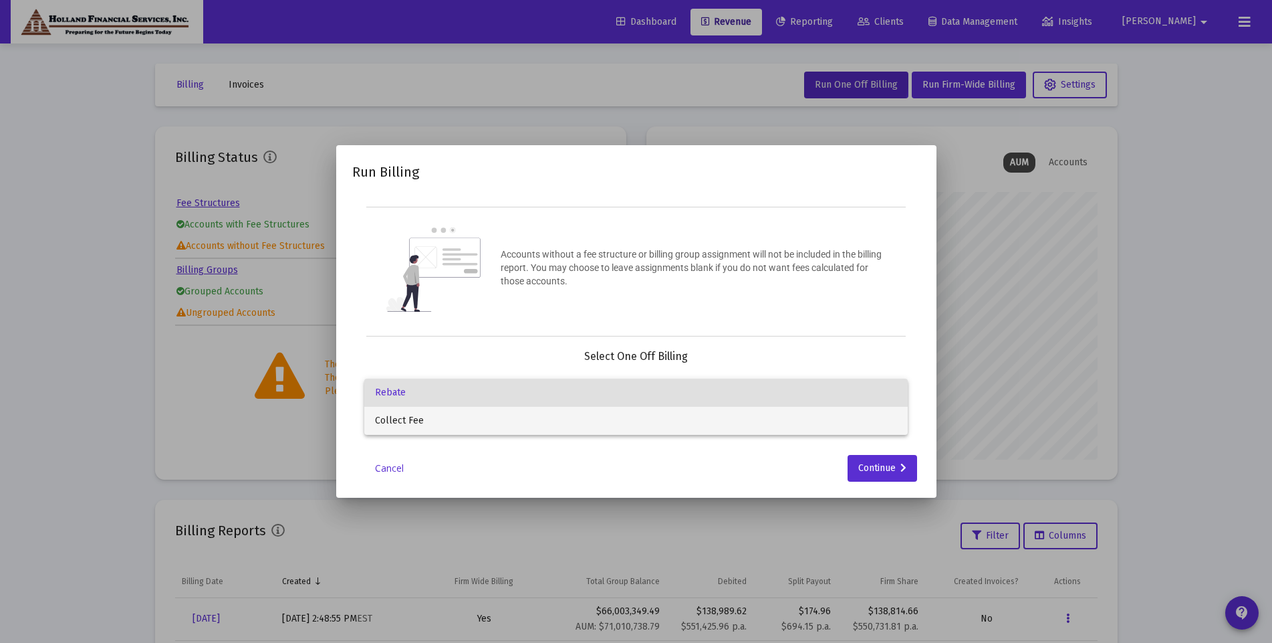
click at [663, 420] on span "Collect Fee" at bounding box center [636, 421] width 522 height 28
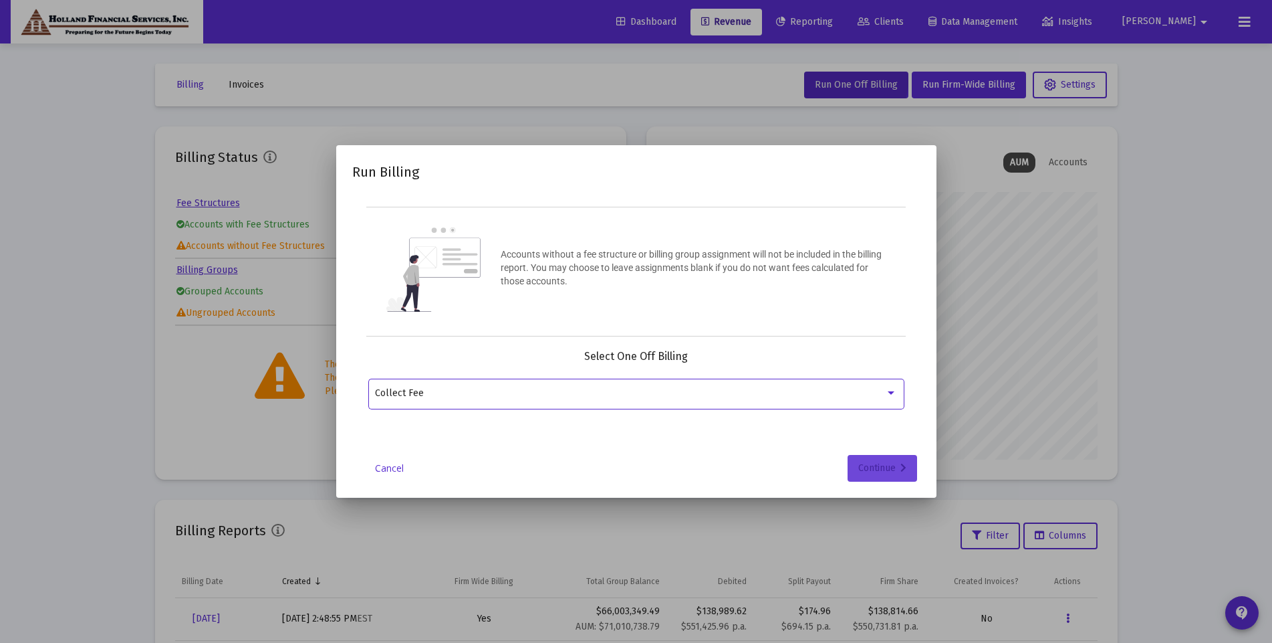
click at [879, 471] on div "Continue" at bounding box center [883, 468] width 48 height 27
click at [435, 402] on div at bounding box center [628, 392] width 506 height 33
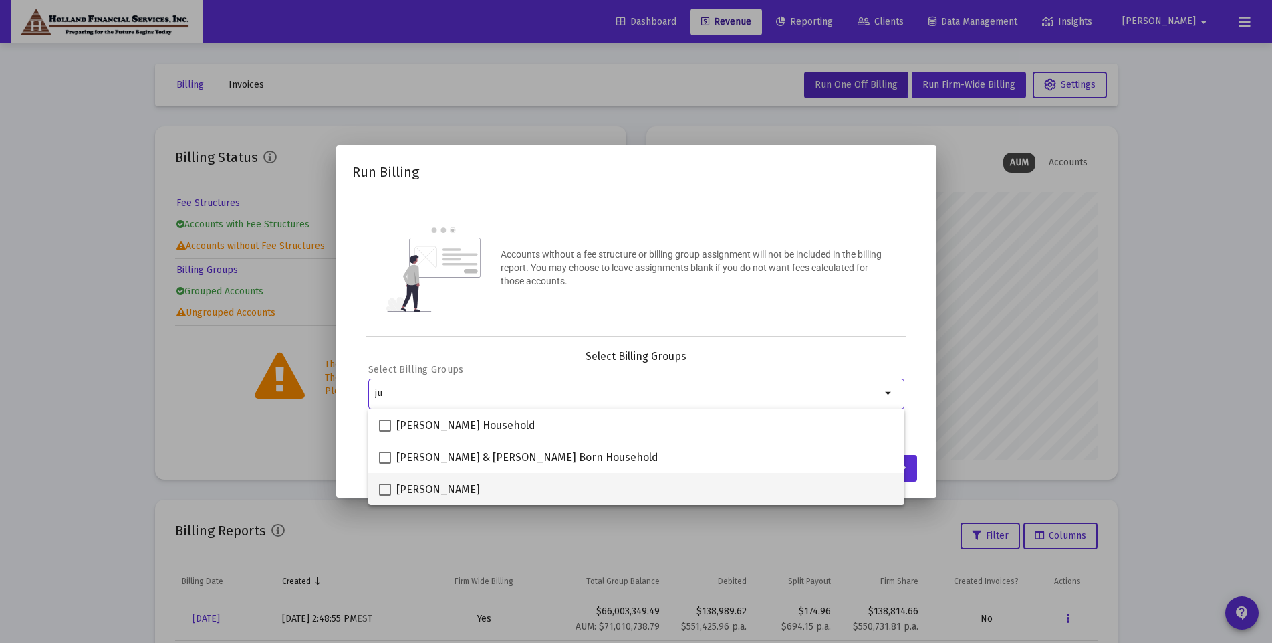
type input "ju"
click at [475, 493] on span "[PERSON_NAME]" at bounding box center [439, 489] width 84 height 16
click at [385, 495] on input "[PERSON_NAME]" at bounding box center [384, 495] width 1 height 1
checkbox input "true"
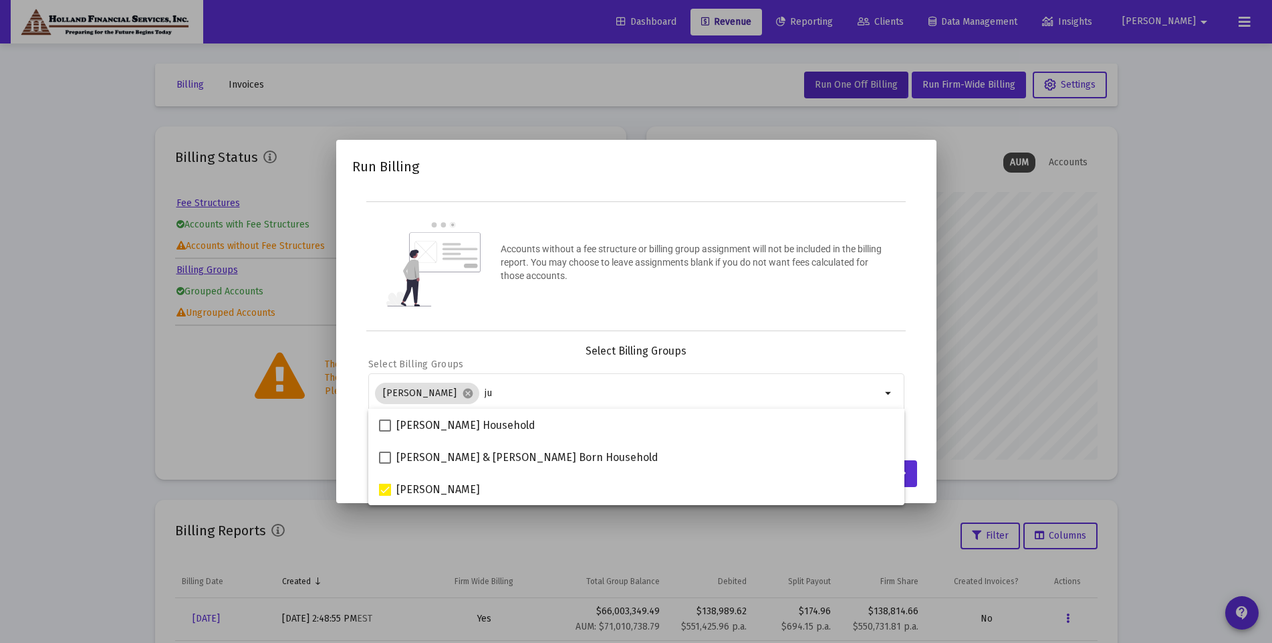
click at [802, 334] on div "Run Billing Accounts without a fee structure or billing group assignment will n…" at bounding box center [636, 321] width 568 height 331
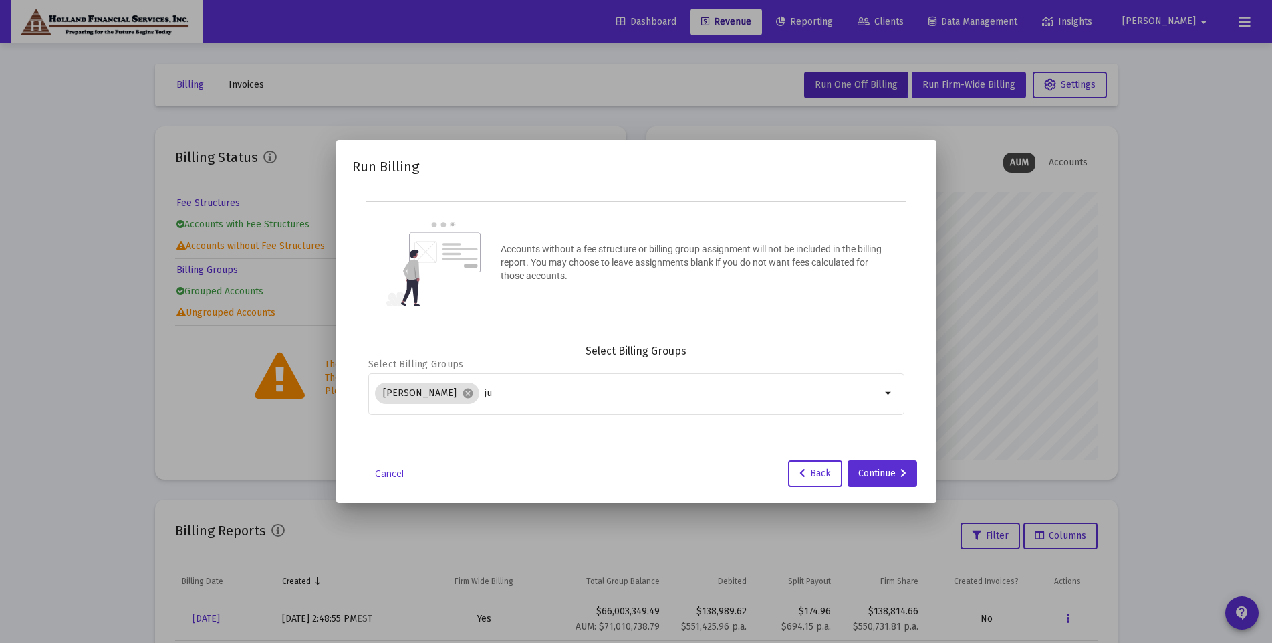
click at [901, 487] on mat-dialog-container "Run Billing Accounts without a fee structure or billing group assignment will n…" at bounding box center [636, 321] width 600 height 363
click at [899, 479] on div "Continue" at bounding box center [883, 473] width 48 height 27
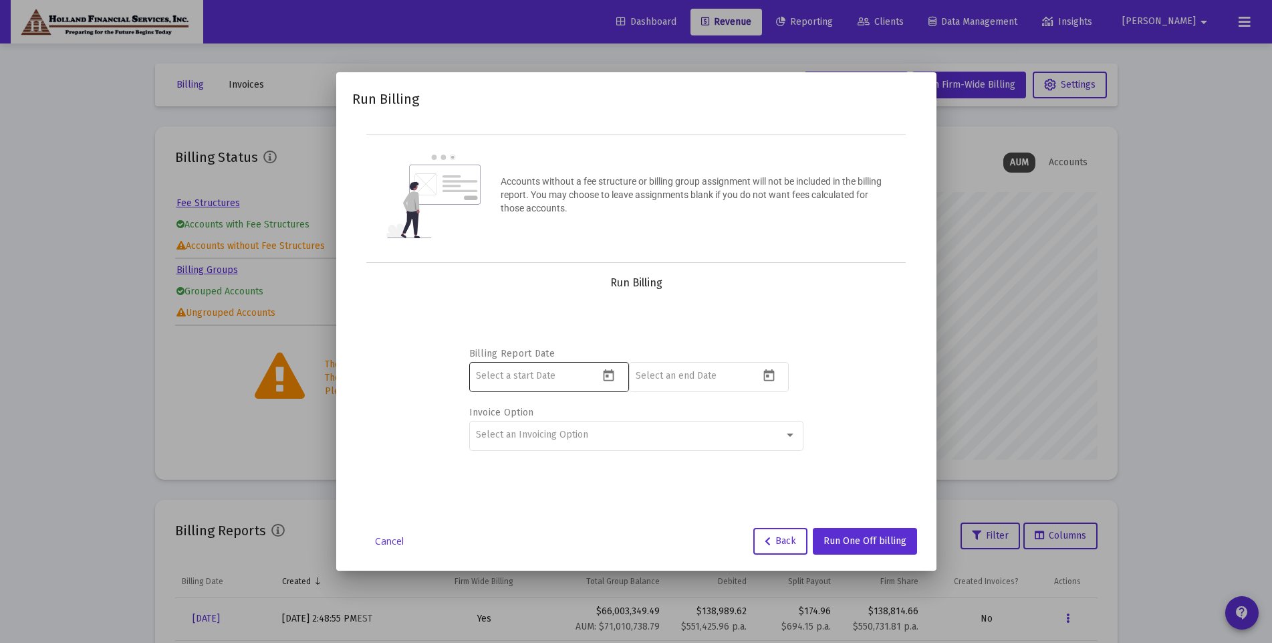
click at [612, 377] on icon "Open calendar" at bounding box center [609, 375] width 14 height 14
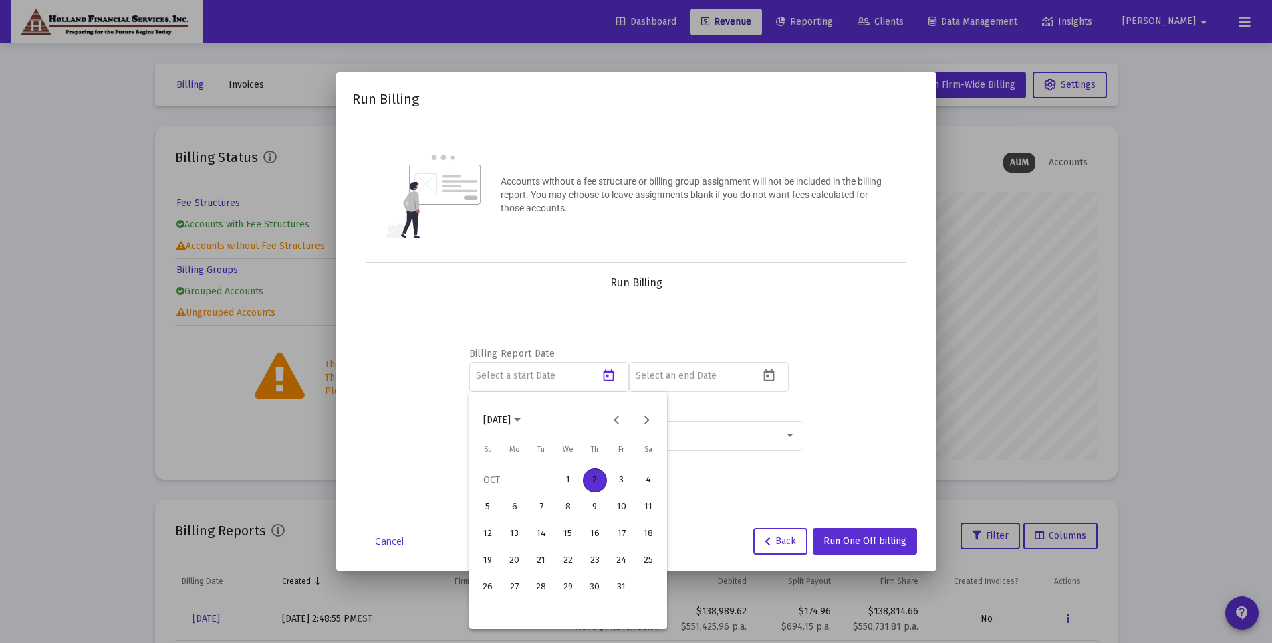
click at [570, 478] on div "1" at bounding box center [568, 480] width 24 height 24
type input "2025-10-01"
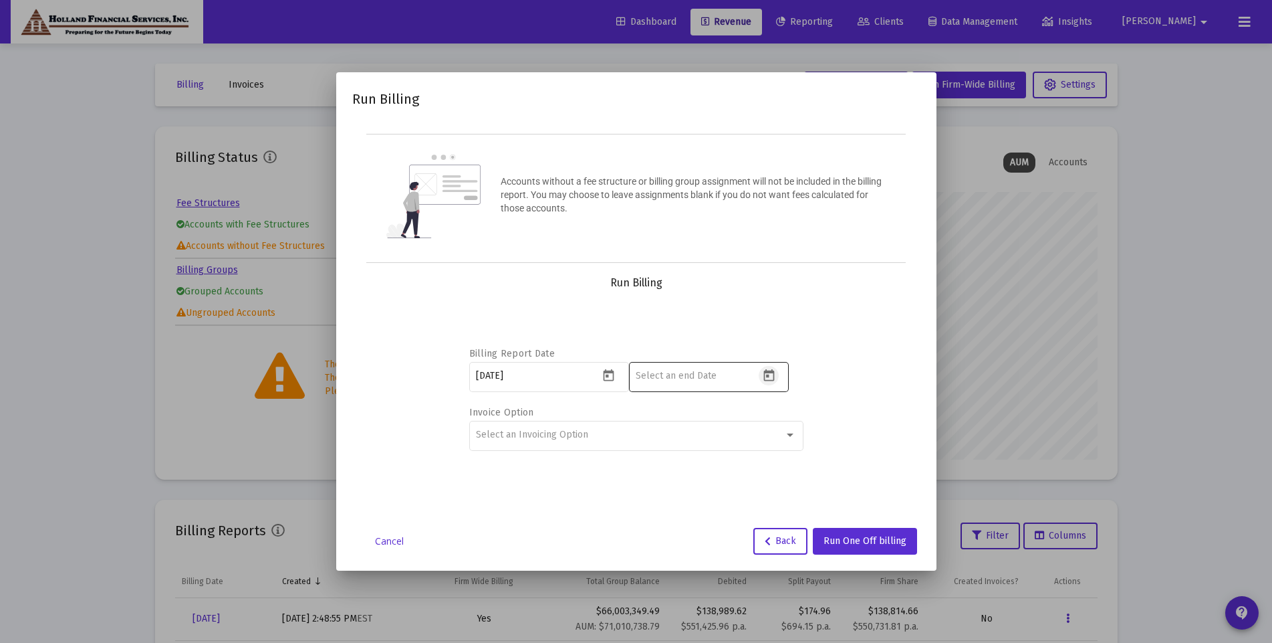
click at [773, 373] on icon "Open calendar" at bounding box center [769, 375] width 14 height 14
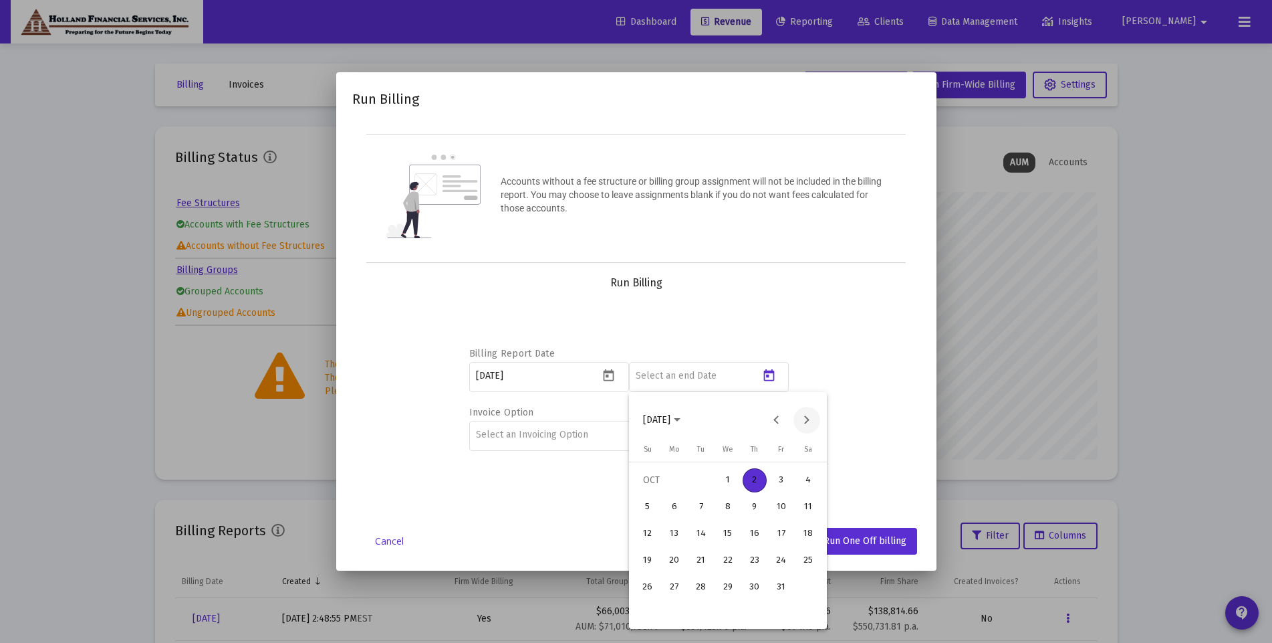
click at [806, 415] on button "Next month" at bounding box center [807, 420] width 27 height 27
click at [734, 623] on div "31" at bounding box center [728, 614] width 24 height 24
type input "2025-12-31"
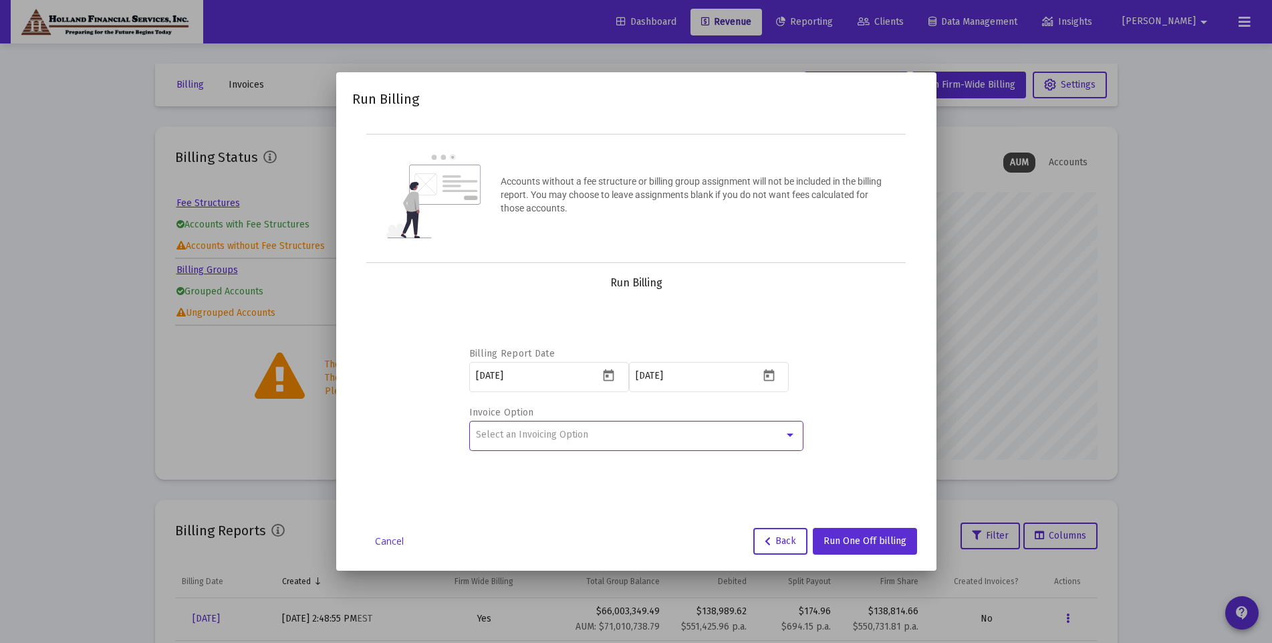
click at [679, 439] on div "Select an Invoicing Option" at bounding box center [630, 434] width 308 height 11
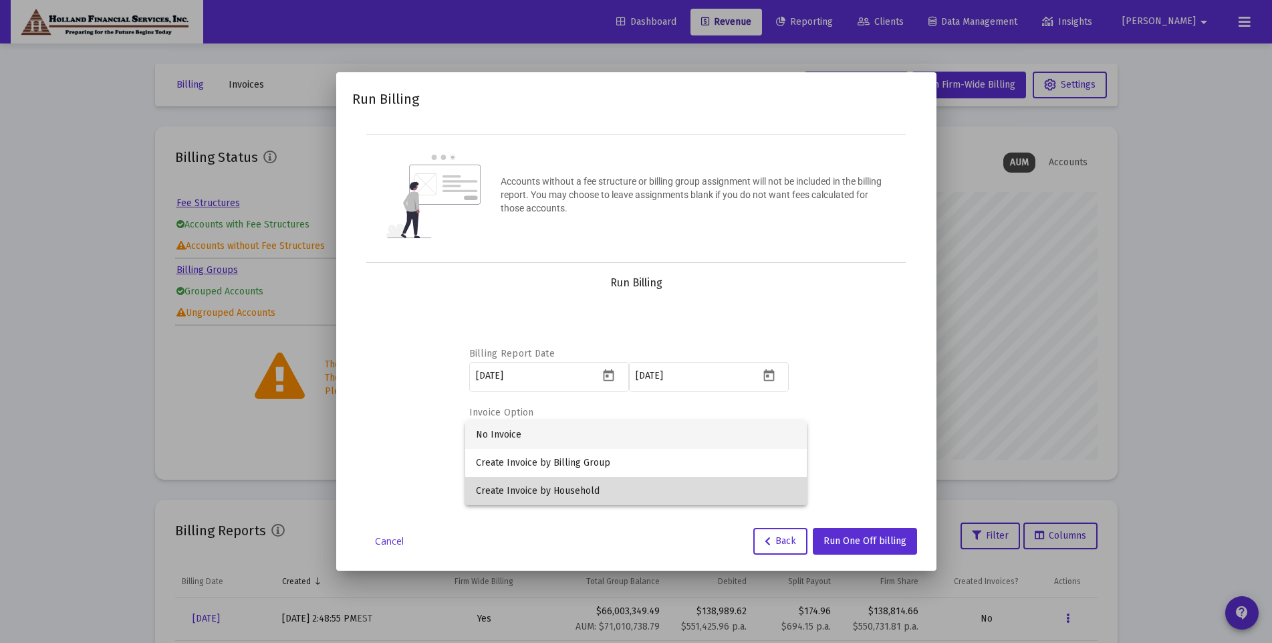
click at [677, 483] on span "Create Invoice by Household" at bounding box center [636, 491] width 320 height 28
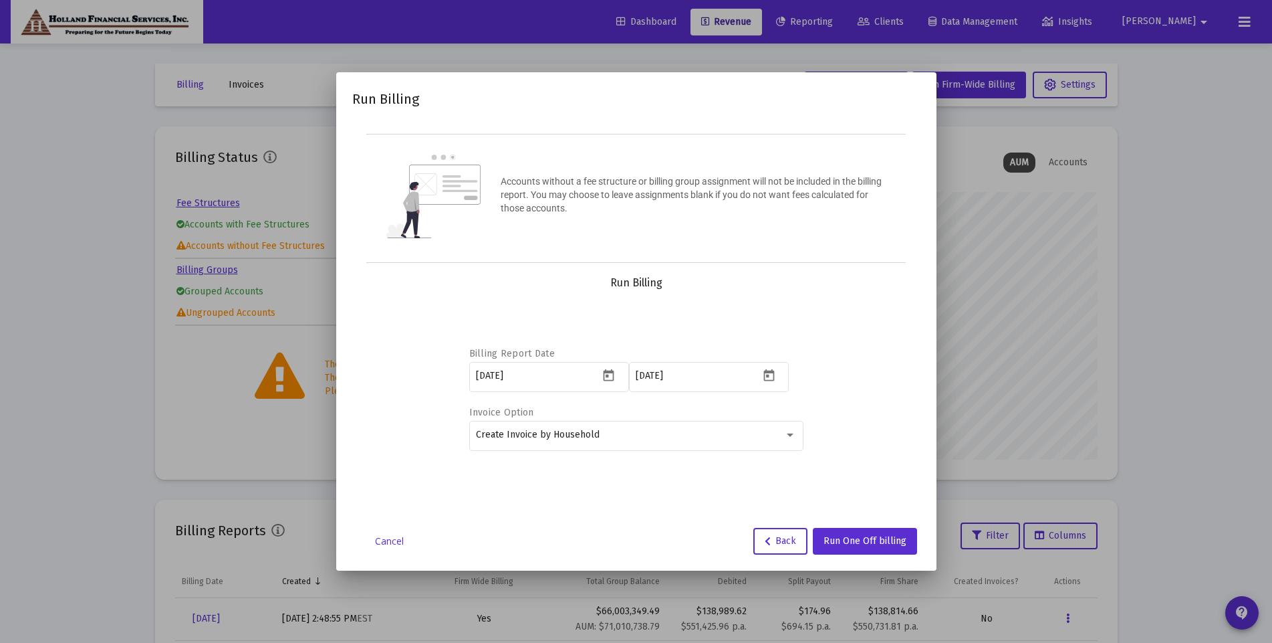
click at [807, 408] on div "Billing Report Date 2025-10-01 2025-12-31 Invoice Option Create Invoice by Hous…" at bounding box center [636, 397] width 536 height 214
click at [850, 541] on span "Run One Off billing" at bounding box center [865, 540] width 83 height 11
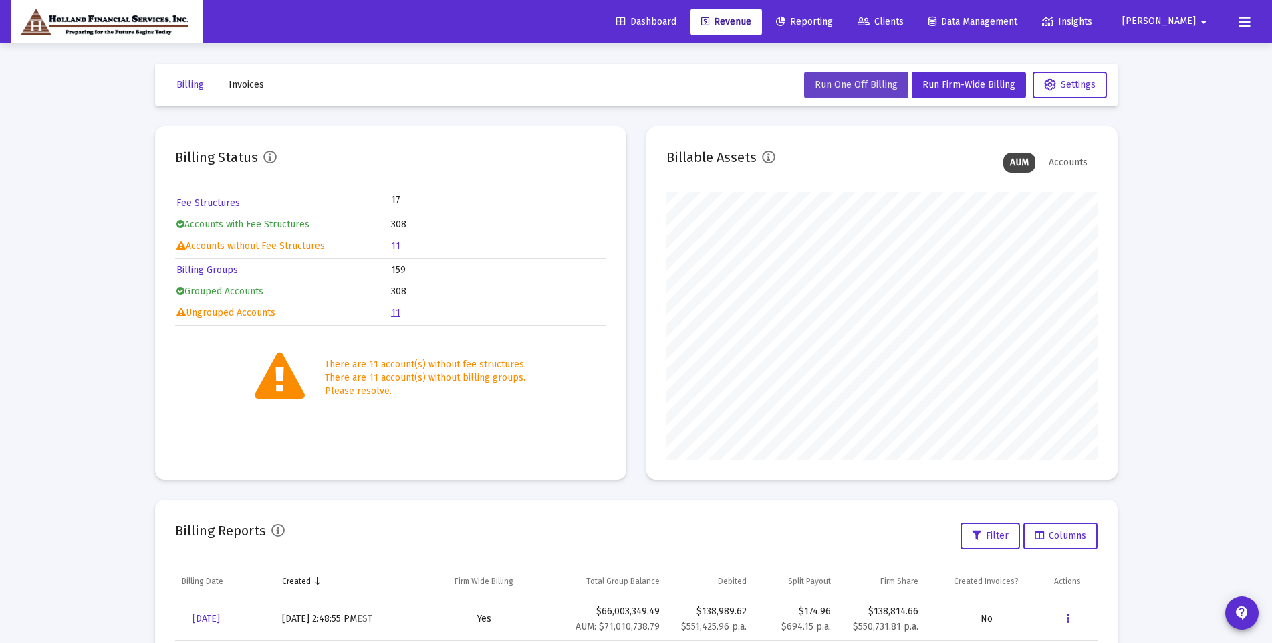
scroll to position [134, 0]
click at [874, 90] on span "Run One Off Billing" at bounding box center [856, 84] width 83 height 11
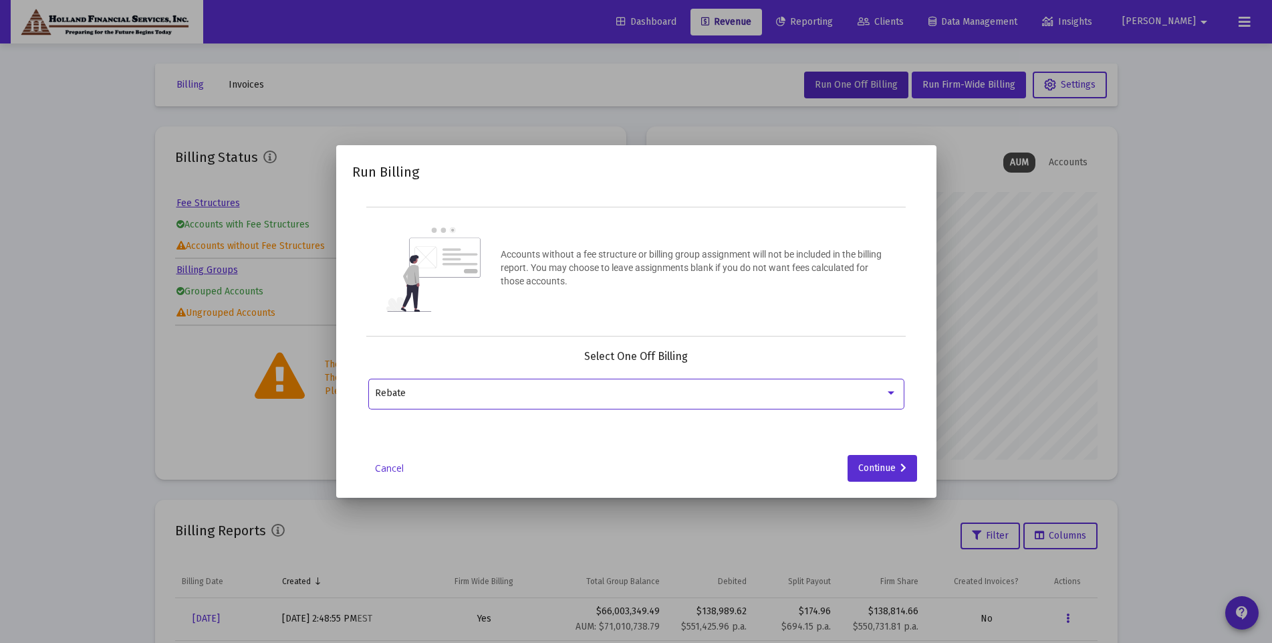
click at [603, 386] on div "Rebate" at bounding box center [636, 392] width 522 height 33
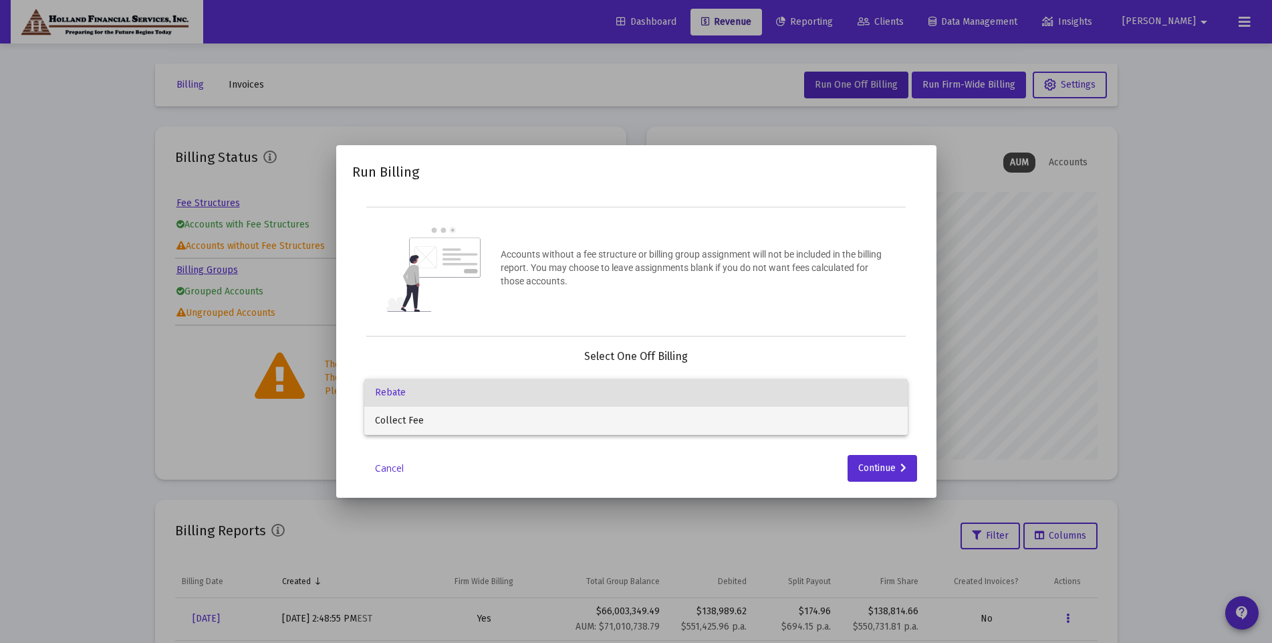
click at [562, 425] on span "Collect Fee" at bounding box center [636, 421] width 522 height 28
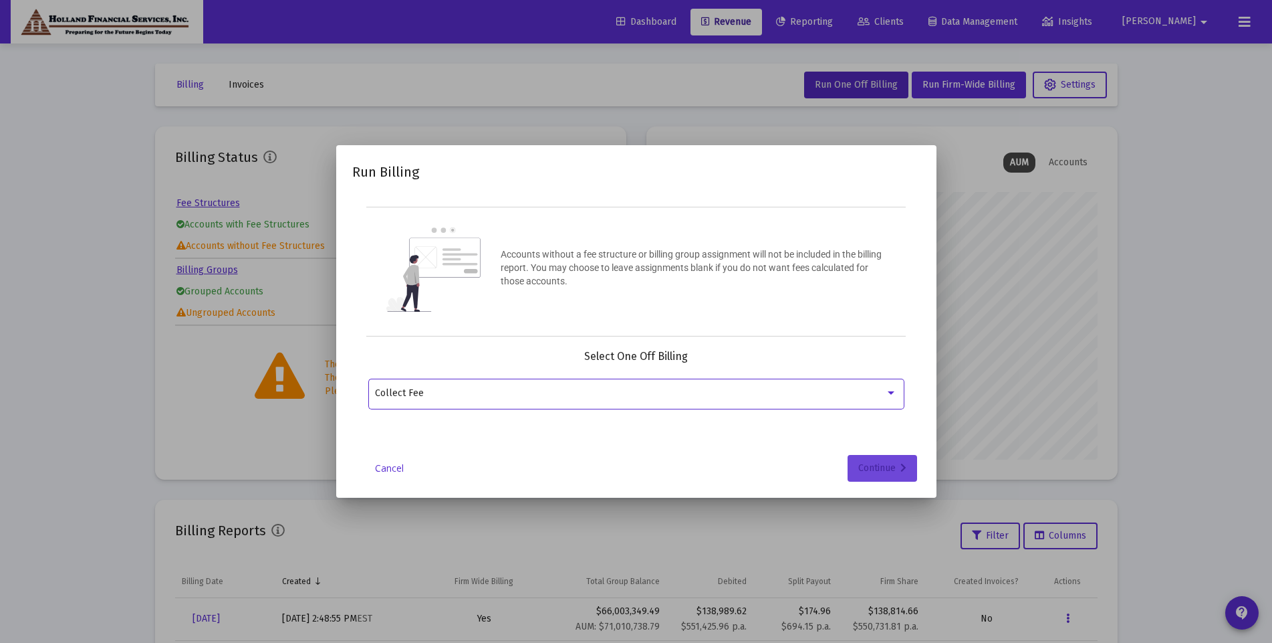
click at [863, 469] on div "Continue" at bounding box center [883, 468] width 48 height 27
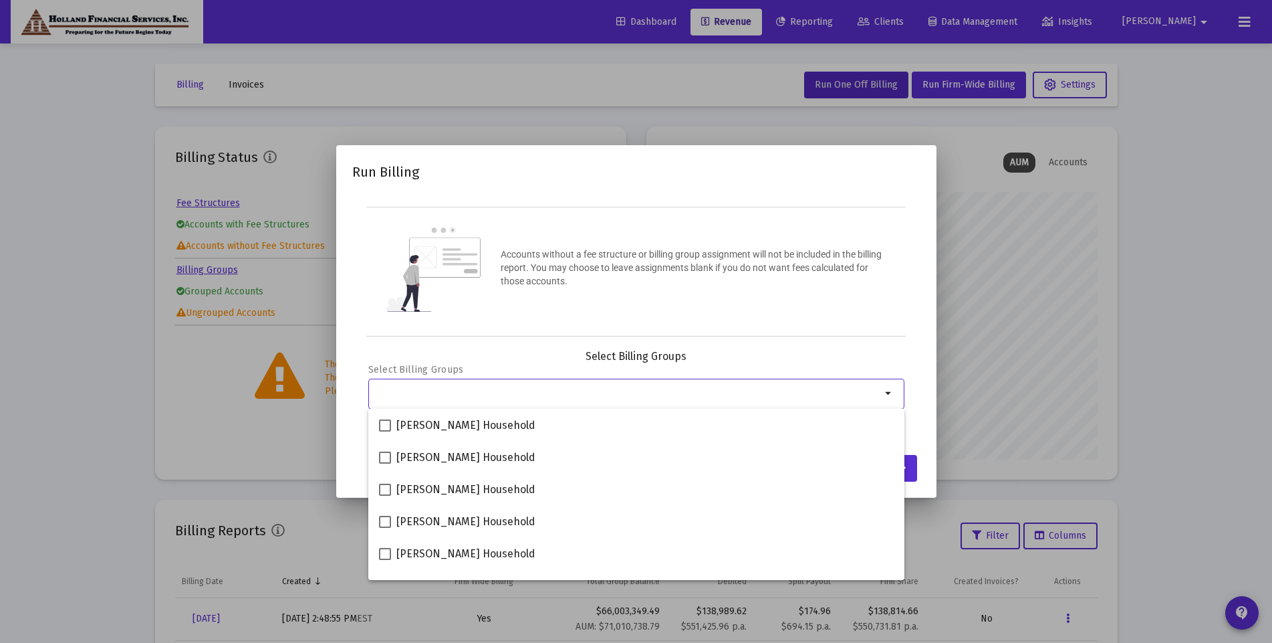
click at [526, 388] on input "Selection" at bounding box center [628, 393] width 506 height 11
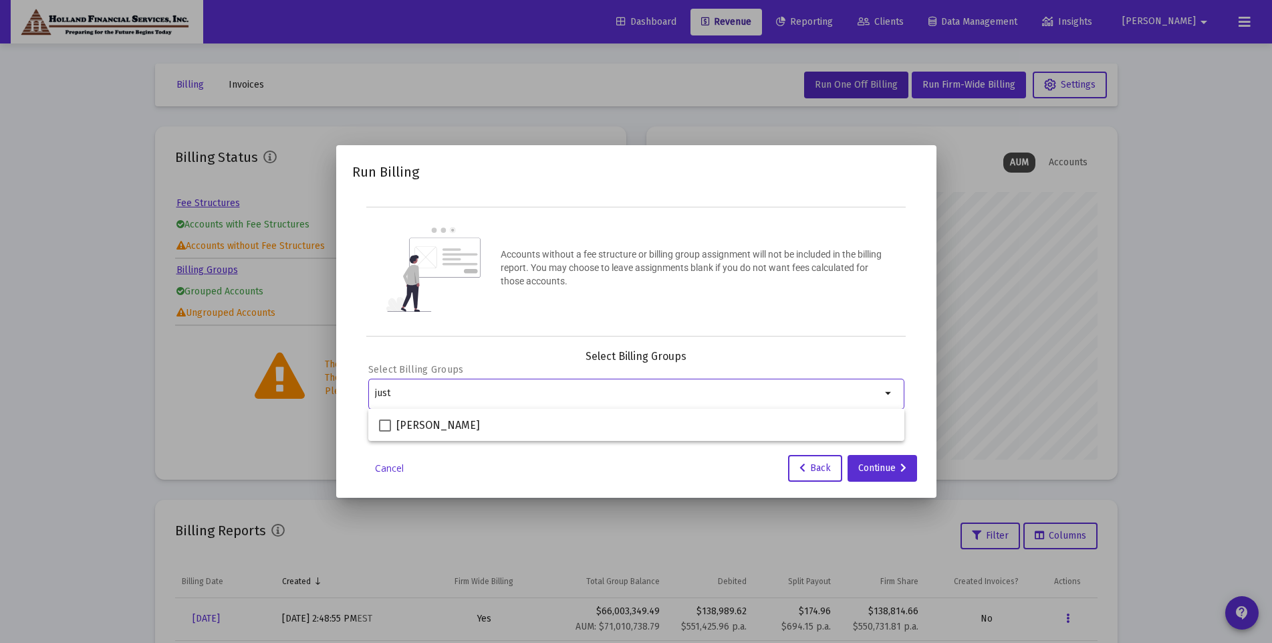
type input "just"
click at [454, 428] on span "[PERSON_NAME]" at bounding box center [439, 425] width 84 height 16
click at [385, 431] on input "[PERSON_NAME]" at bounding box center [384, 431] width 1 height 1
checkbox input "true"
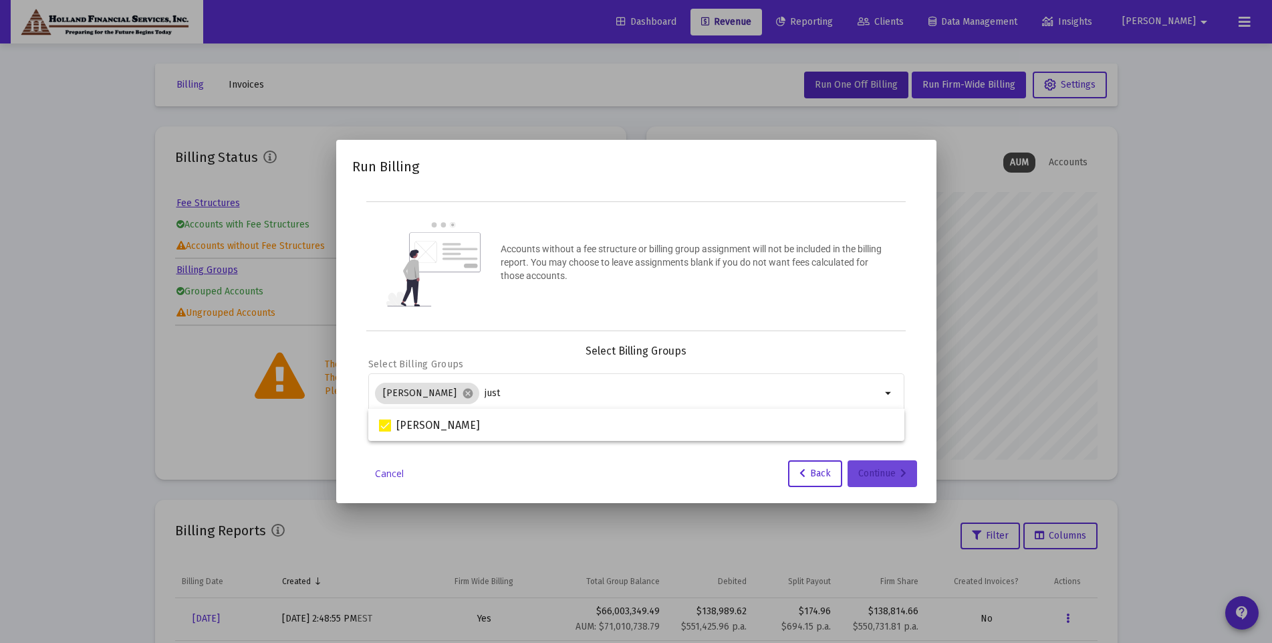
click at [877, 475] on div "Continue" at bounding box center [883, 473] width 48 height 27
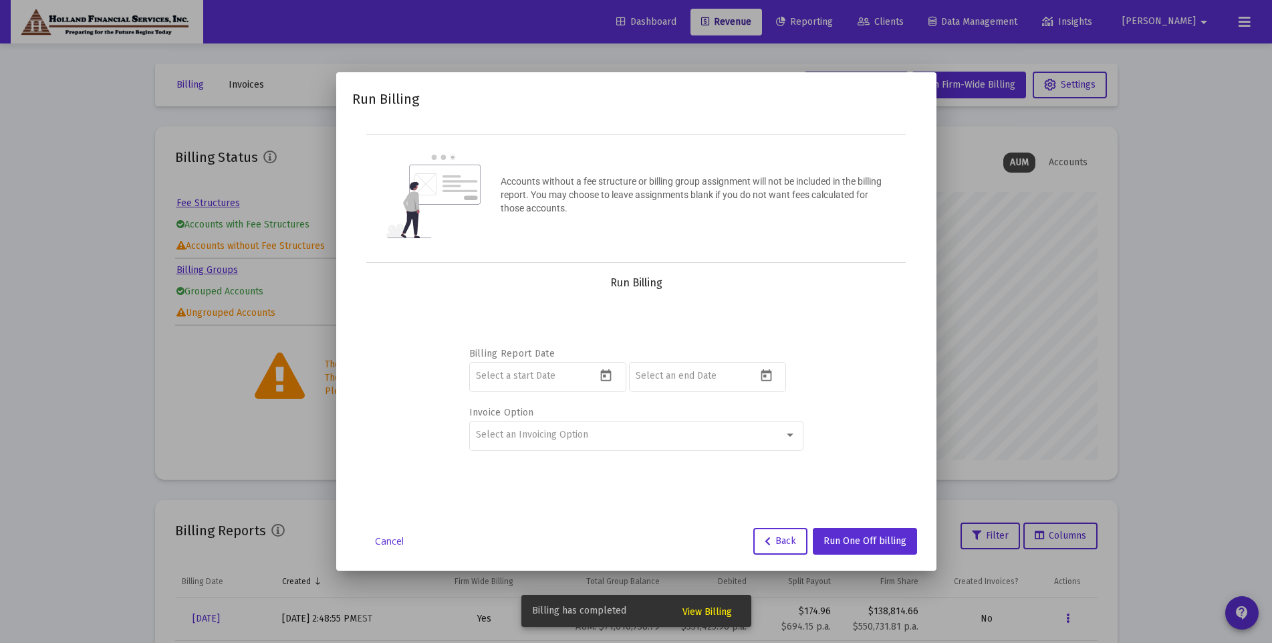
click at [711, 611] on span "View Billing" at bounding box center [707, 611] width 49 height 11
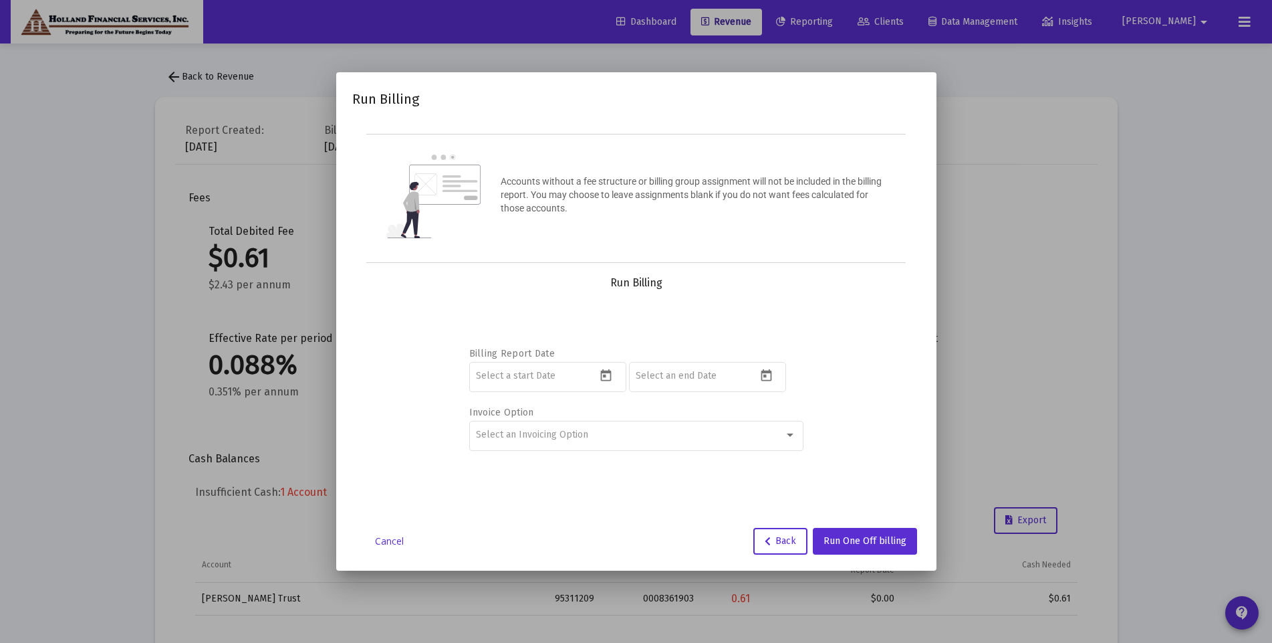
click at [1171, 304] on div at bounding box center [636, 321] width 1272 height 643
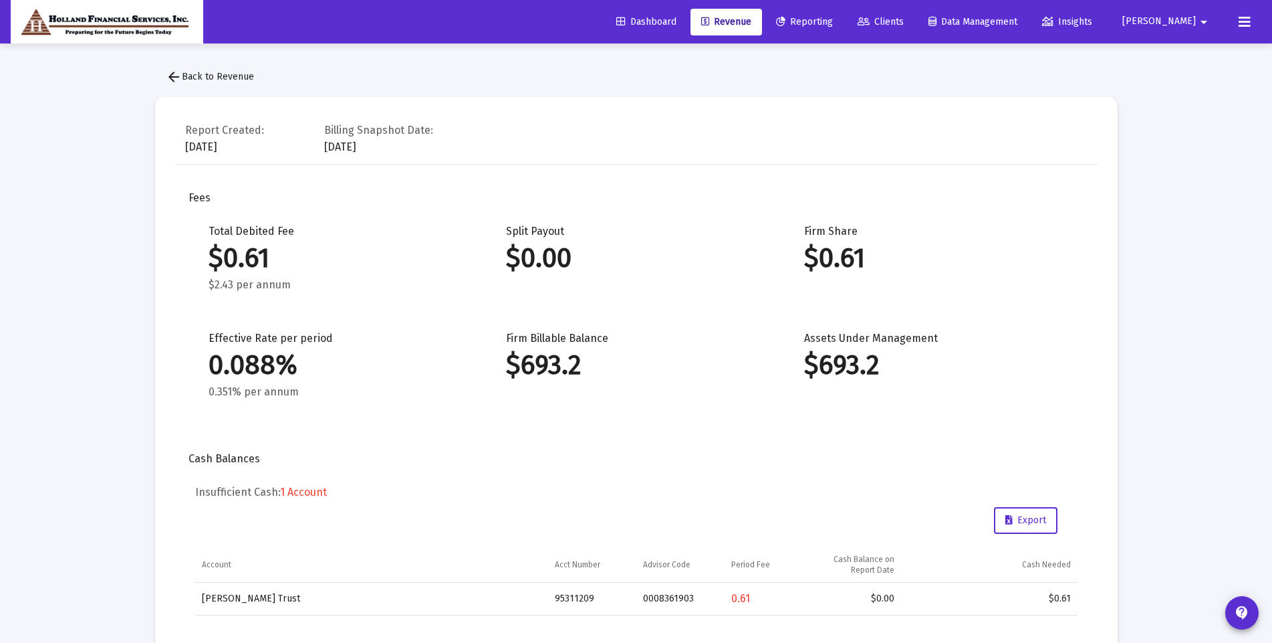
scroll to position [201, 0]
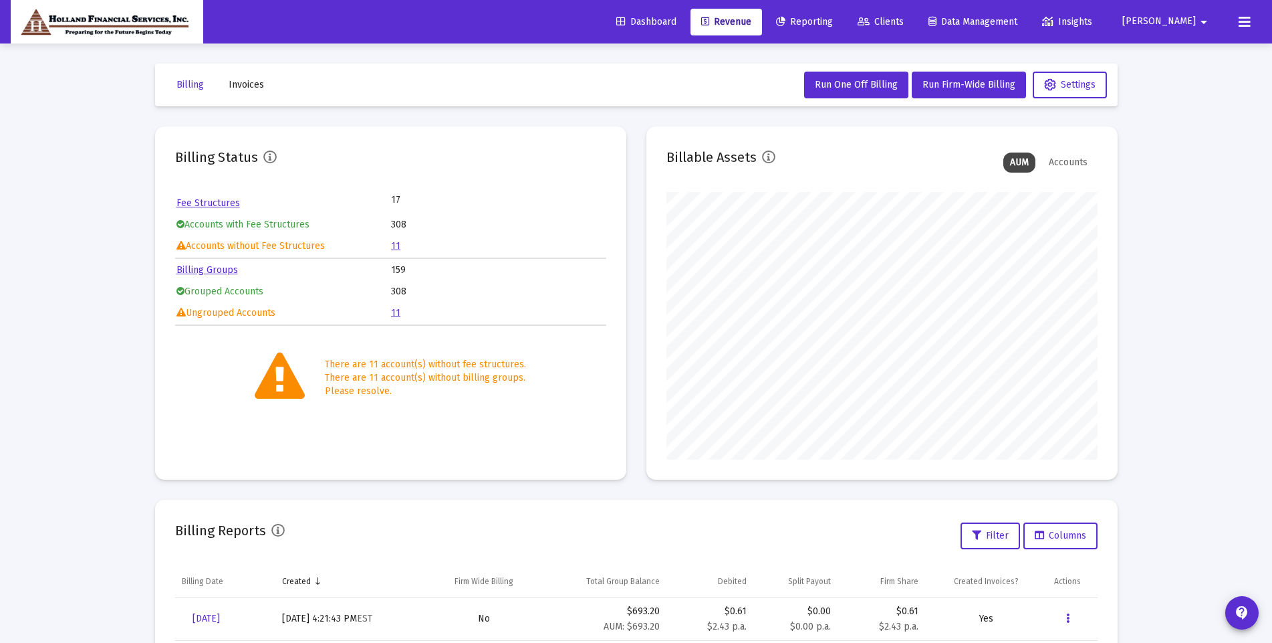
scroll to position [247, 0]
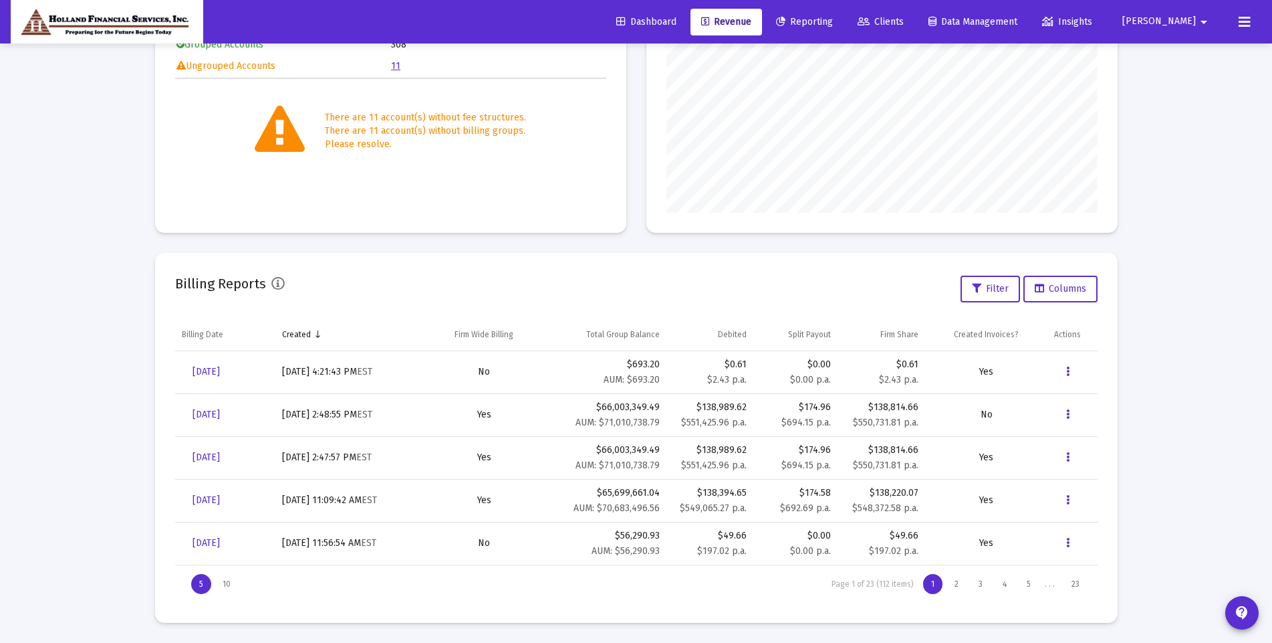
click at [865, 274] on div "Billing Reports Filter Columns" at bounding box center [636, 289] width 923 height 32
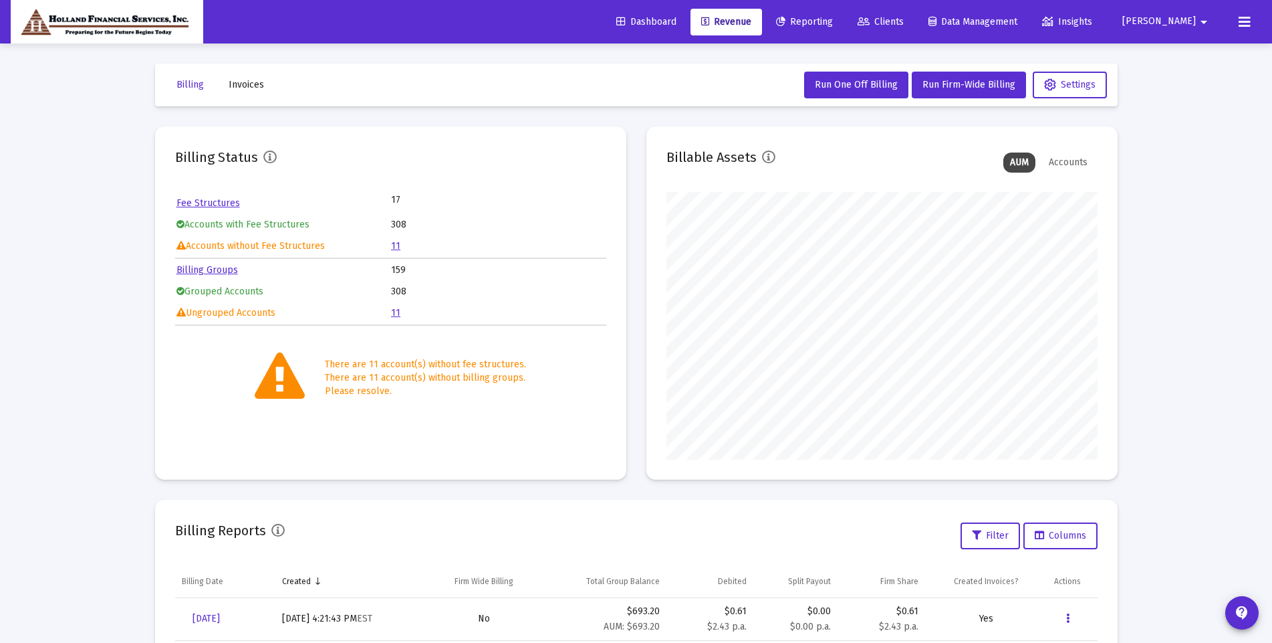
click at [915, 15] on link "Clients" at bounding box center [881, 22] width 68 height 27
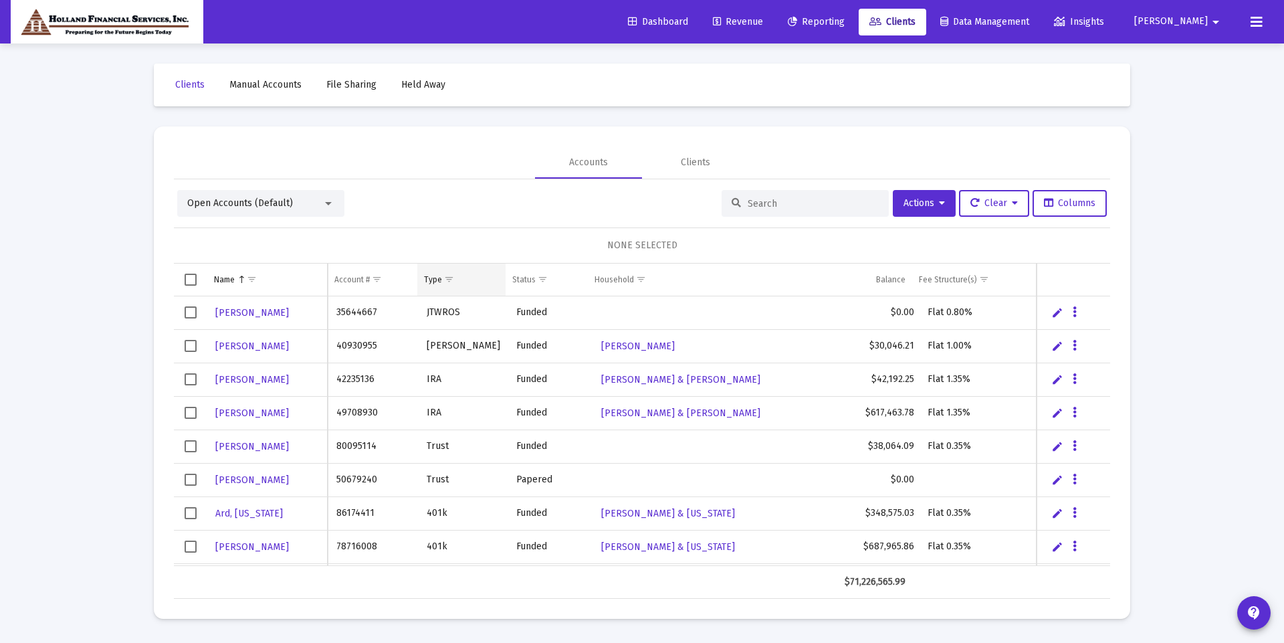
click at [460, 281] on td "Type" at bounding box center [461, 279] width 88 height 32
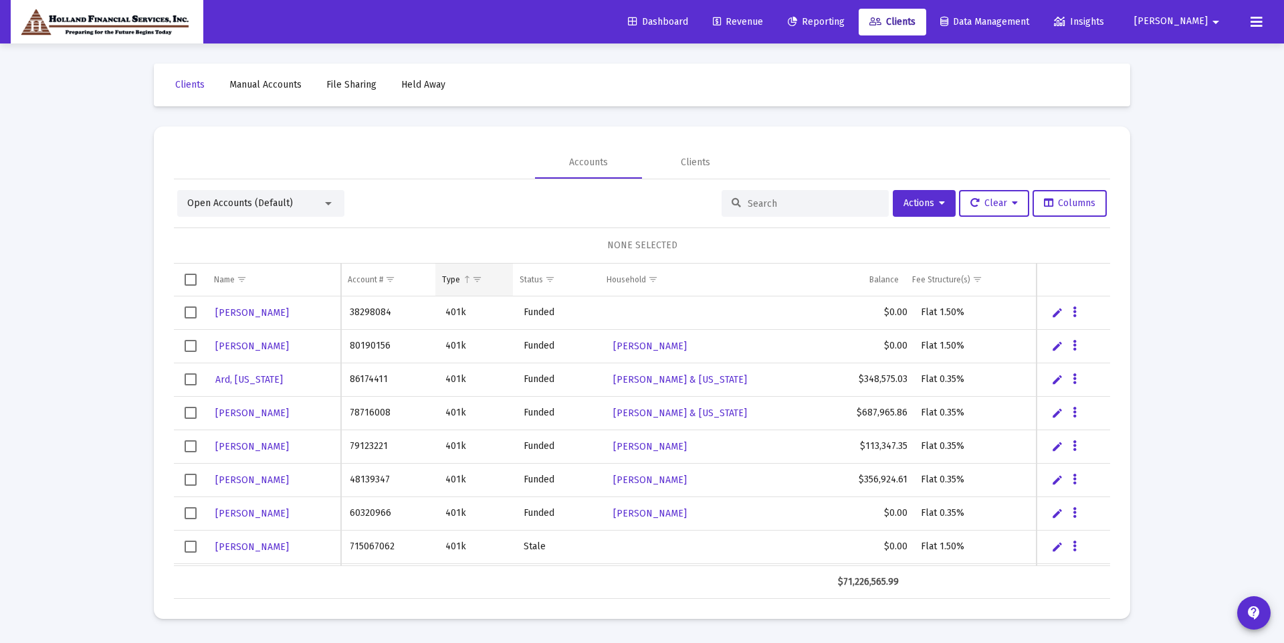
click at [487, 273] on td "Type" at bounding box center [473, 279] width 77 height 32
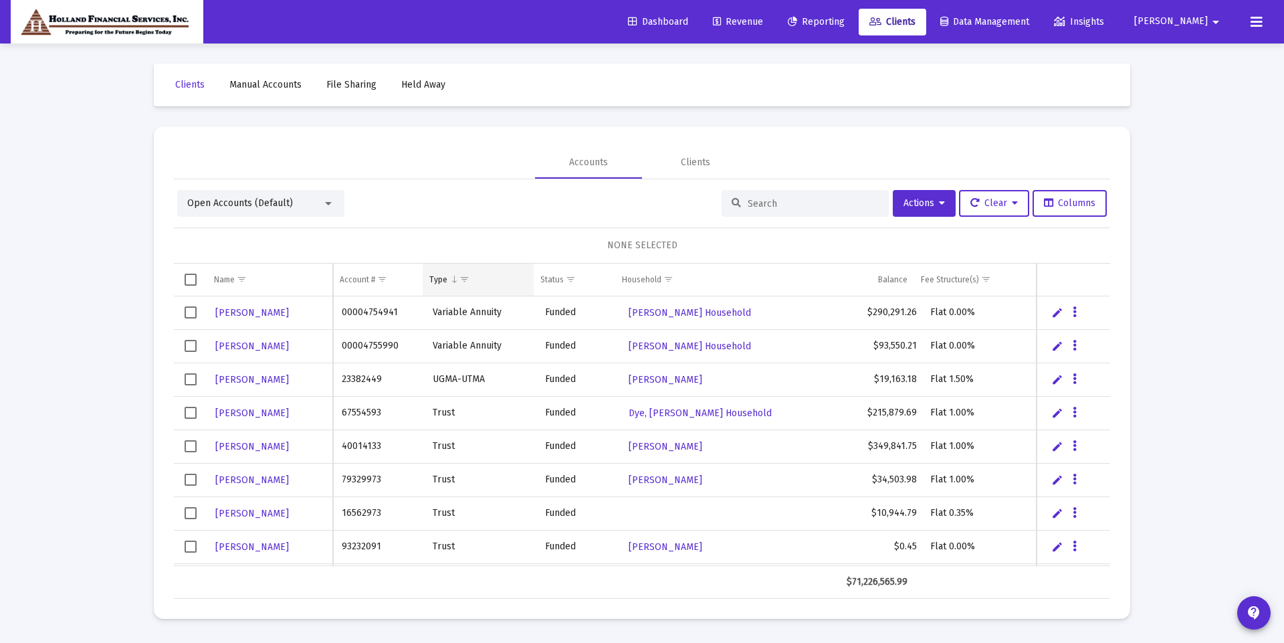
click at [435, 281] on div "Type" at bounding box center [438, 279] width 18 height 11
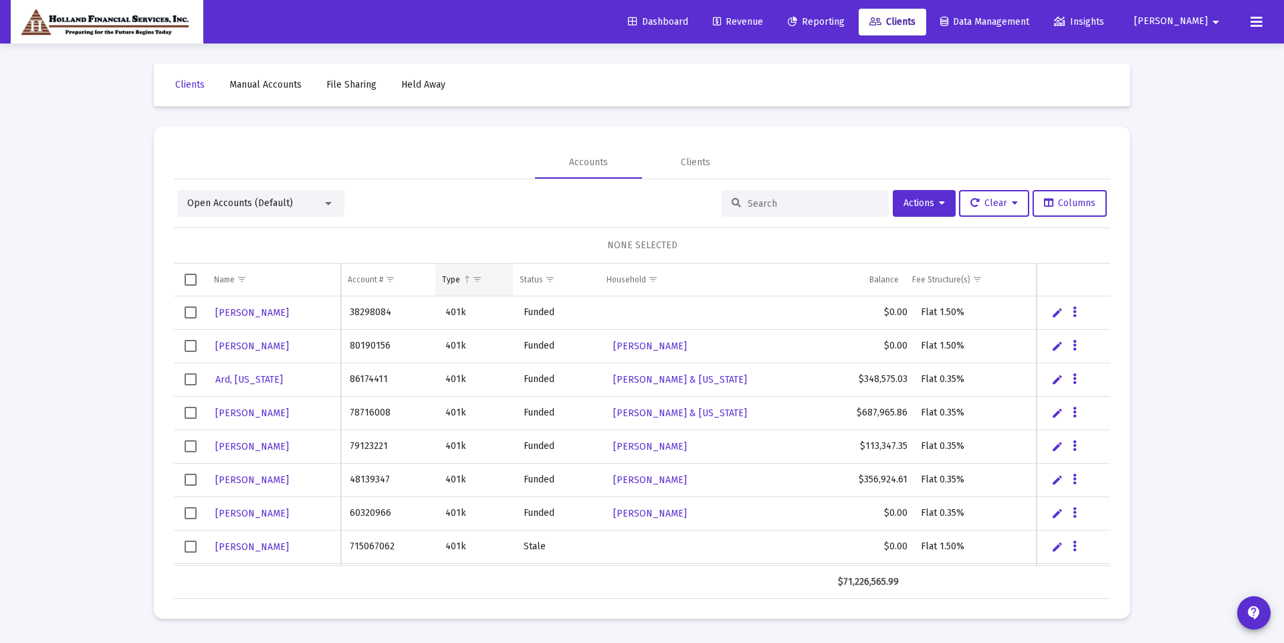
click at [451, 278] on div "Type" at bounding box center [451, 279] width 18 height 11
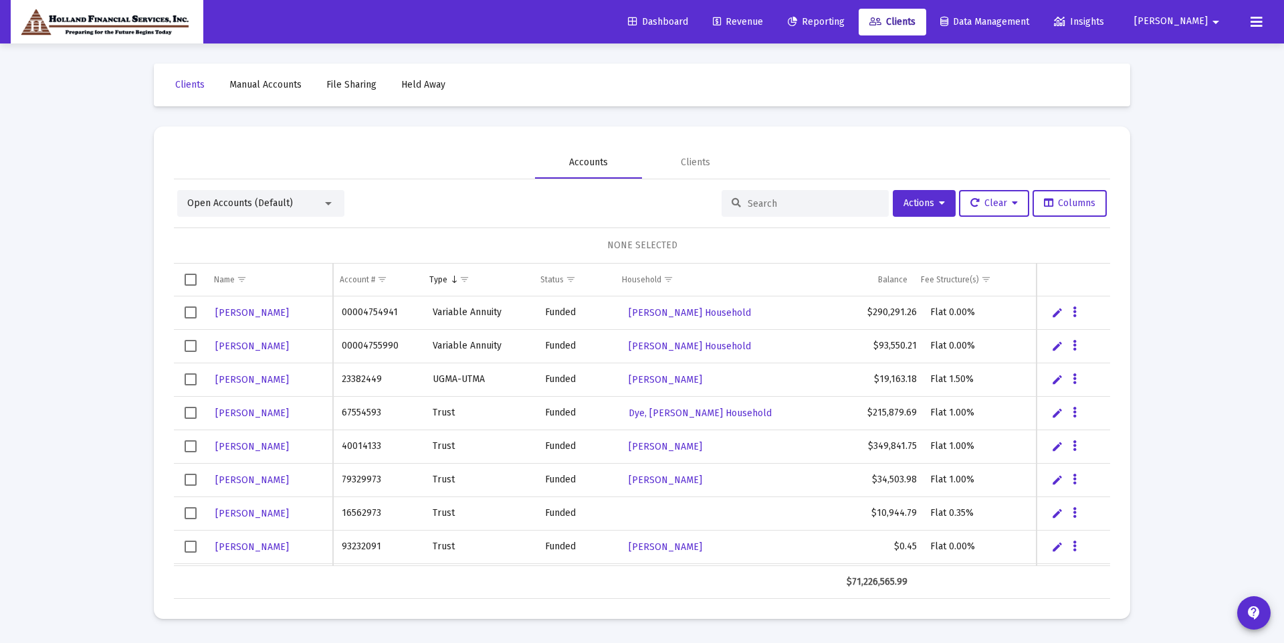
click at [598, 165] on div "Accounts" at bounding box center [588, 162] width 39 height 13
click at [464, 283] on span "Show filter options for column 'Type'" at bounding box center [464, 279] width 10 height 10
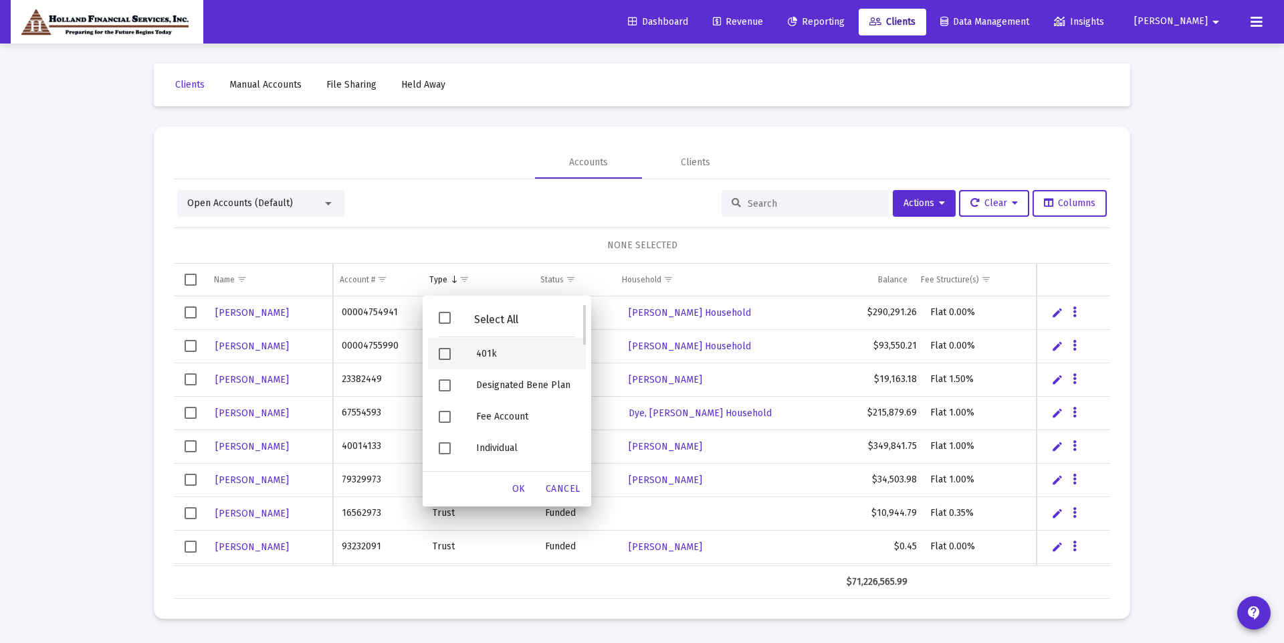
click at [445, 353] on span "Filter options" at bounding box center [445, 354] width 12 height 12
click at [446, 391] on span "Filter options" at bounding box center [445, 387] width 12 height 12
click at [513, 489] on span "OK" at bounding box center [518, 488] width 13 height 11
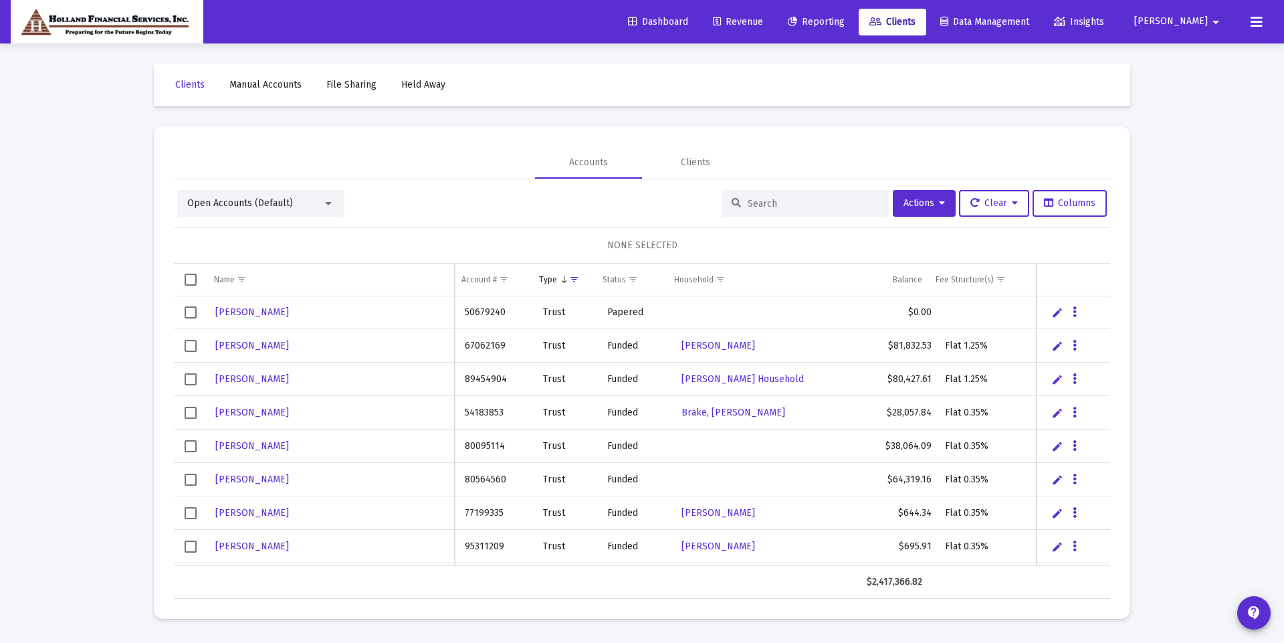
scroll to position [201, 0]
